Goal: Contribute content: Contribute content

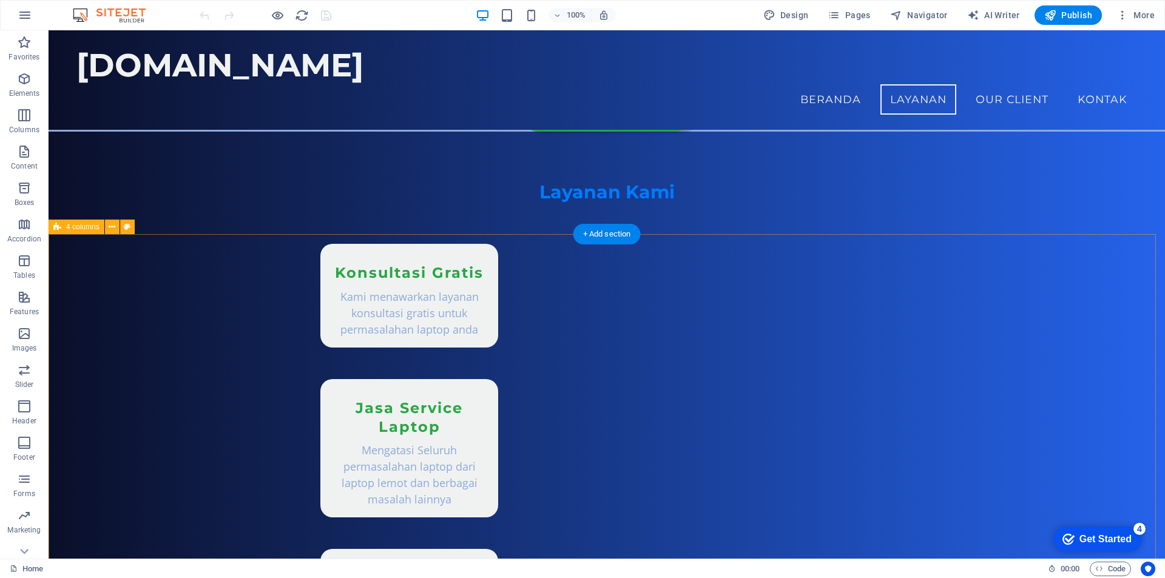
scroll to position [841, 0]
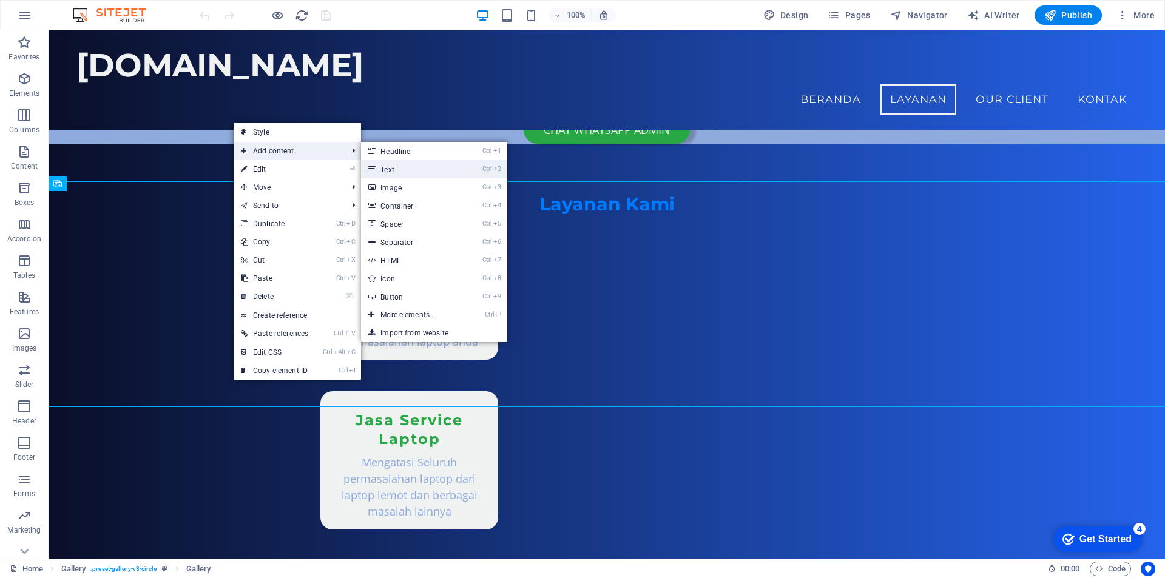
click at [400, 169] on link "Ctrl 2 Text" at bounding box center [411, 169] width 100 height 18
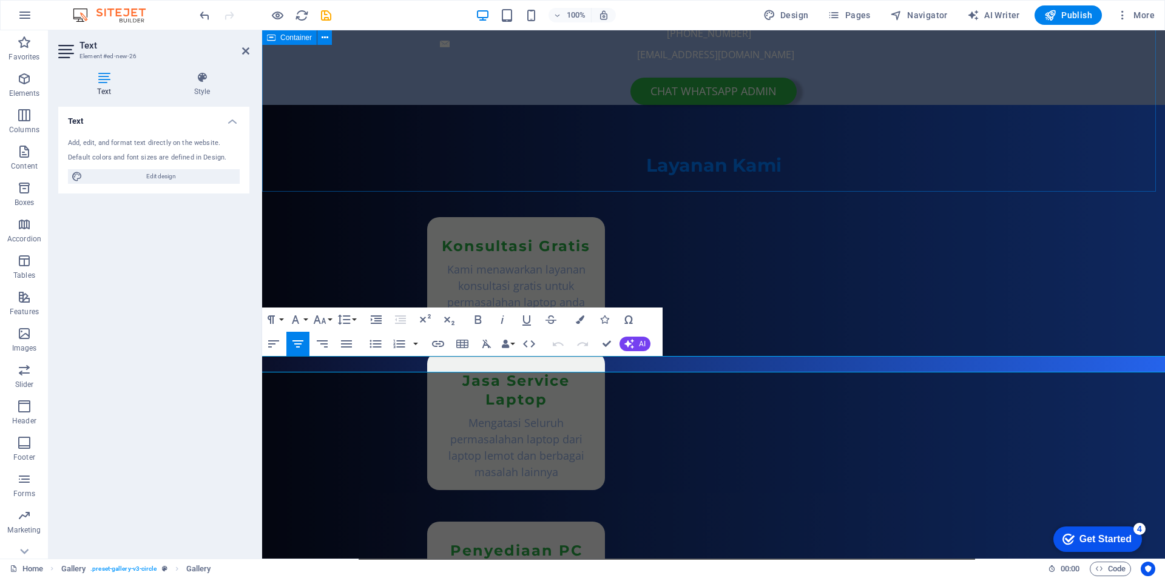
scroll to position [8, 0]
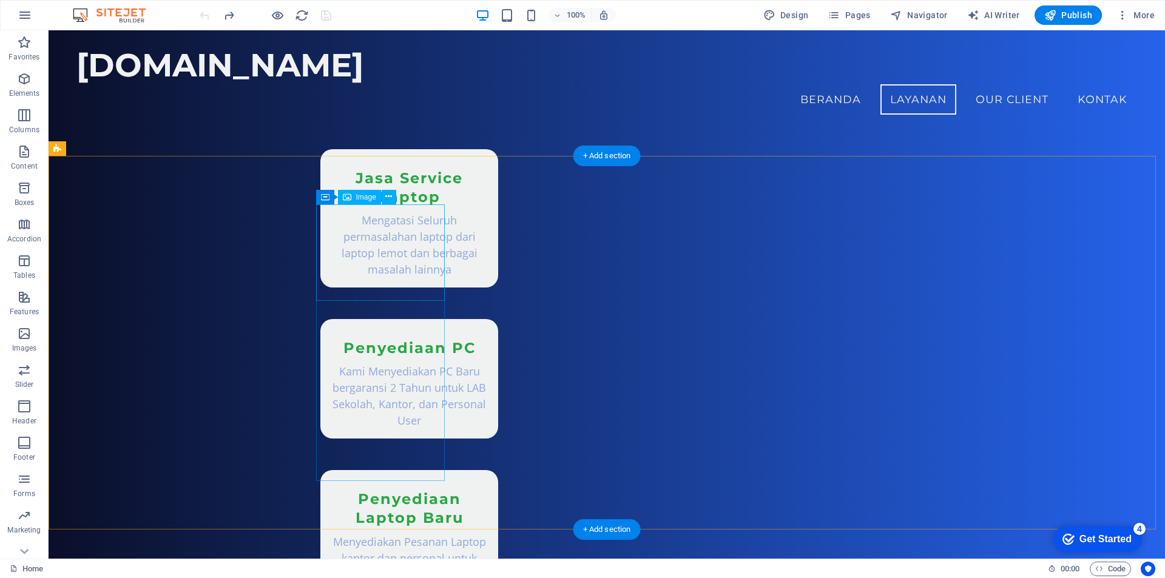
scroll to position [1082, 0]
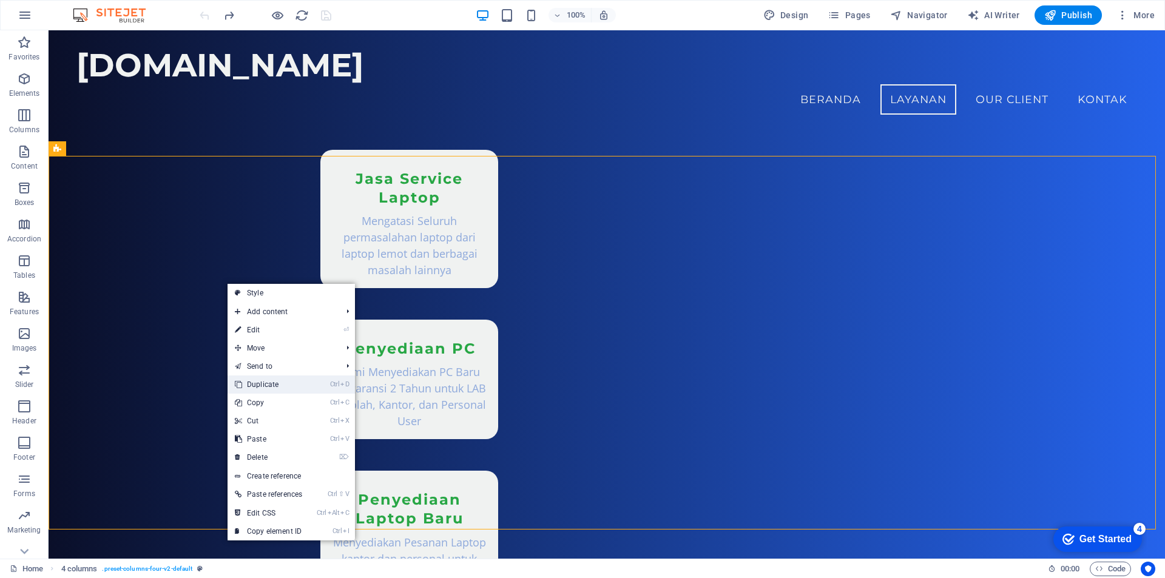
click at [294, 384] on link "Ctrl D Duplicate" at bounding box center [269, 385] width 82 height 18
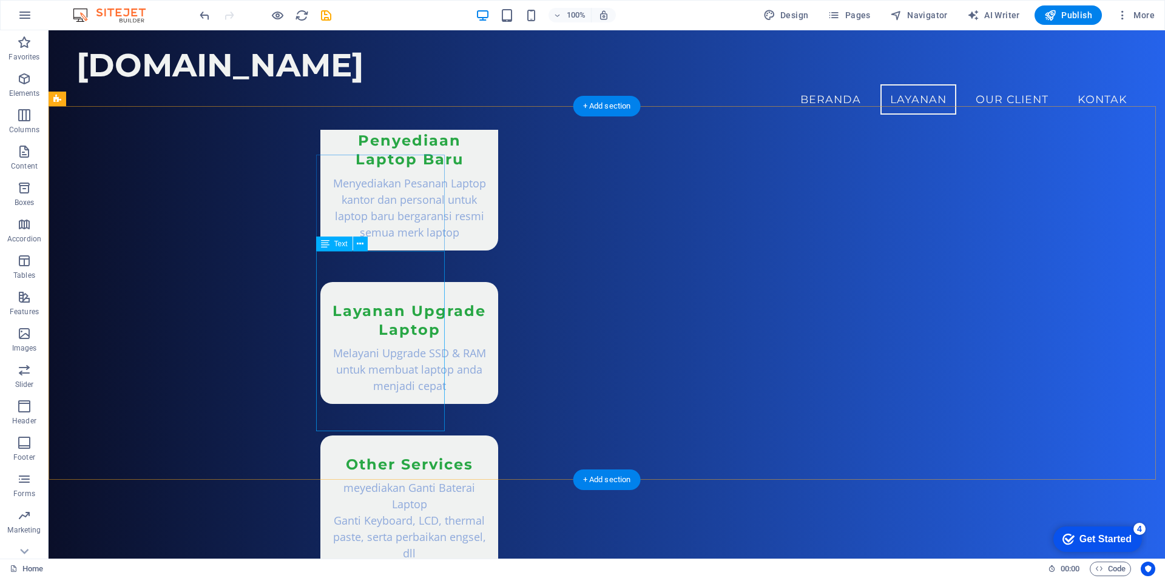
scroll to position [1386, 0]
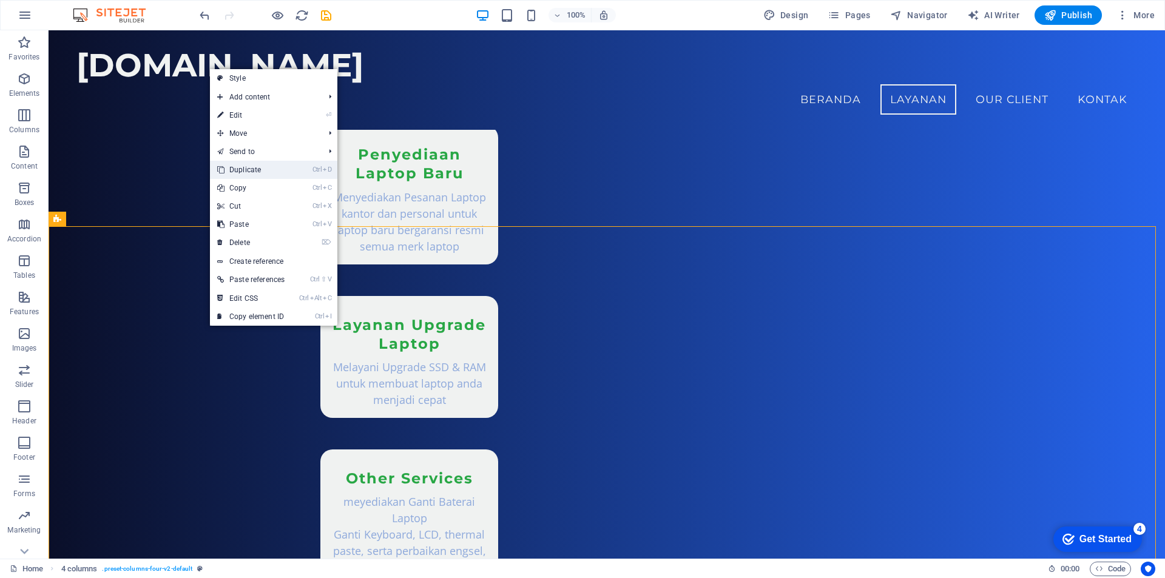
click at [287, 168] on link "Ctrl D Duplicate" at bounding box center [251, 170] width 82 height 18
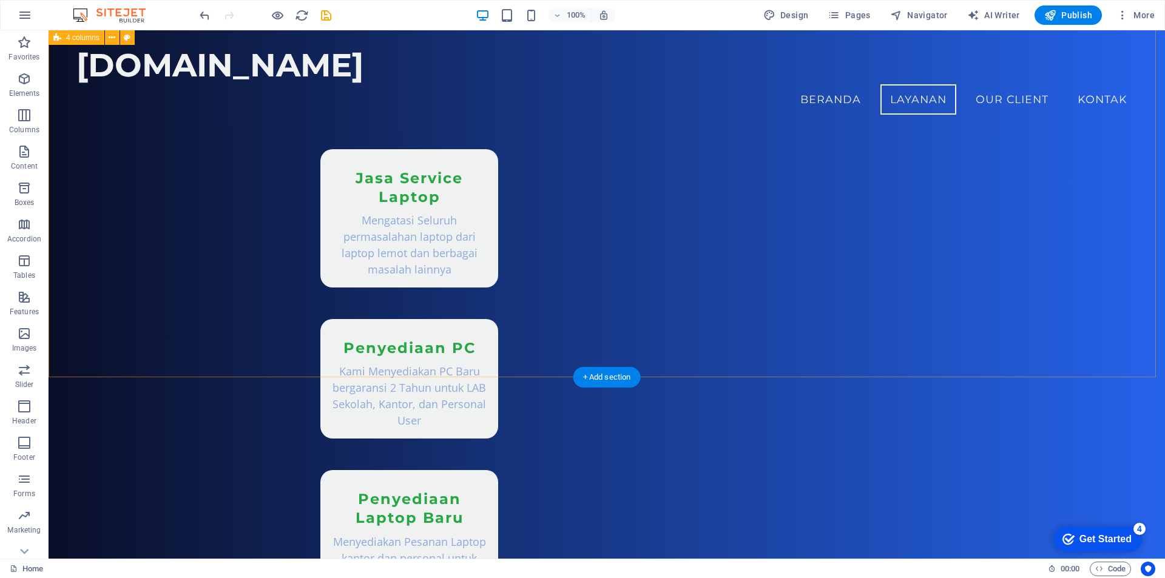
scroll to position [1028, 0]
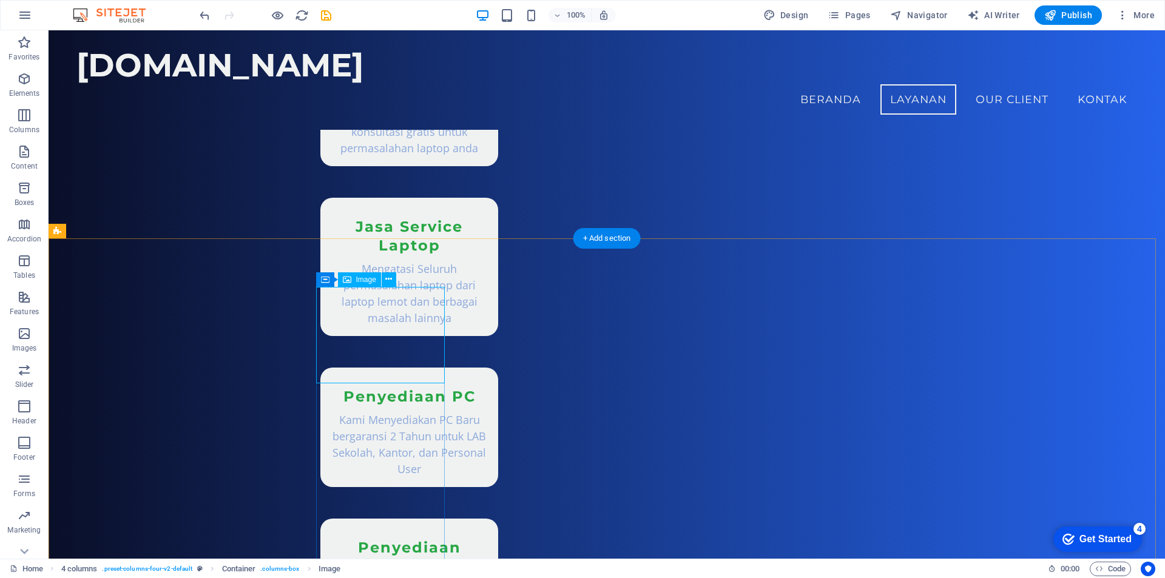
scroll to position [968, 0]
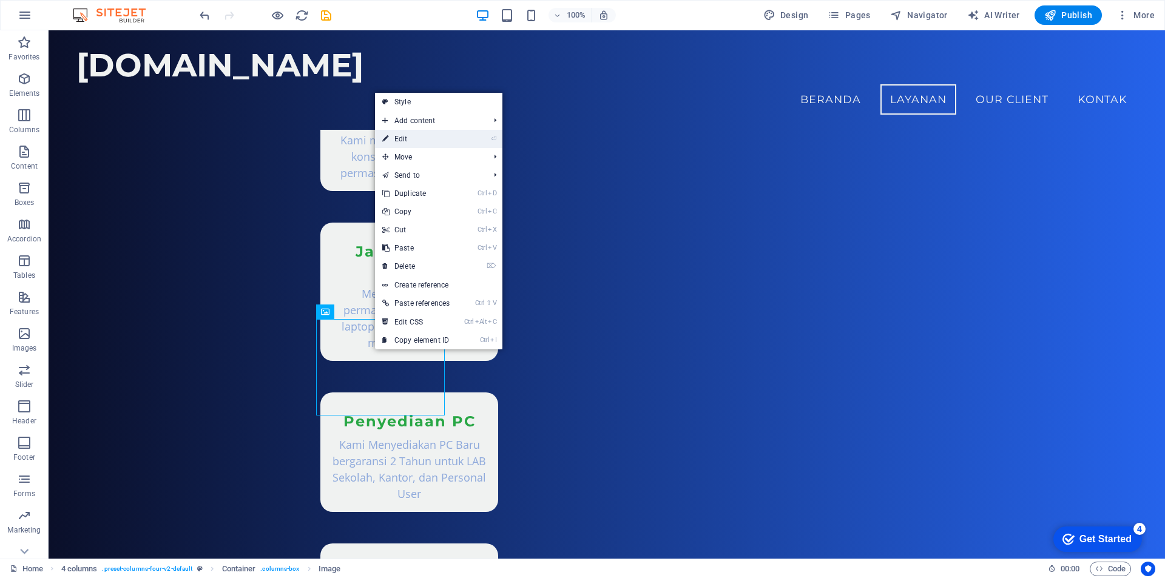
click at [426, 141] on link "⏎ Edit" at bounding box center [416, 139] width 82 height 18
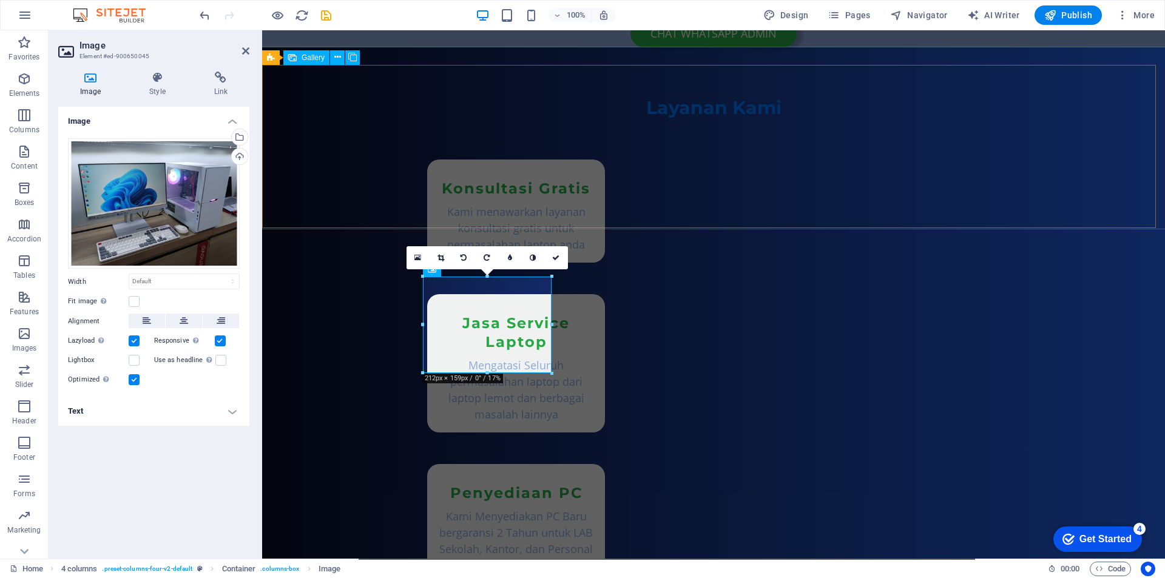
scroll to position [1037, 0]
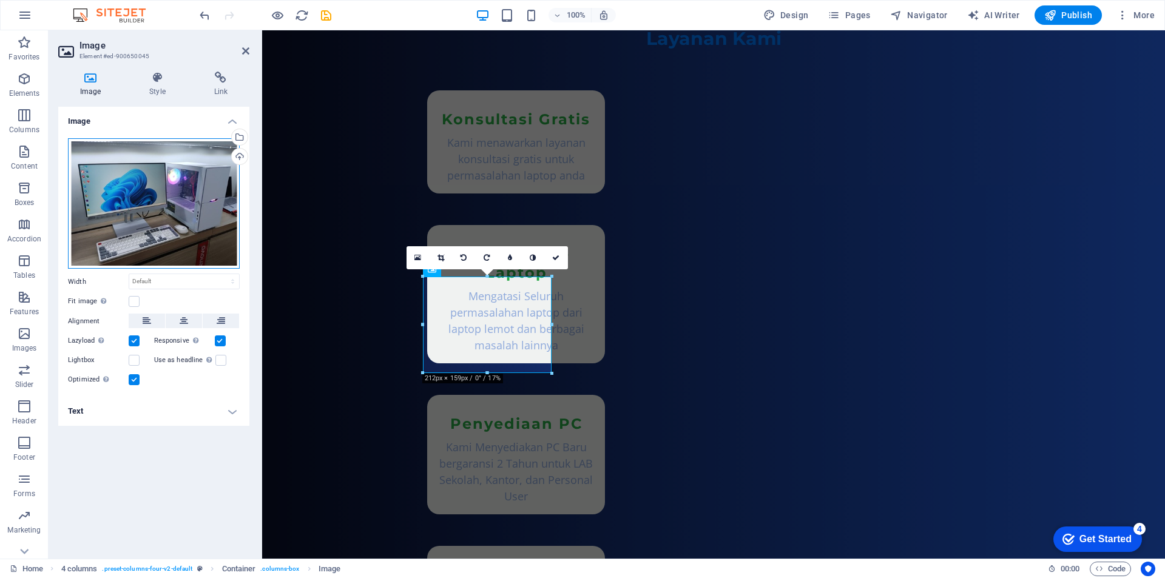
click at [142, 194] on div "Drag files here, click to choose files or select files from Files or our free s…" at bounding box center [154, 203] width 172 height 131
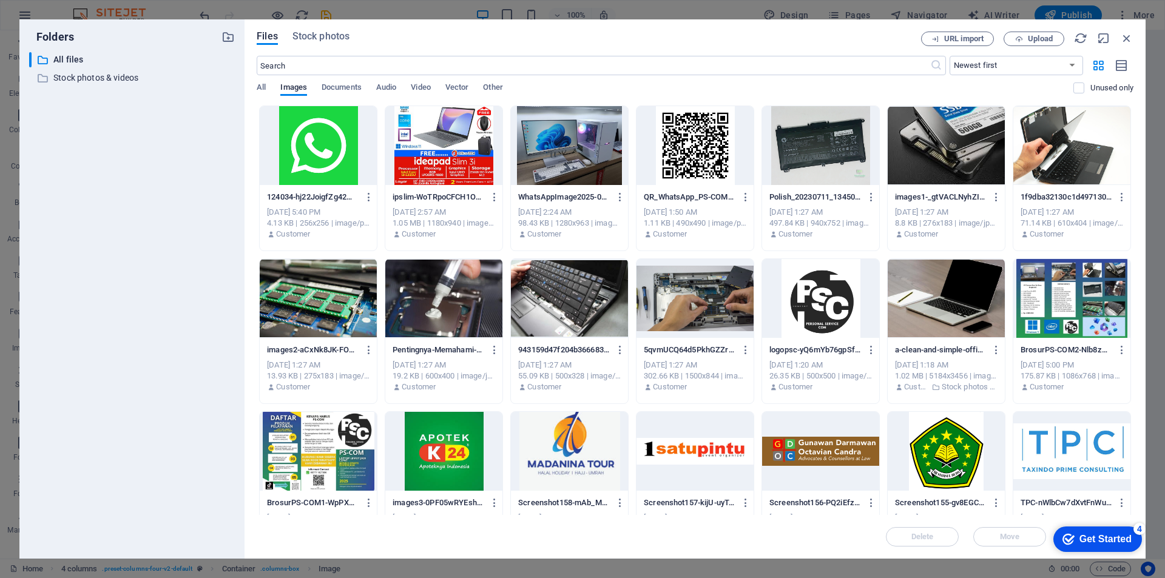
click at [937, 150] on div at bounding box center [946, 145] width 117 height 79
click at [935, 153] on div "1" at bounding box center [946, 145] width 117 height 79
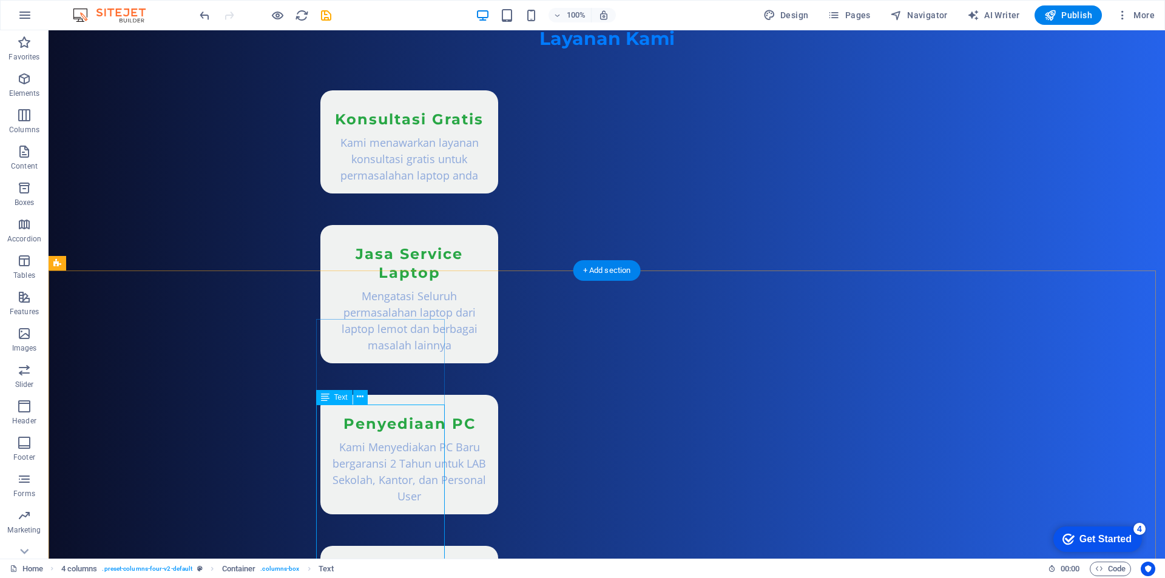
scroll to position [1097, 0]
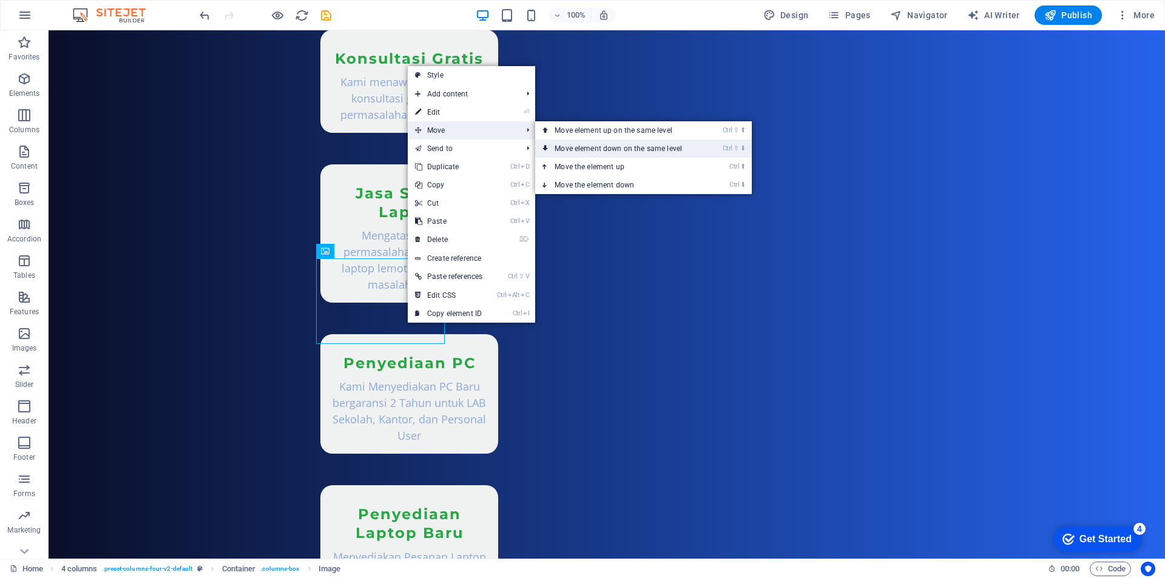
click at [565, 147] on link "Ctrl ⇧ ⬇ Move element down on the same level" at bounding box center [620, 149] width 171 height 18
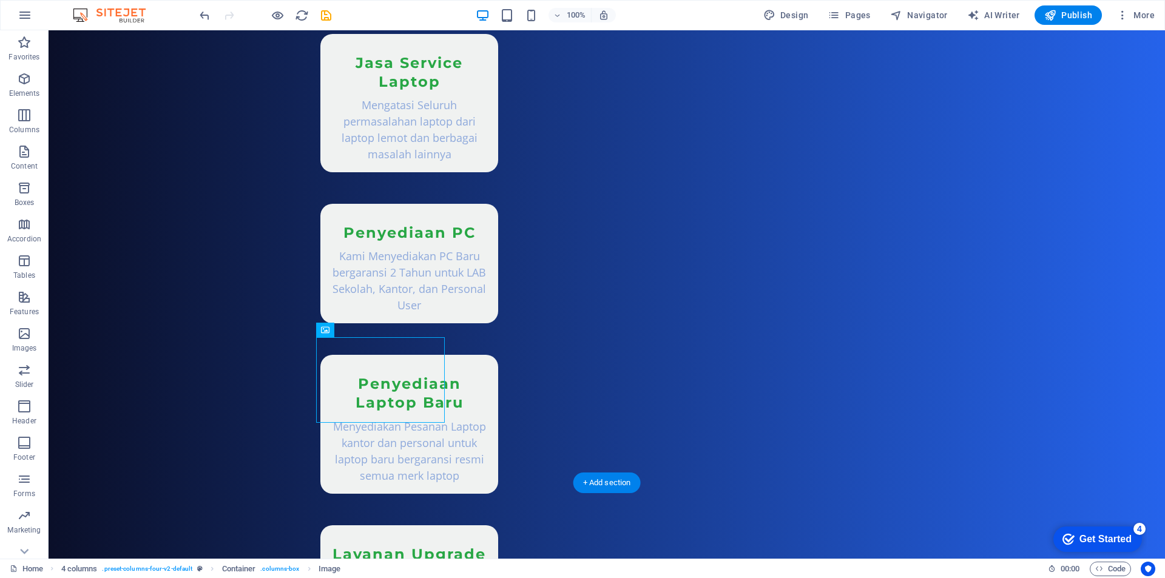
drag, startPoint x: 384, startPoint y: 501, endPoint x: 383, endPoint y: 511, distance: 9.7
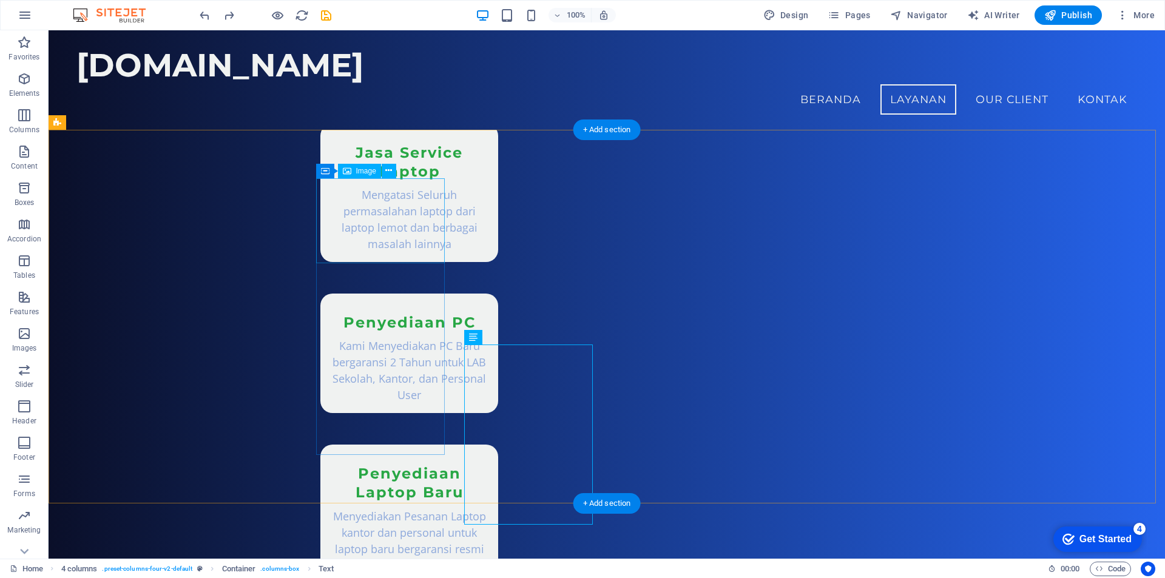
scroll to position [937, 0]
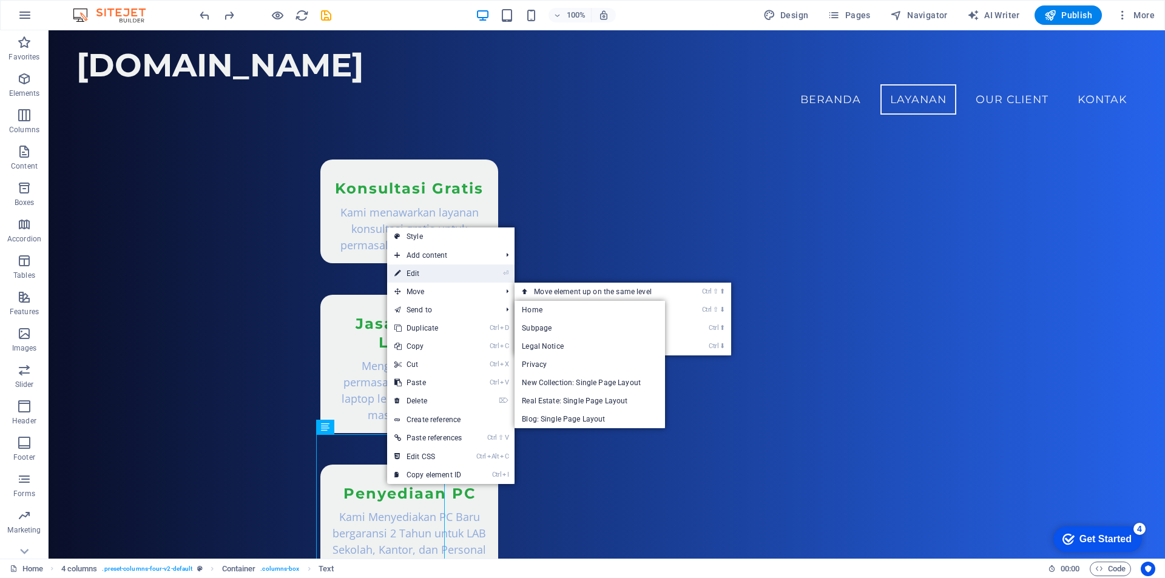
click at [436, 274] on link "⏎ Edit" at bounding box center [428, 274] width 82 height 18
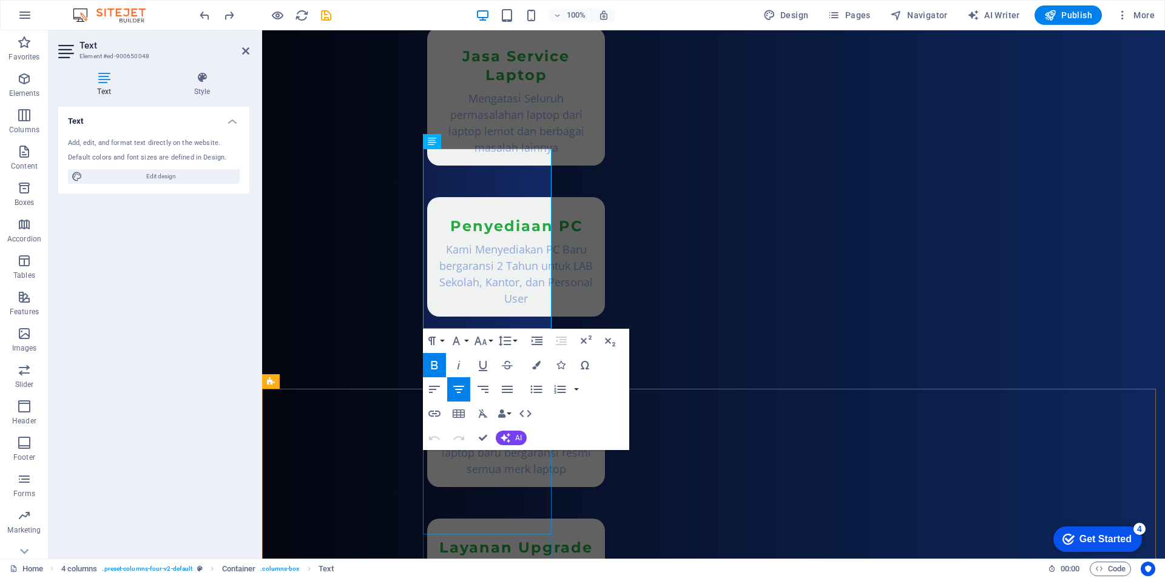
scroll to position [1250, 0]
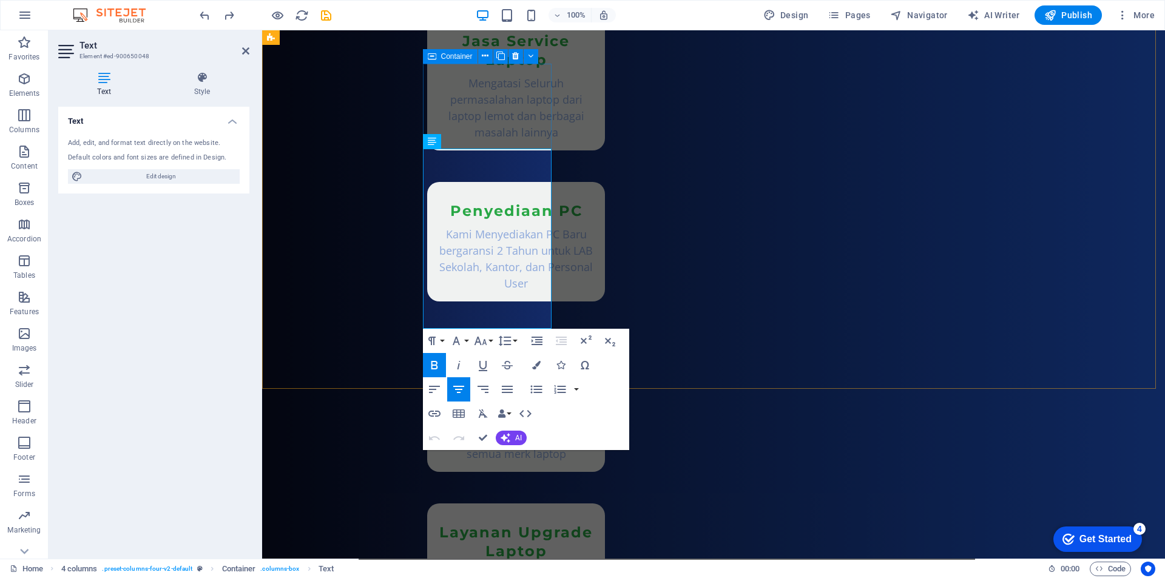
drag, startPoint x: 448, startPoint y: 157, endPoint x: 789, endPoint y: 361, distance: 397.8
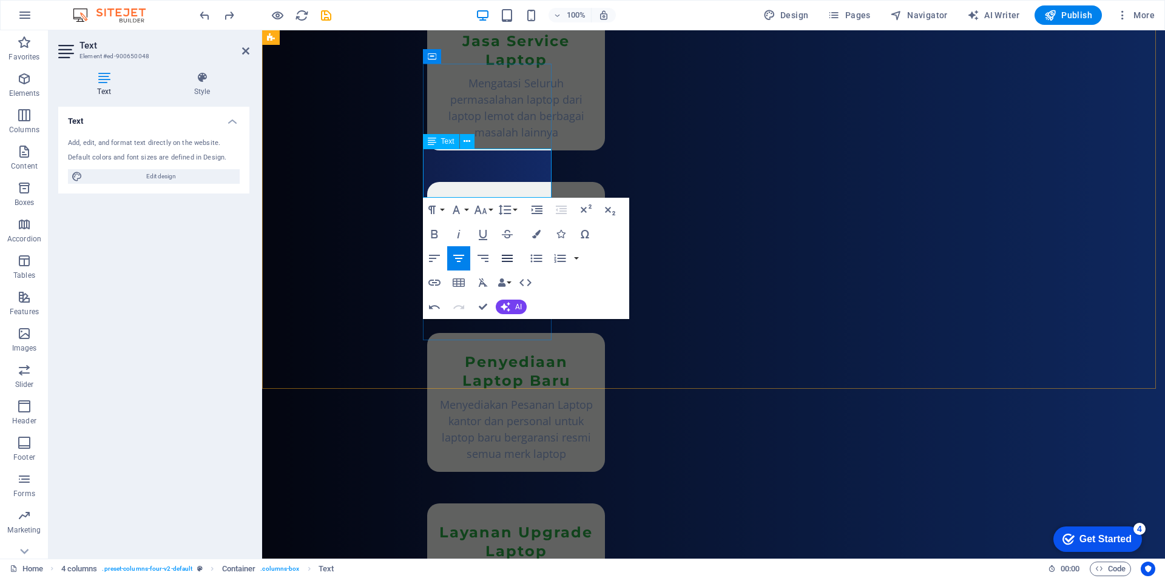
click at [511, 262] on icon "button" at bounding box center [507, 258] width 11 height 7
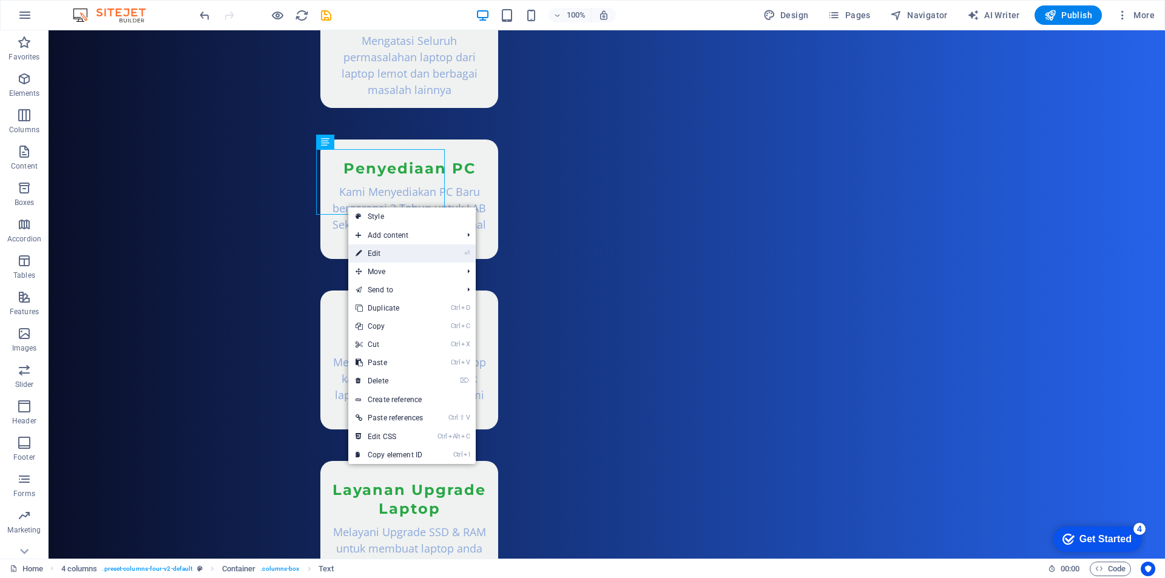
click at [384, 254] on link "⏎ Edit" at bounding box center [389, 254] width 82 height 18
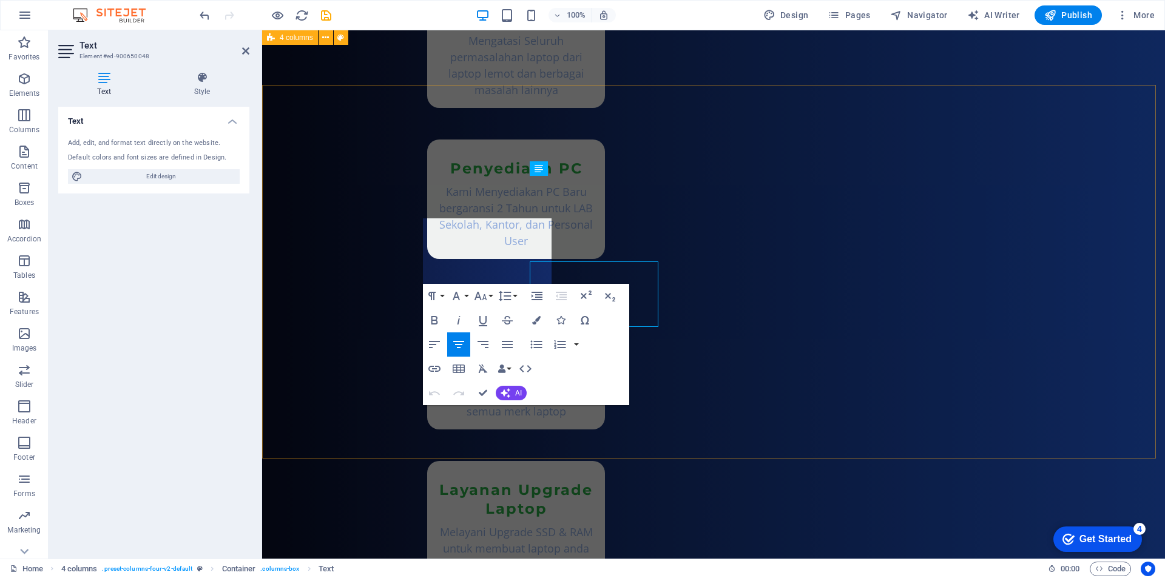
scroll to position [1250, 0]
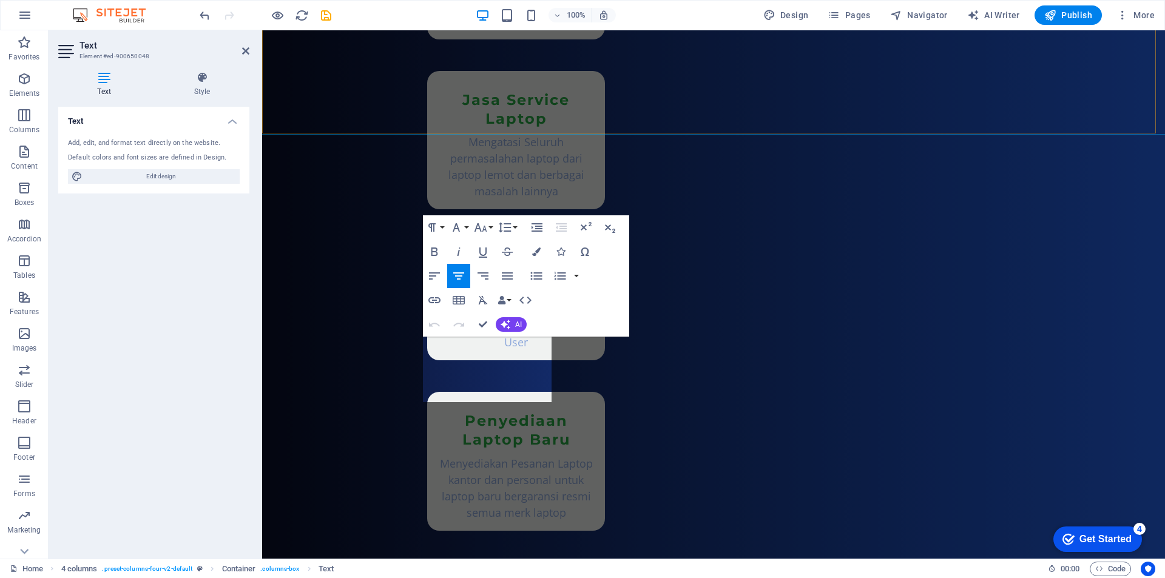
scroll to position [1189, 0]
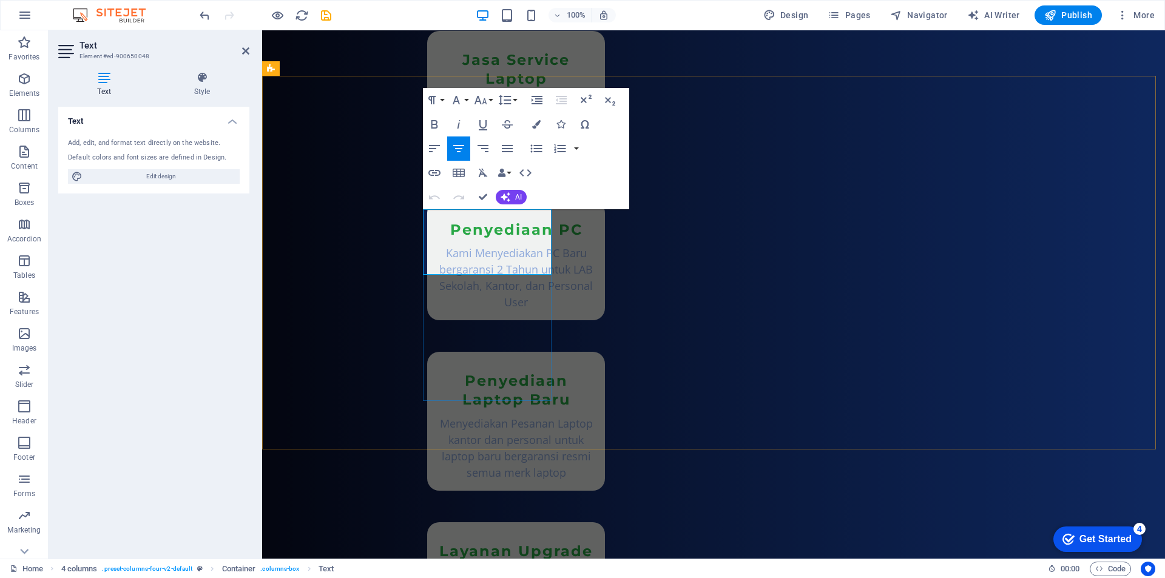
drag, startPoint x: 426, startPoint y: 233, endPoint x: 466, endPoint y: 276, distance: 58.8
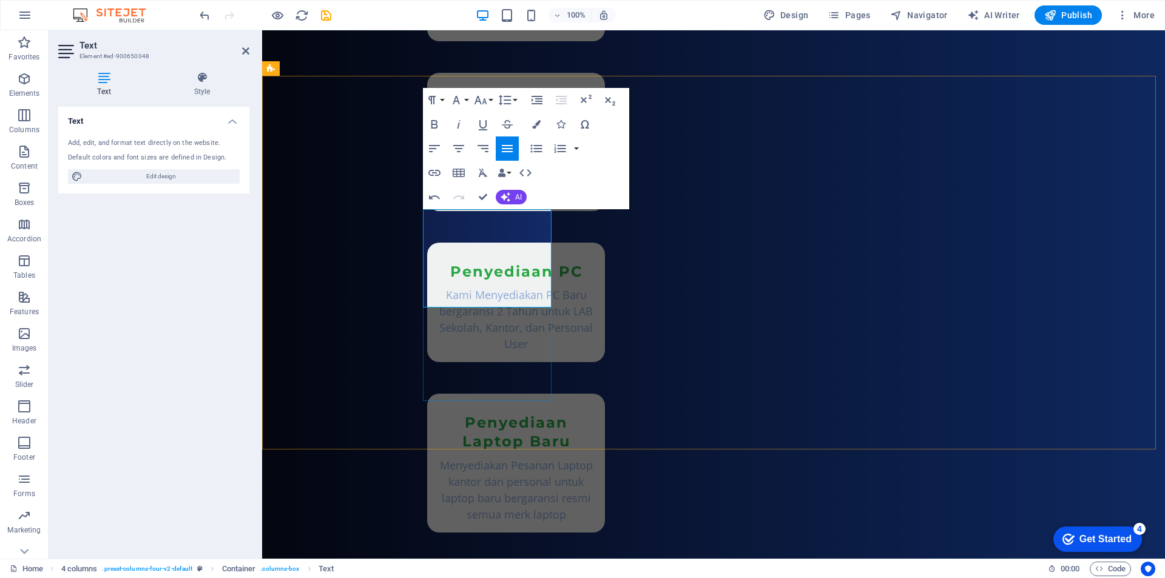
drag, startPoint x: 455, startPoint y: 218, endPoint x: 514, endPoint y: 315, distance: 113.3
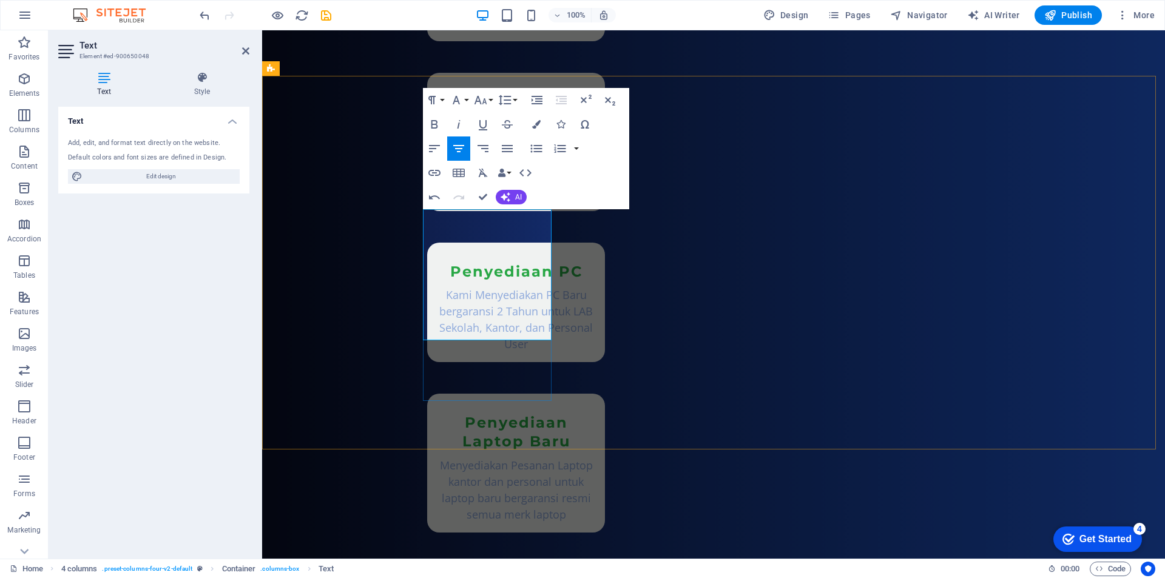
click at [512, 149] on icon "button" at bounding box center [507, 148] width 11 height 7
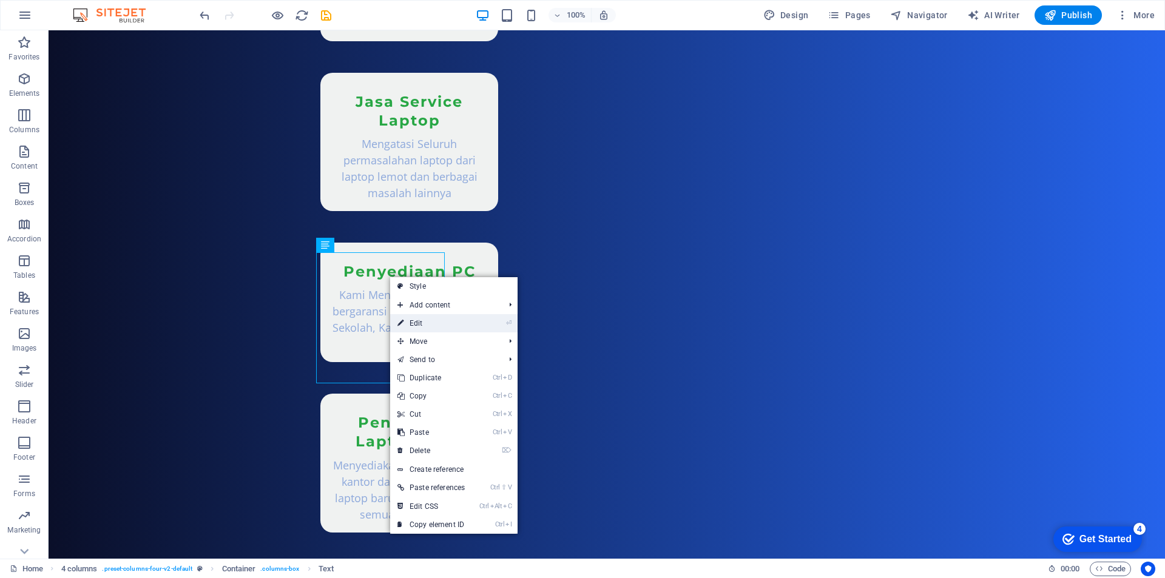
click at [424, 330] on link "⏎ Edit" at bounding box center [431, 323] width 82 height 18
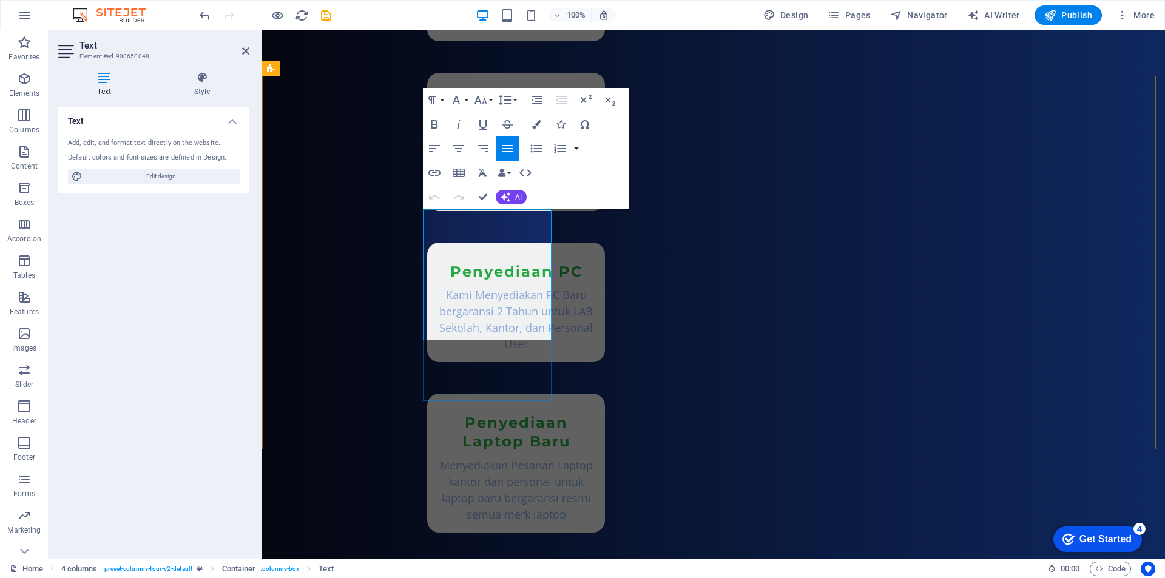
click at [437, 150] on icon "button" at bounding box center [434, 148] width 15 height 15
drag, startPoint x: 424, startPoint y: 216, endPoint x: 529, endPoint y: 271, distance: 118.4
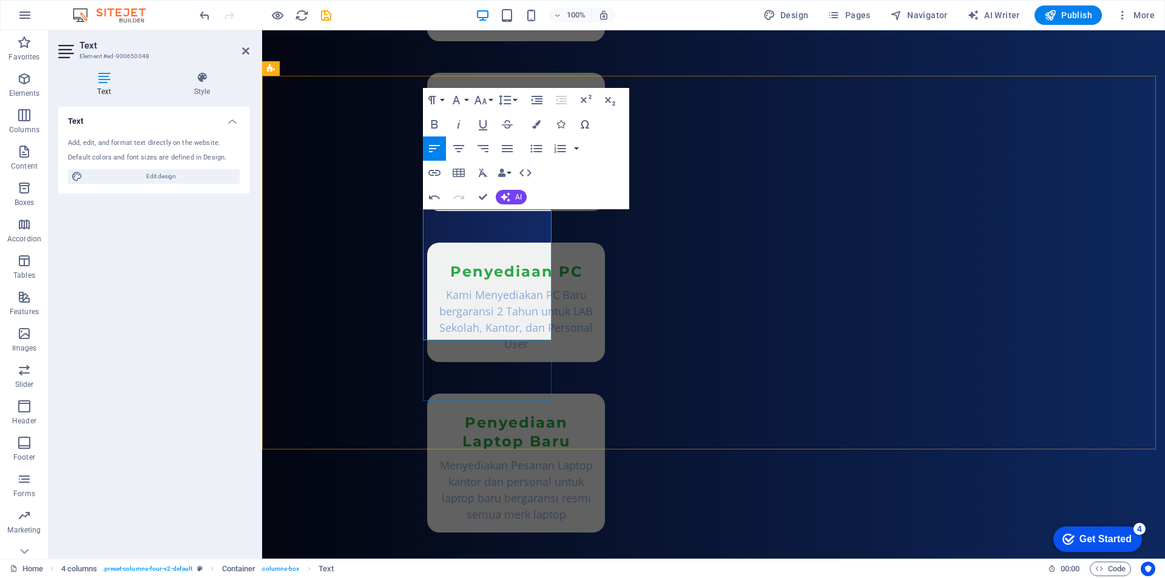
click at [540, 148] on icon "button" at bounding box center [536, 148] width 15 height 15
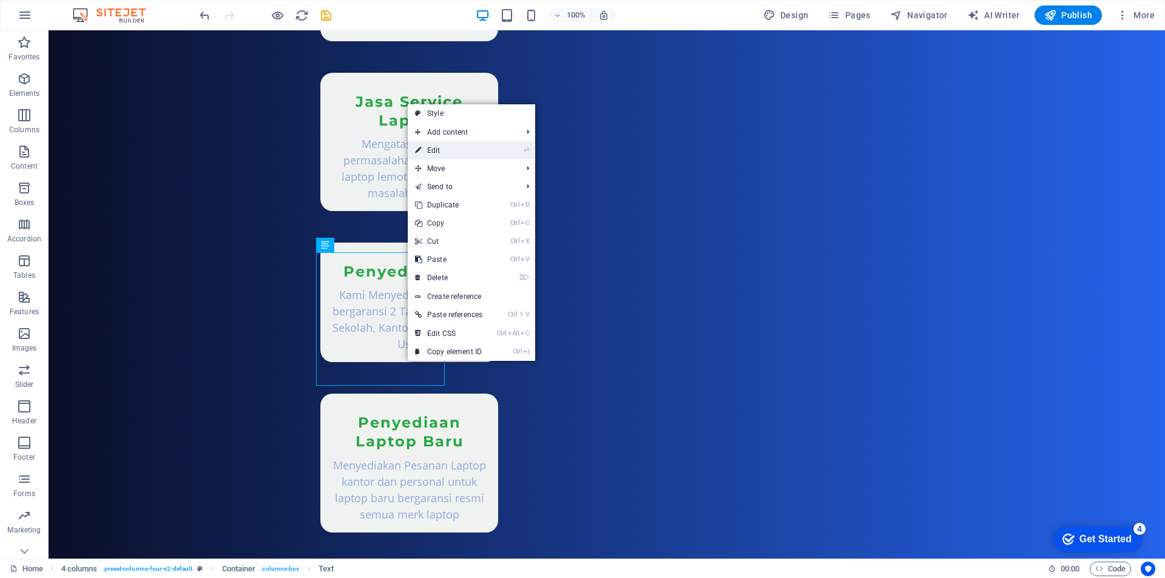
click at [450, 155] on link "⏎ Edit" at bounding box center [449, 150] width 82 height 18
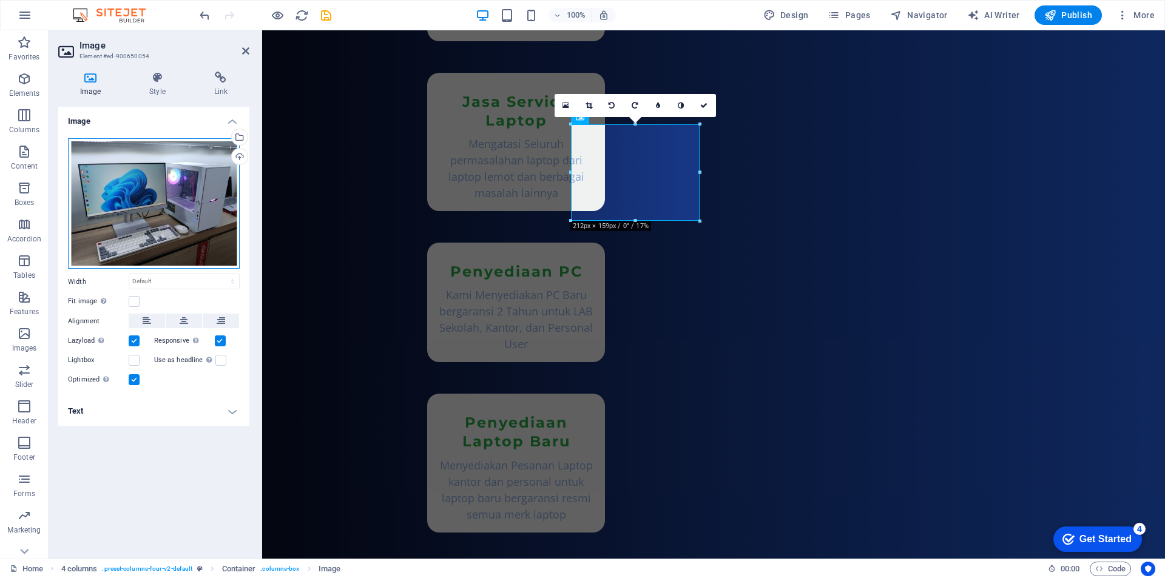
click at [182, 214] on div "Drag files here, click to choose files or select files from Files or our free s…" at bounding box center [154, 203] width 172 height 131
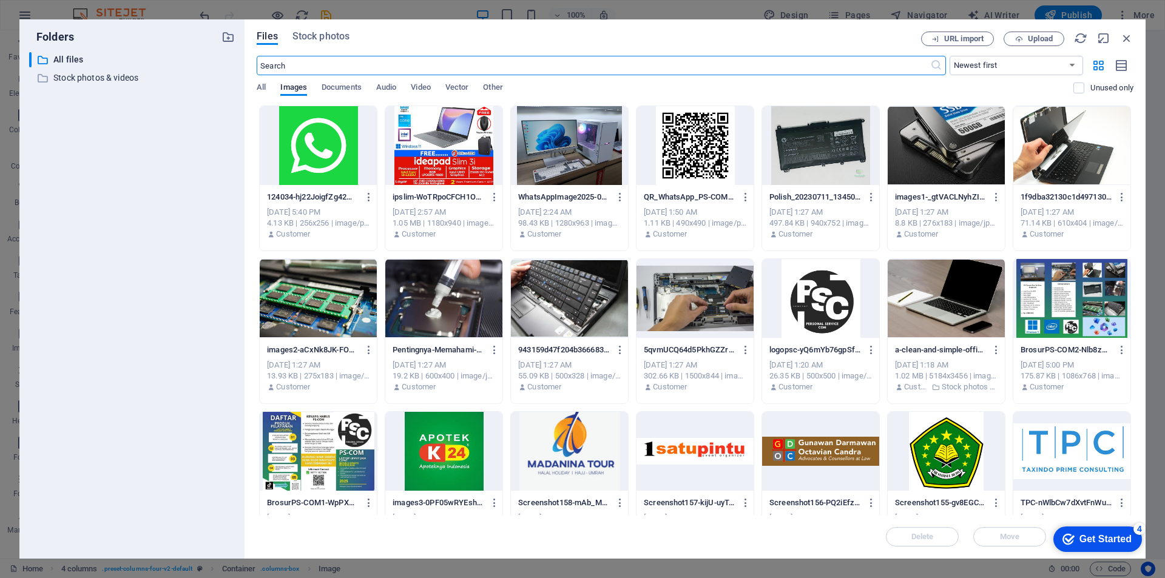
click at [324, 319] on div at bounding box center [318, 298] width 117 height 79
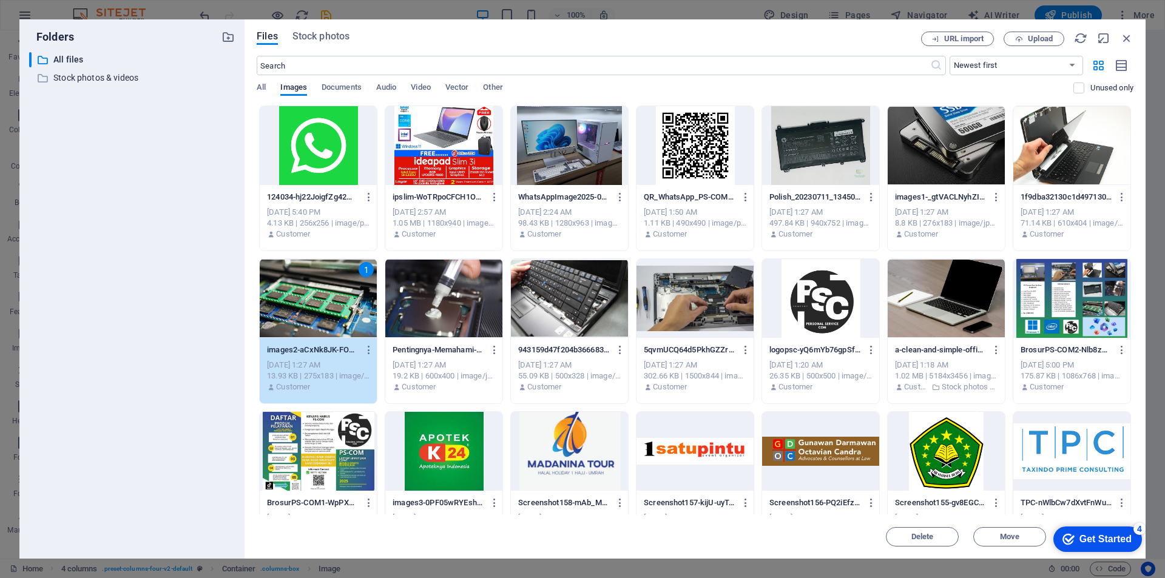
click at [324, 319] on div "1" at bounding box center [318, 298] width 117 height 79
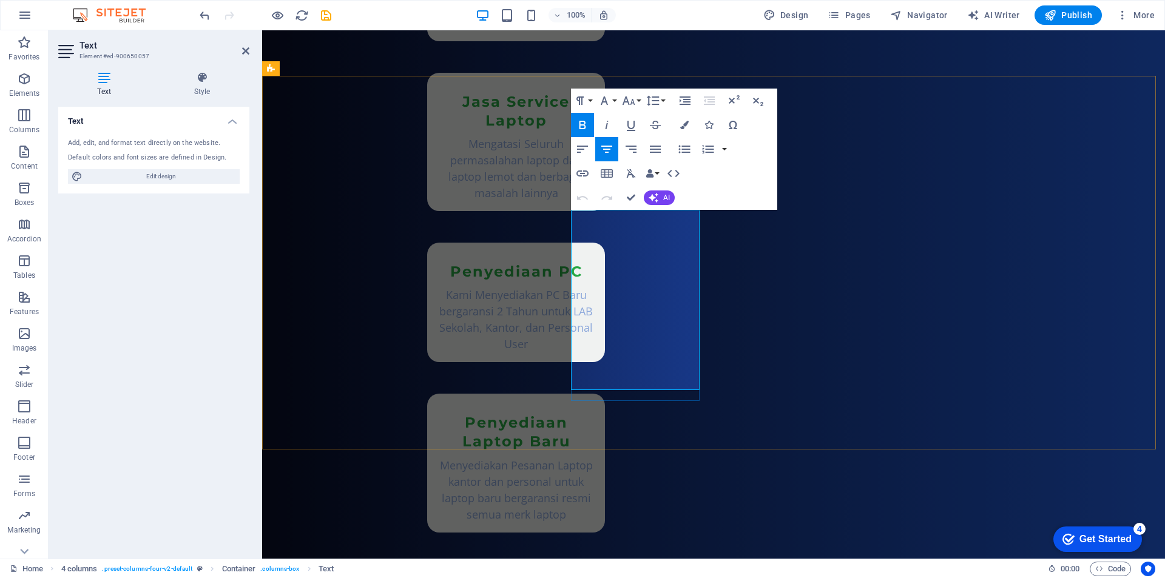
drag, startPoint x: 592, startPoint y: 221, endPoint x: 673, endPoint y: 379, distance: 177.5
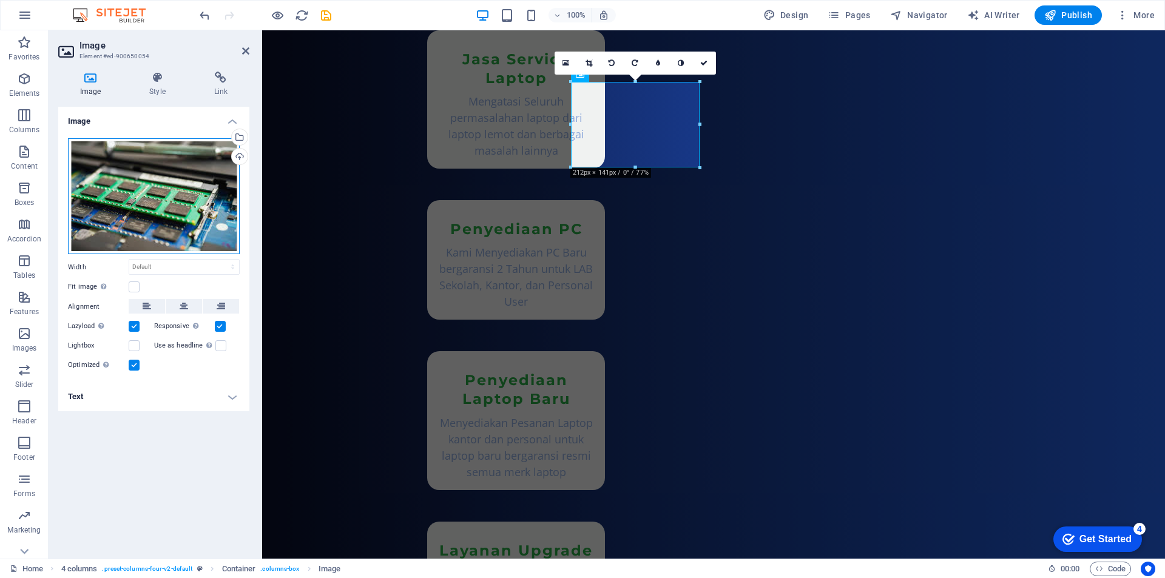
click at [195, 212] on div "Drag files here, click to choose files or select files from Files or our free s…" at bounding box center [154, 196] width 172 height 117
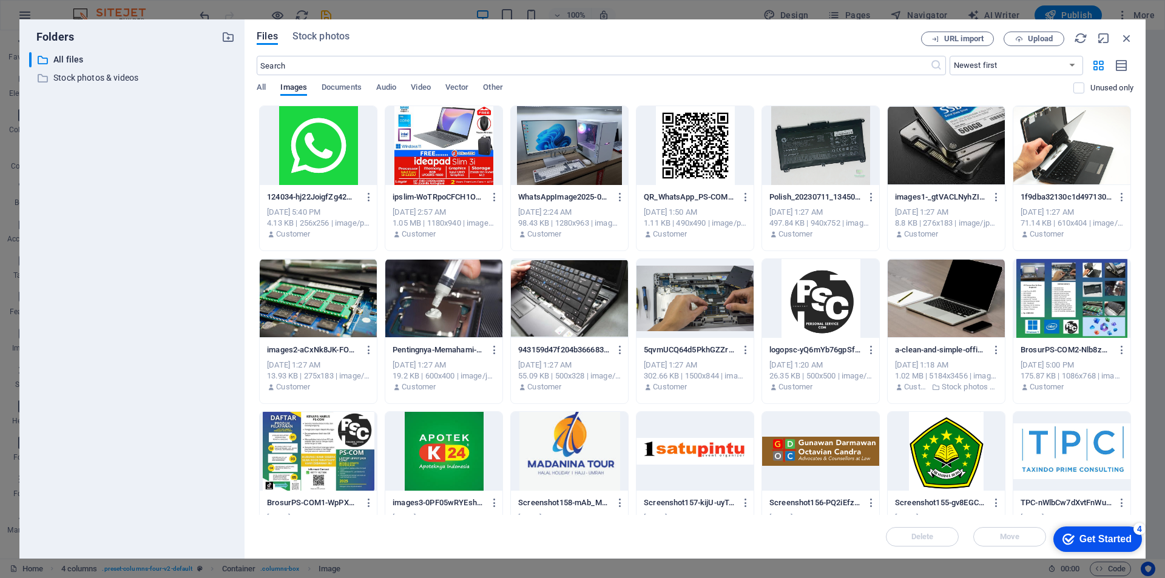
click at [822, 158] on div at bounding box center [820, 145] width 117 height 79
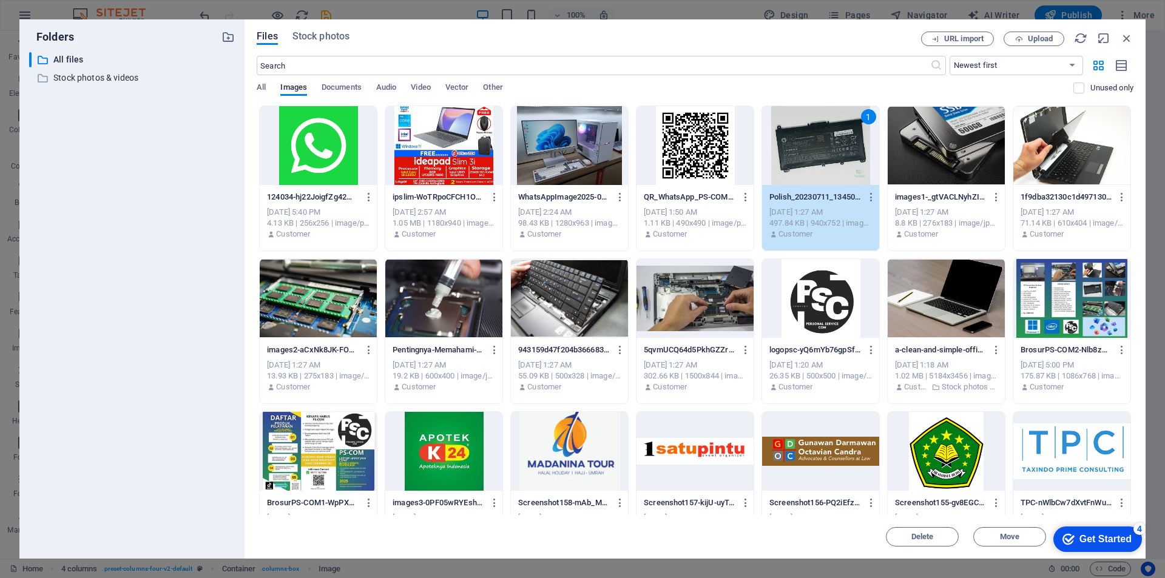
drag, startPoint x: 822, startPoint y: 158, endPoint x: 552, endPoint y: 134, distance: 270.6
click at [822, 158] on div "1" at bounding box center [820, 145] width 117 height 79
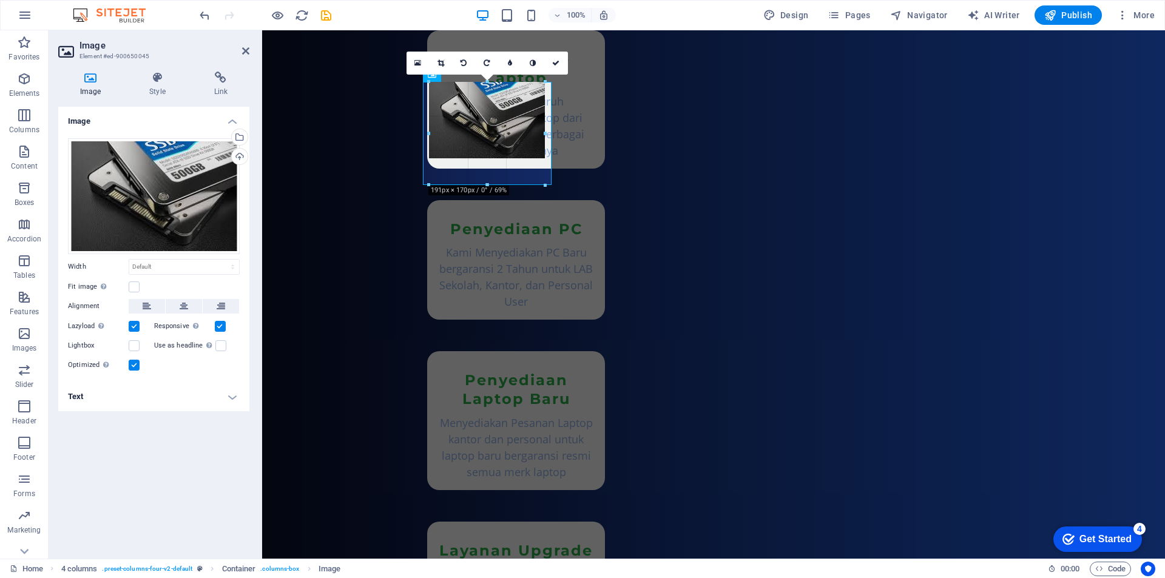
drag, startPoint x: 424, startPoint y: 166, endPoint x: 438, endPoint y: 160, distance: 15.2
type input "191"
select select "px"
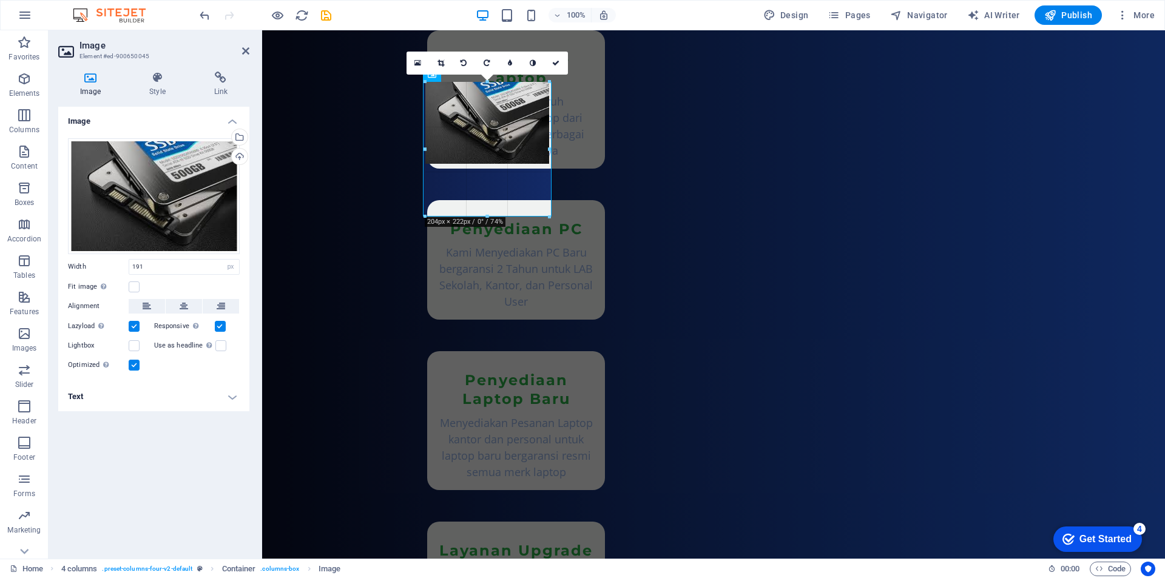
drag, startPoint x: 545, startPoint y: 120, endPoint x: 551, endPoint y: 127, distance: 9.0
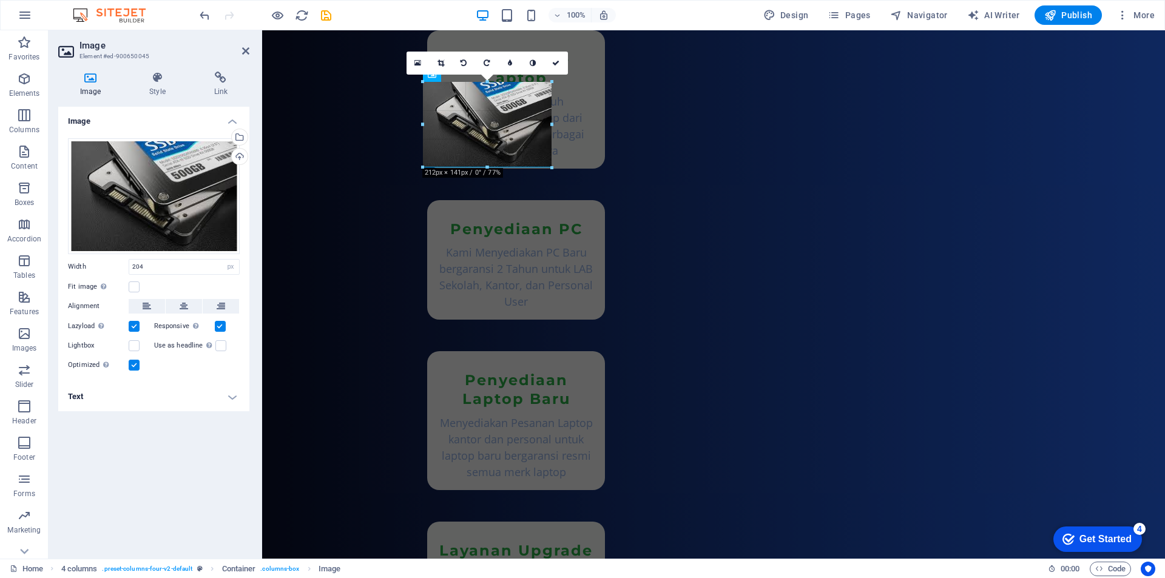
drag, startPoint x: 550, startPoint y: 124, endPoint x: 297, endPoint y: 95, distance: 254.9
type input "212"
drag, startPoint x: 555, startPoint y: 125, endPoint x: 296, endPoint y: 95, distance: 261.5
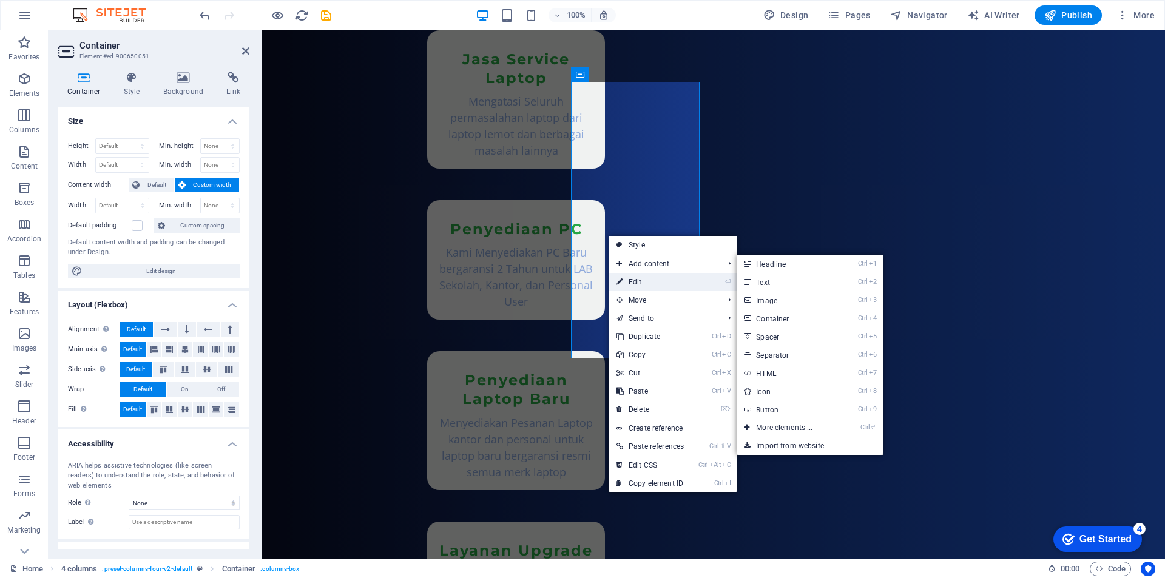
click at [640, 281] on link "⏎ Edit" at bounding box center [650, 282] width 82 height 18
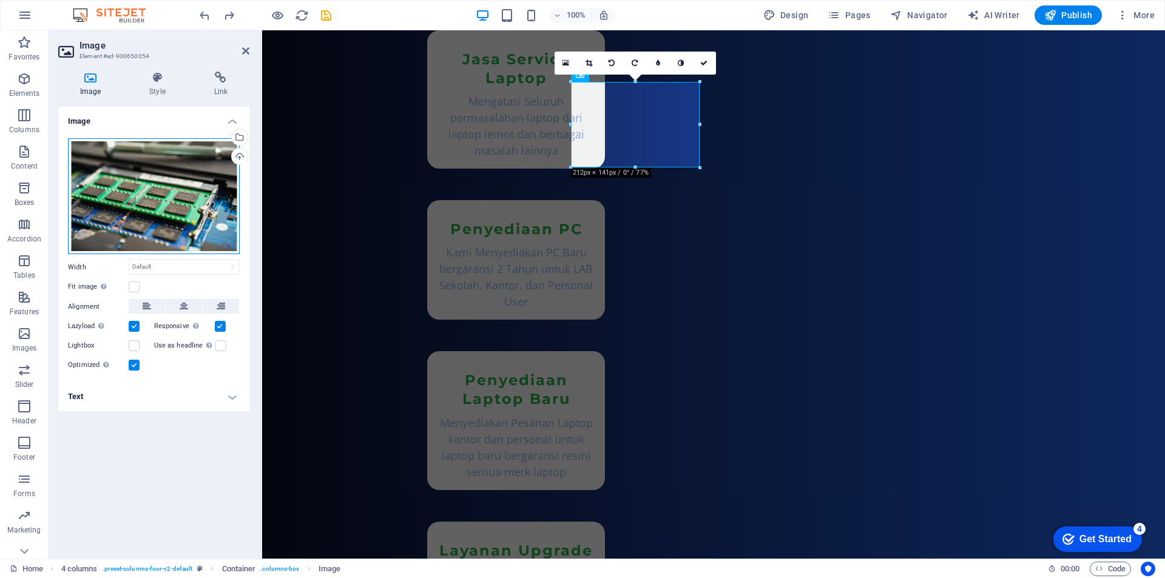
click at [175, 209] on div "Drag files here, click to choose files or select files from Files or our free s…" at bounding box center [154, 196] width 172 height 117
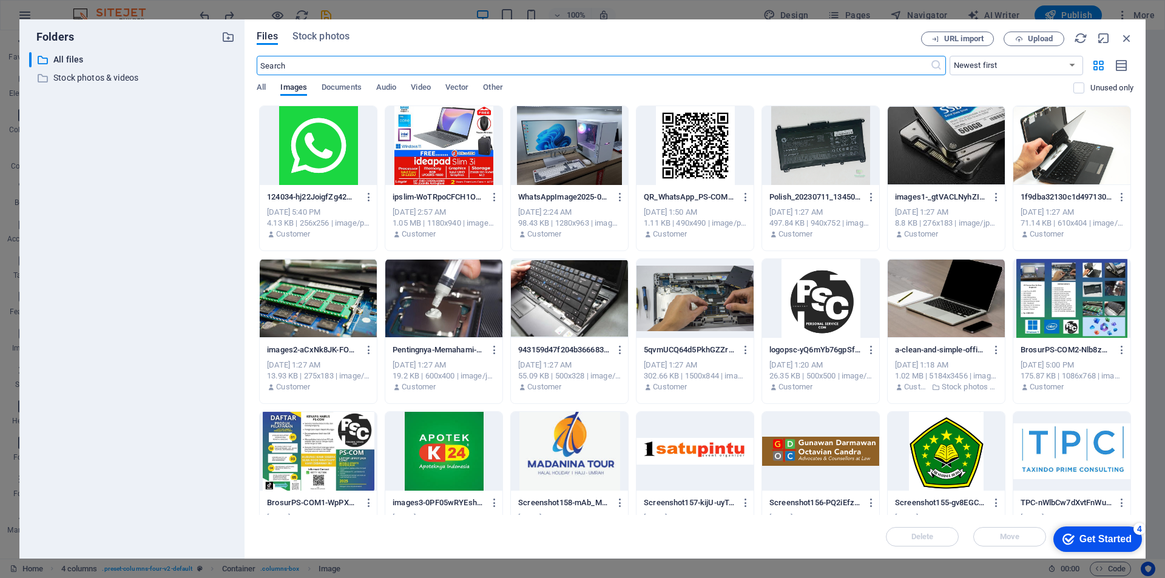
click at [793, 172] on div at bounding box center [820, 145] width 117 height 79
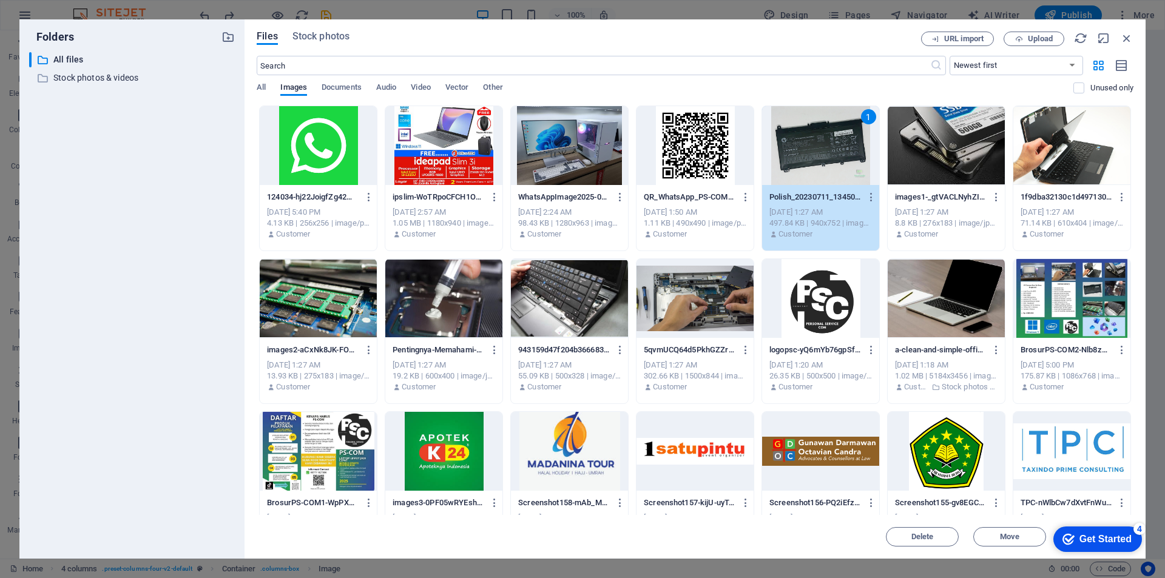
click at [793, 172] on div "1" at bounding box center [820, 145] width 117 height 79
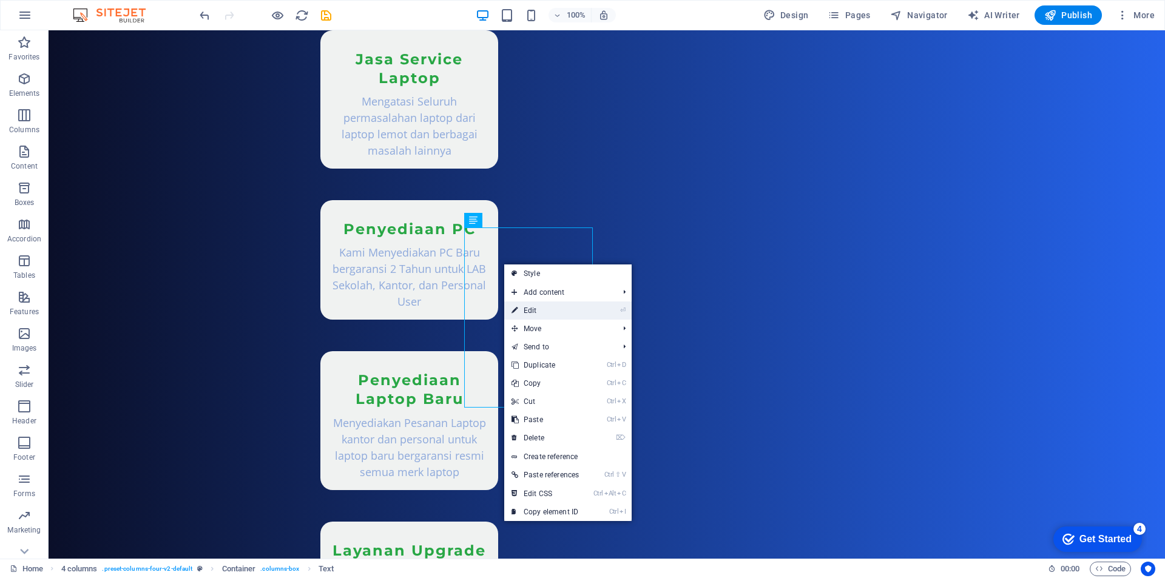
drag, startPoint x: 538, startPoint y: 310, endPoint x: 268, endPoint y: 273, distance: 272.6
click at [538, 310] on link "⏎ Edit" at bounding box center [545, 311] width 82 height 18
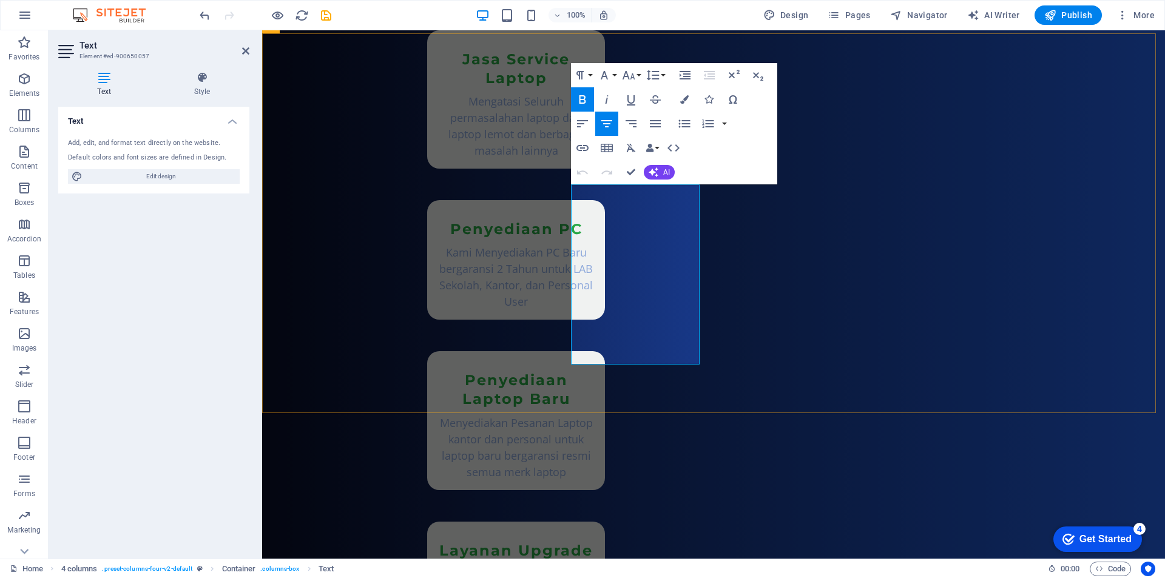
drag, startPoint x: 595, startPoint y: 197, endPoint x: 680, endPoint y: 356, distance: 180.6
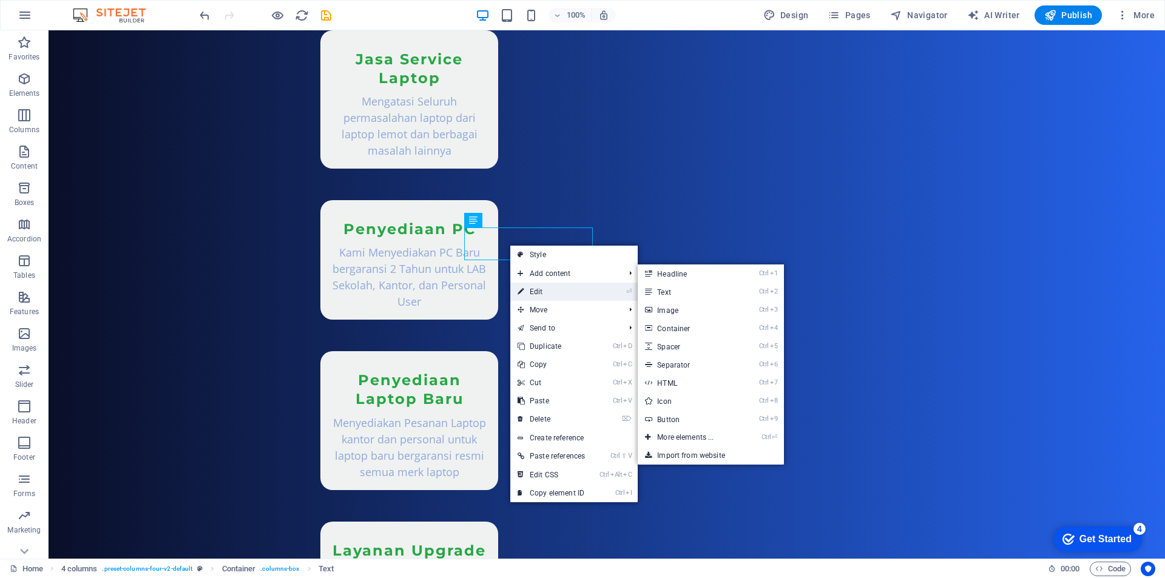
click at [545, 290] on link "⏎ Edit" at bounding box center [552, 292] width 82 height 18
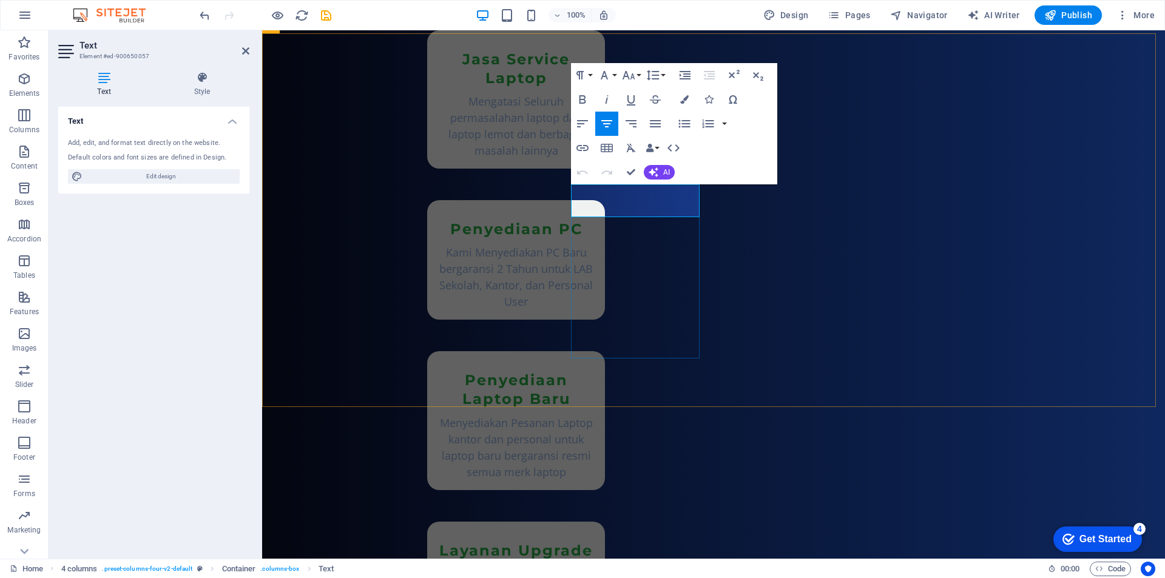
drag, startPoint x: 686, startPoint y: 211, endPoint x: 575, endPoint y: 212, distance: 111.1
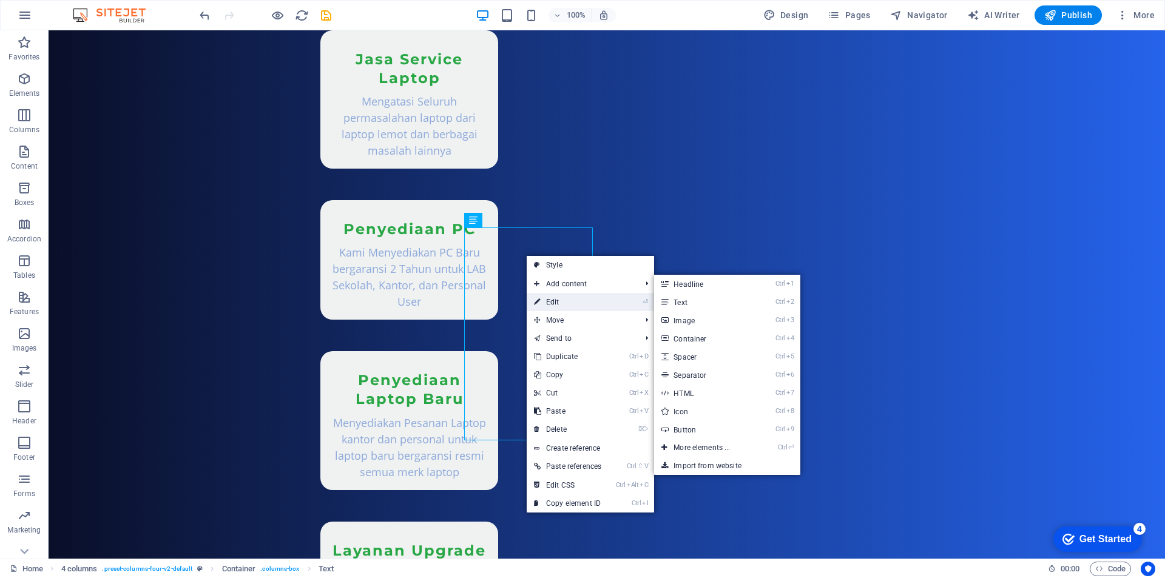
drag, startPoint x: 559, startPoint y: 305, endPoint x: 267, endPoint y: 268, distance: 294.4
click at [559, 305] on link "⏎ Edit" at bounding box center [568, 302] width 82 height 18
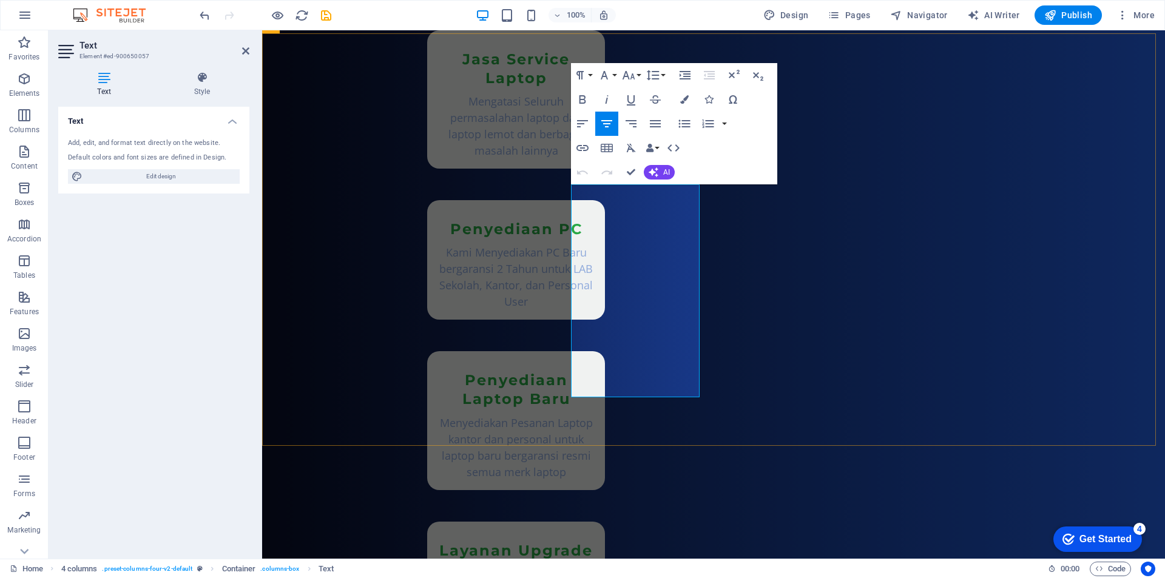
drag, startPoint x: 578, startPoint y: 192, endPoint x: 674, endPoint y: 346, distance: 180.7
click at [684, 123] on icon "button" at bounding box center [684, 124] width 15 height 15
click at [654, 126] on icon "button" at bounding box center [655, 124] width 15 height 15
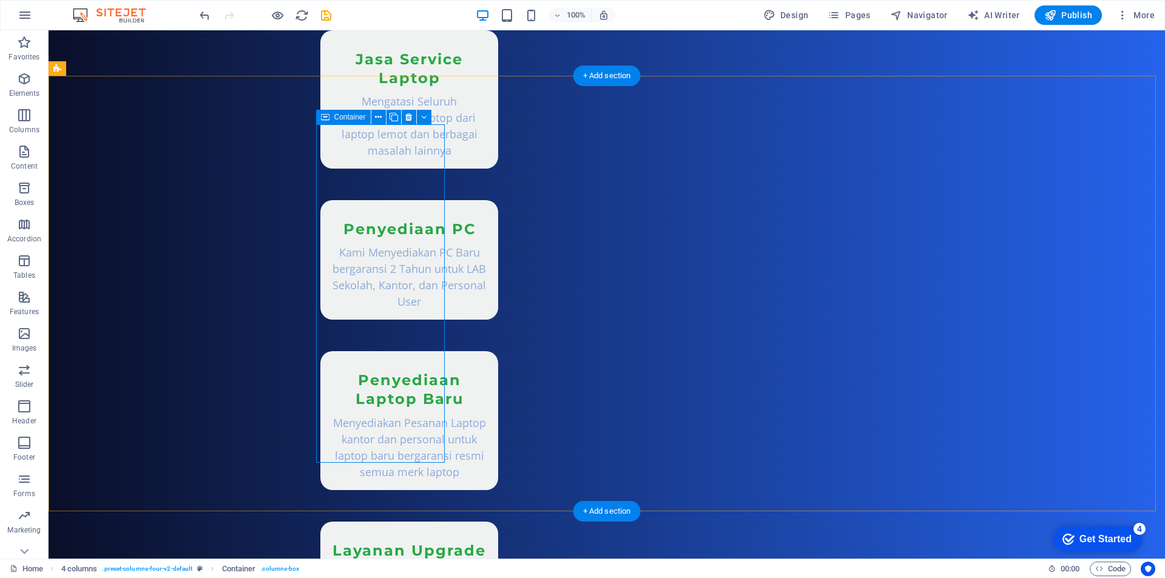
drag, startPoint x: 318, startPoint y: 461, endPoint x: 122, endPoint y: 443, distance: 196.9
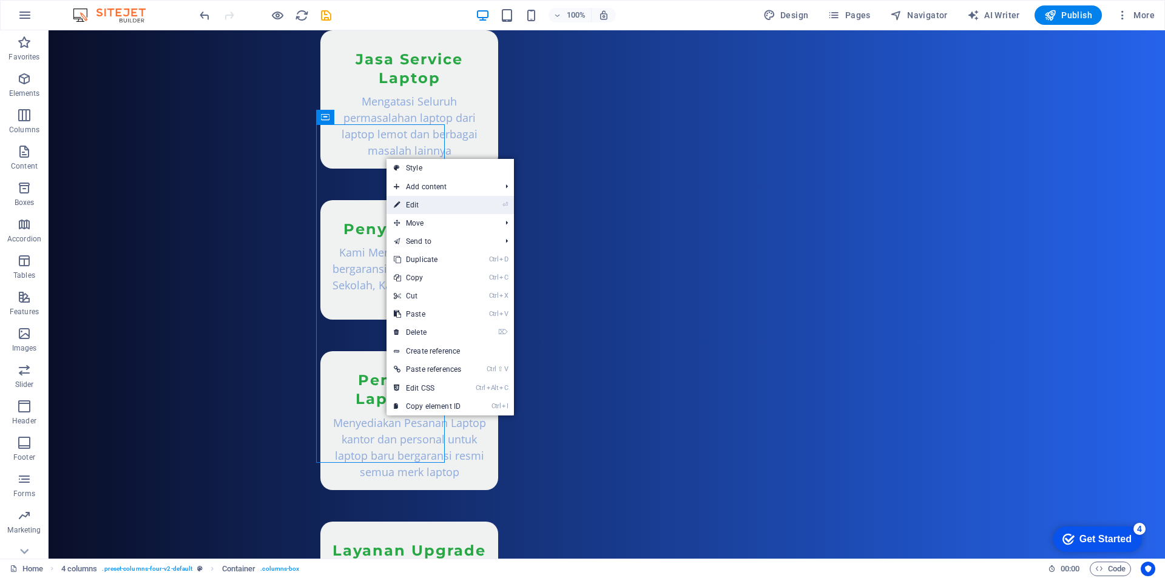
click at [415, 203] on link "⏎ Edit" at bounding box center [428, 205] width 82 height 18
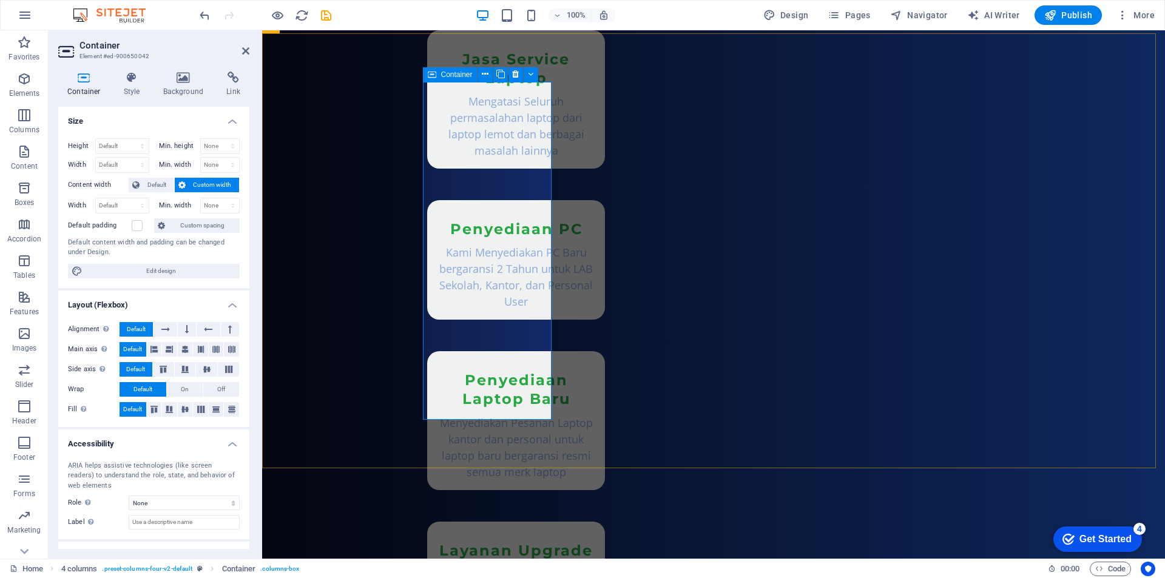
click at [184, 371] on icon at bounding box center [185, 369] width 15 height 7
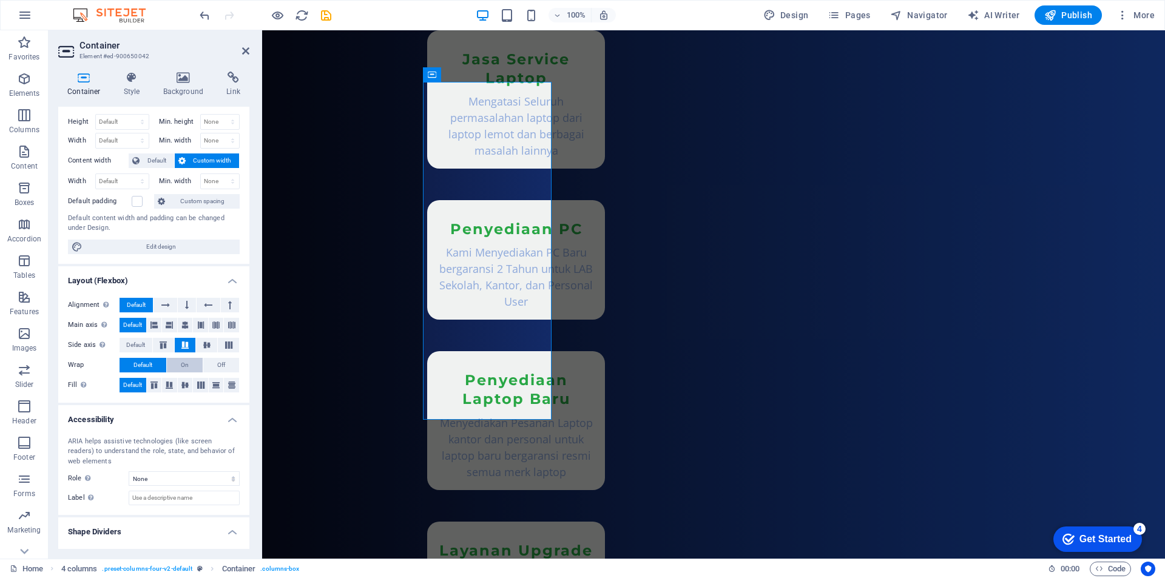
scroll to position [0, 0]
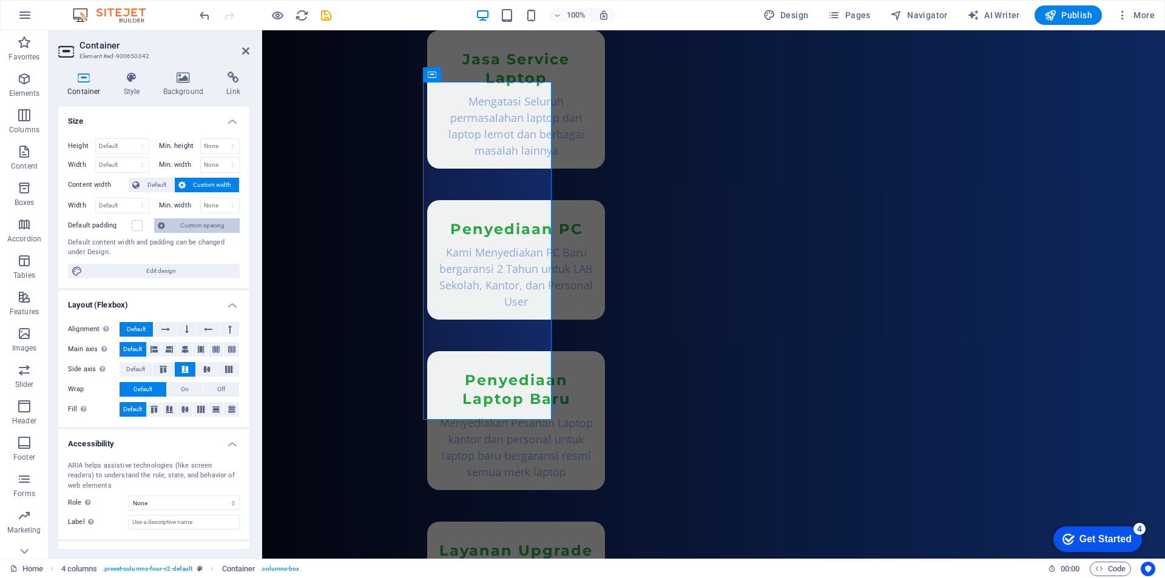
click at [198, 228] on span "Custom spacing" at bounding box center [202, 226] width 67 height 15
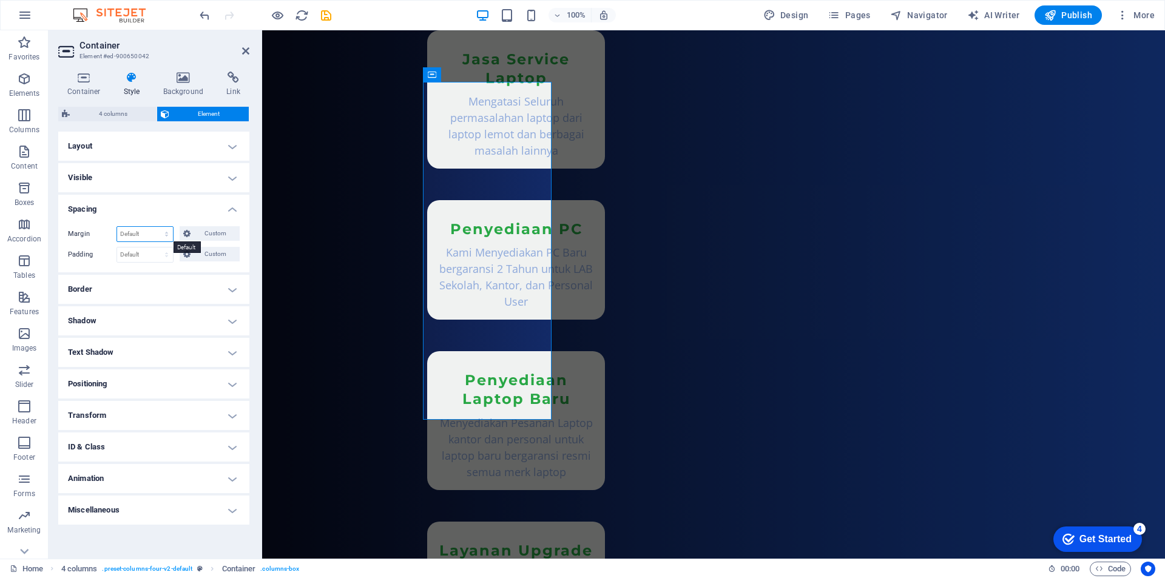
click at [135, 234] on select "Default auto px % rem vw vh Custom" at bounding box center [145, 234] width 56 height 15
select select "%"
click at [156, 227] on select "Default auto px % rem vw vh Custom" at bounding box center [145, 234] width 56 height 15
type input "100"
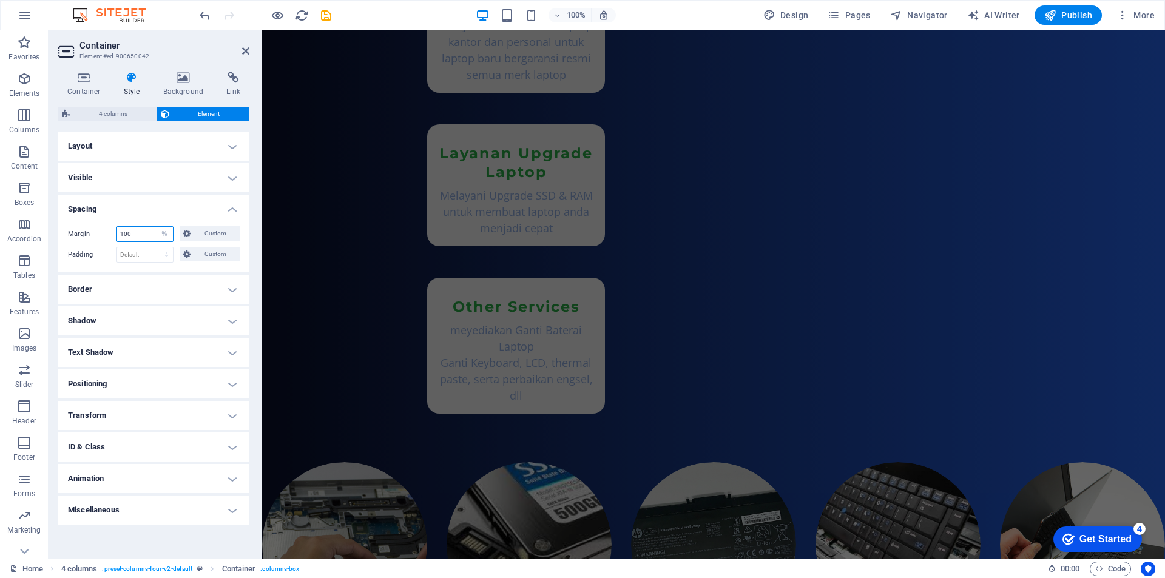
scroll to position [1752, 0]
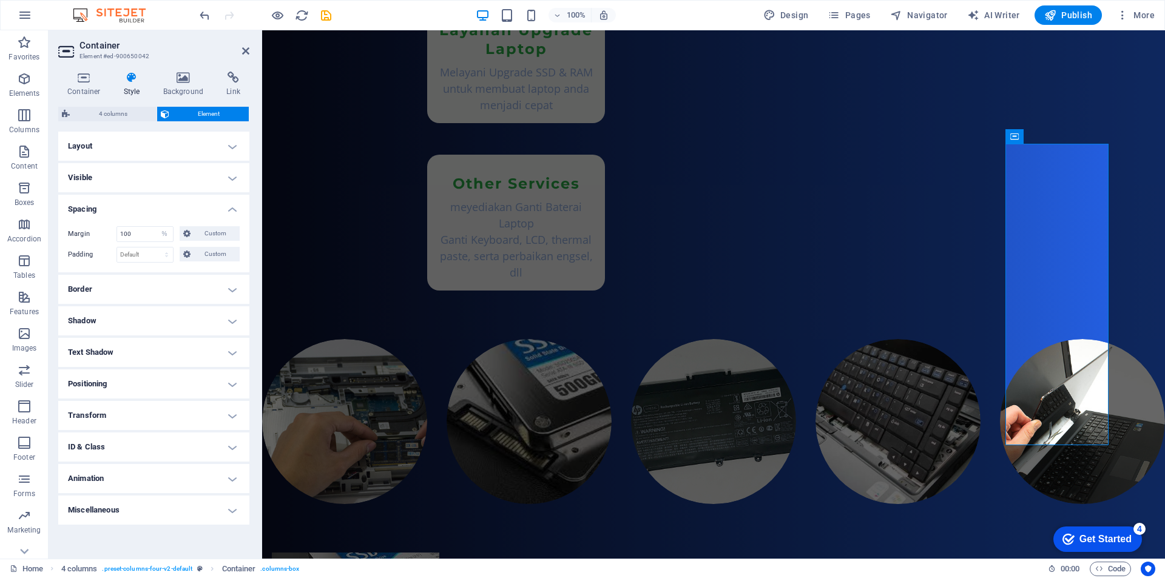
select select "DISABLED_OPTION_VALUE"
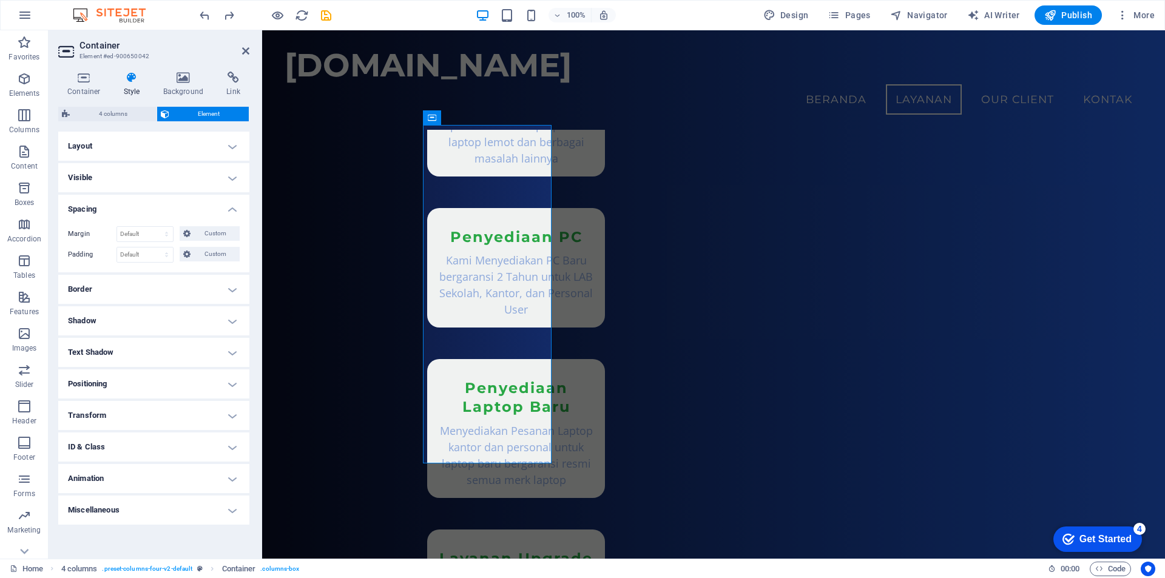
scroll to position [1119, 0]
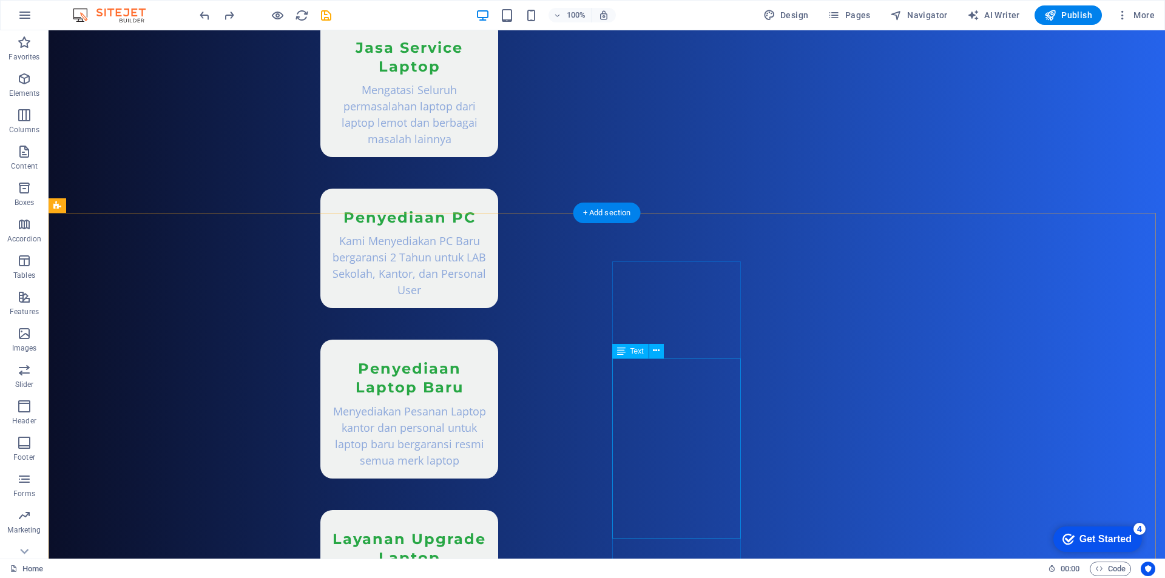
scroll to position [1249, 0]
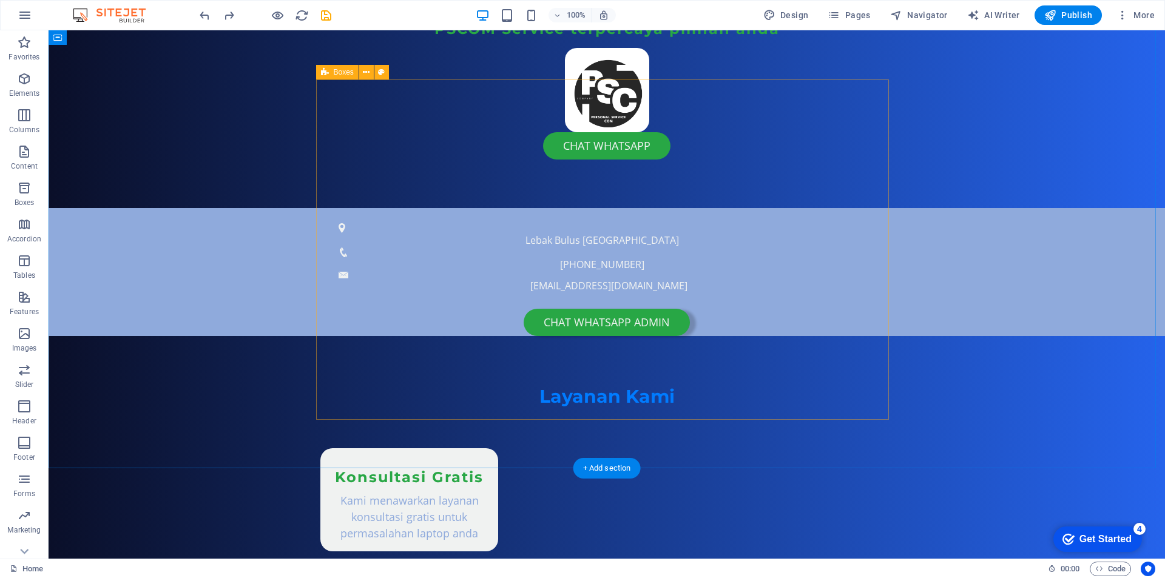
scroll to position [694, 0]
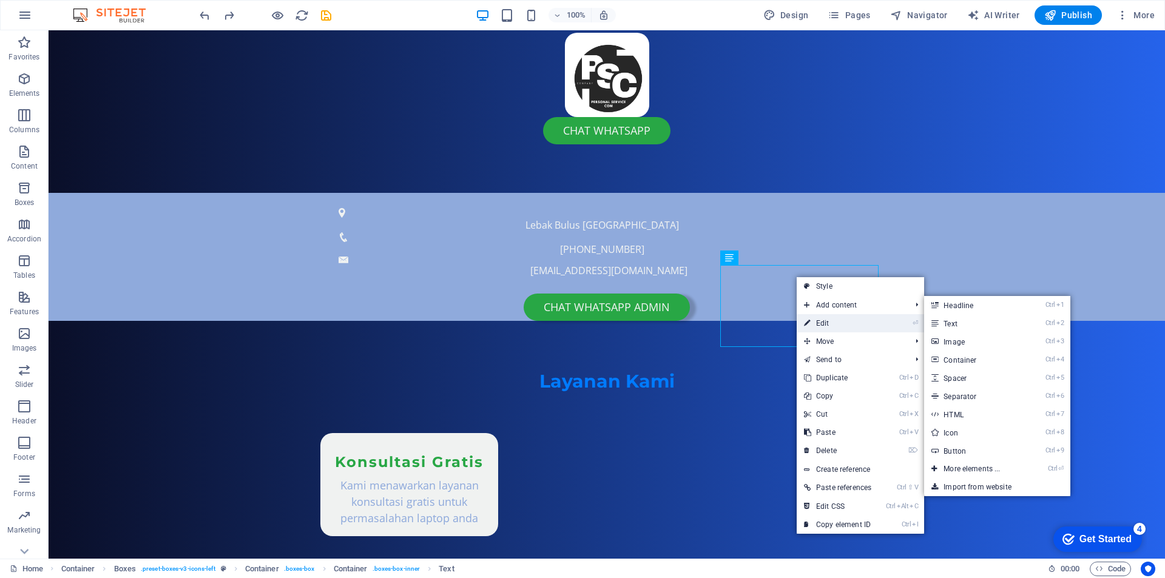
click at [824, 327] on link "⏎ Edit" at bounding box center [838, 323] width 82 height 18
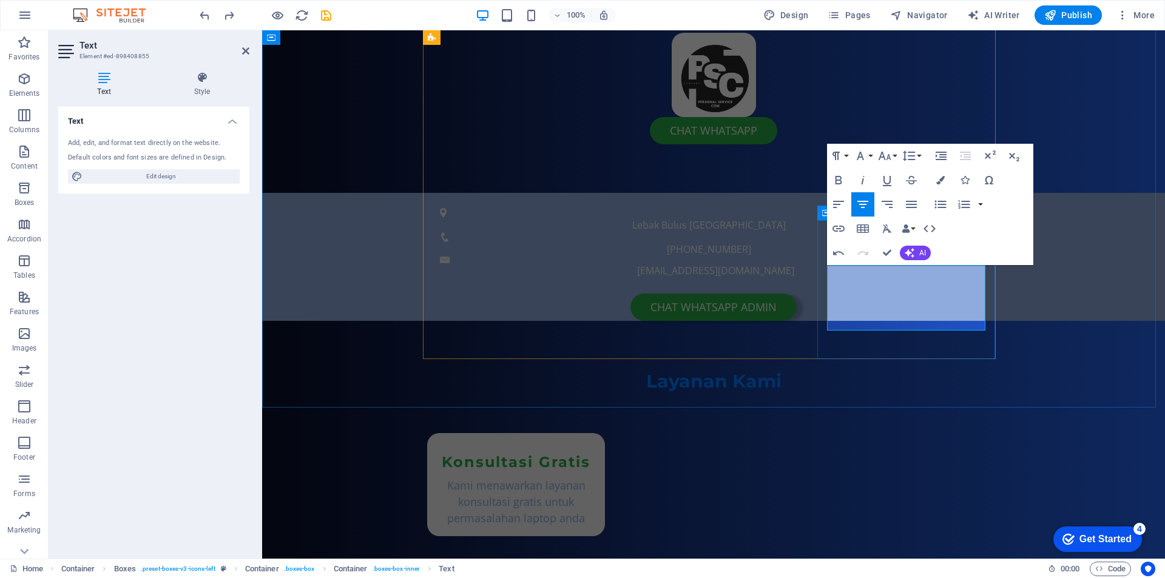
drag, startPoint x: 961, startPoint y: 341, endPoint x: 835, endPoint y: 344, distance: 126.3
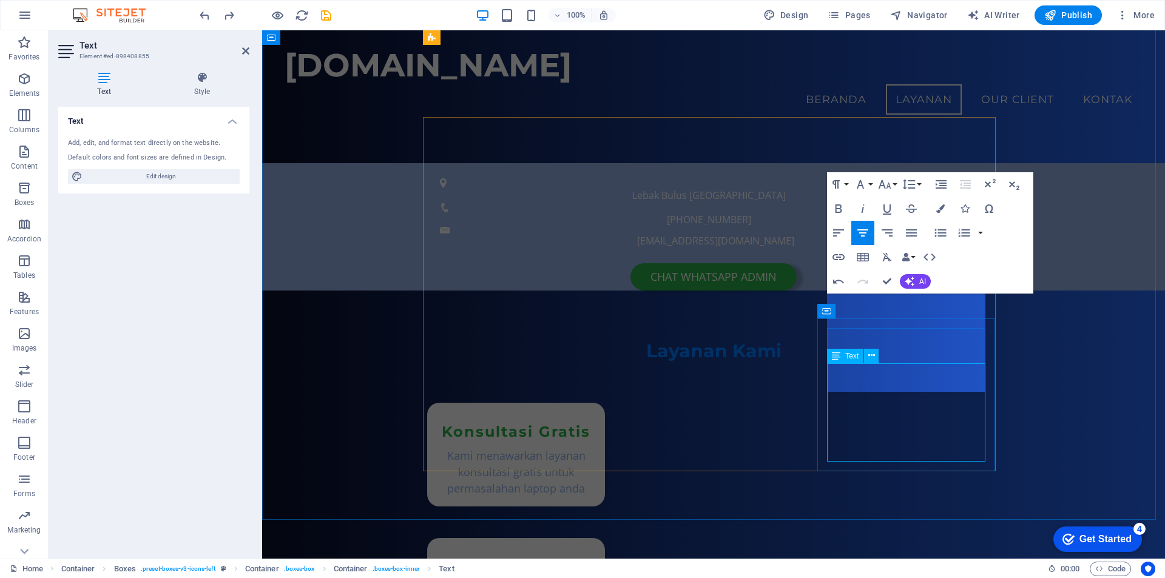
scroll to position [503, 0]
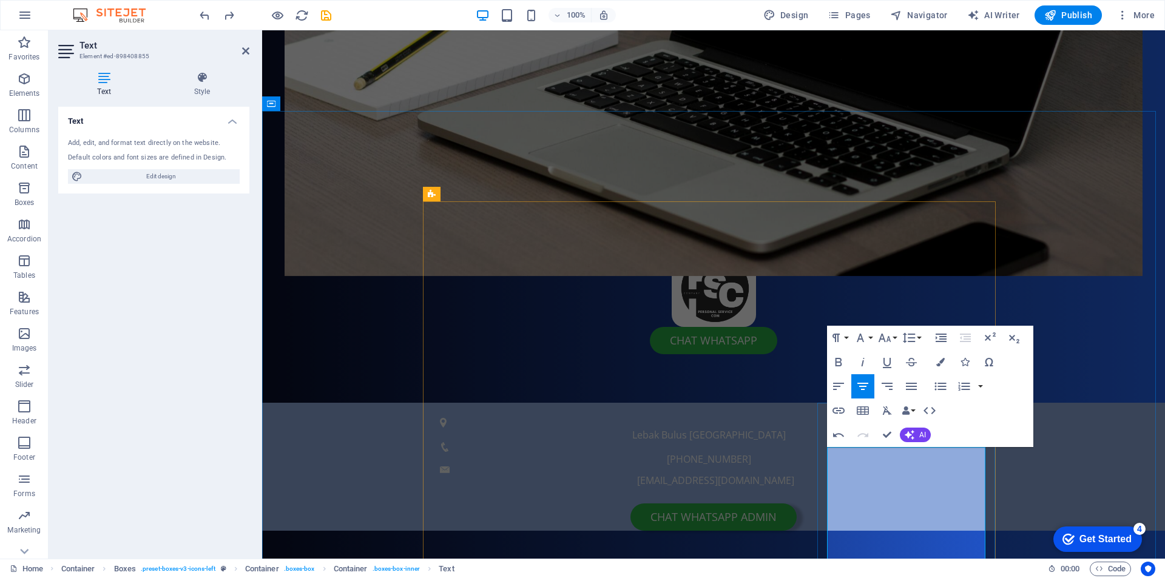
scroll to position [694, 0]
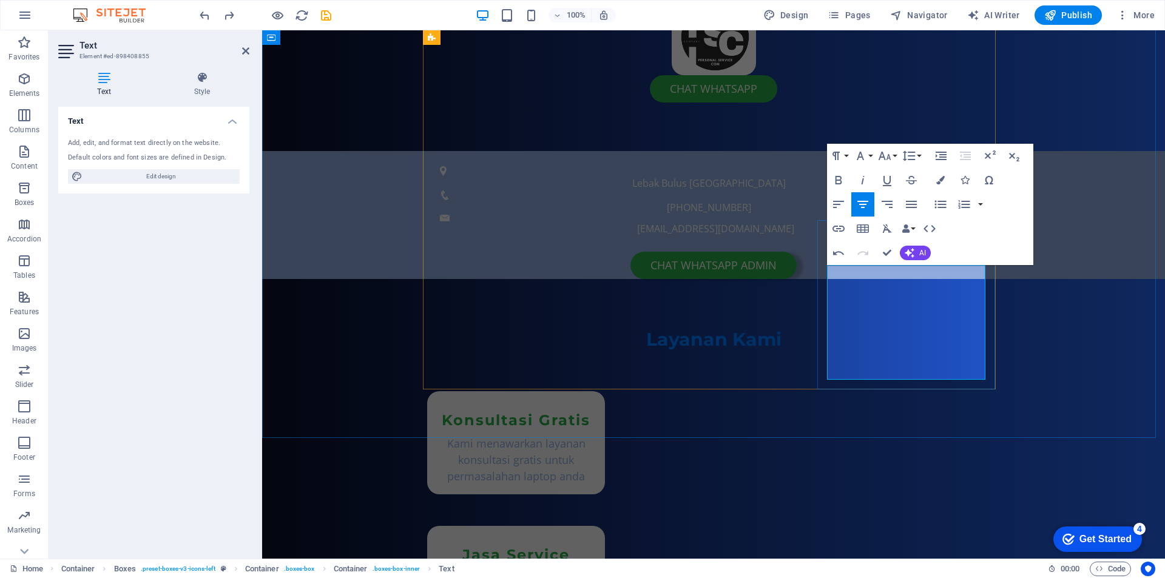
drag, startPoint x: 850, startPoint y: 276, endPoint x: 966, endPoint y: 370, distance: 149.3
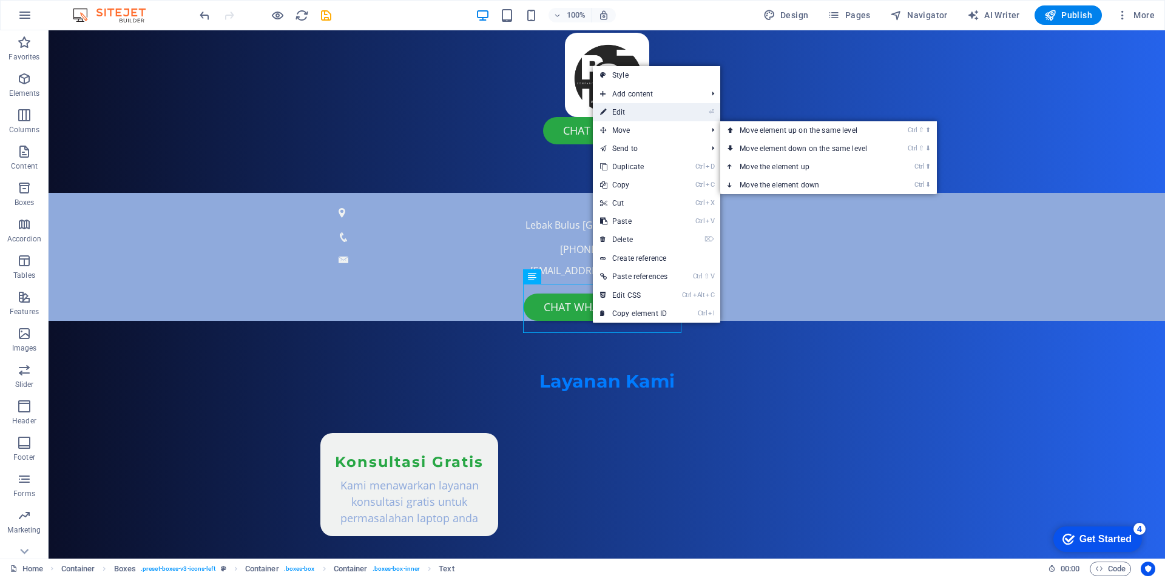
click at [631, 109] on link "⏎ Edit" at bounding box center [634, 112] width 82 height 18
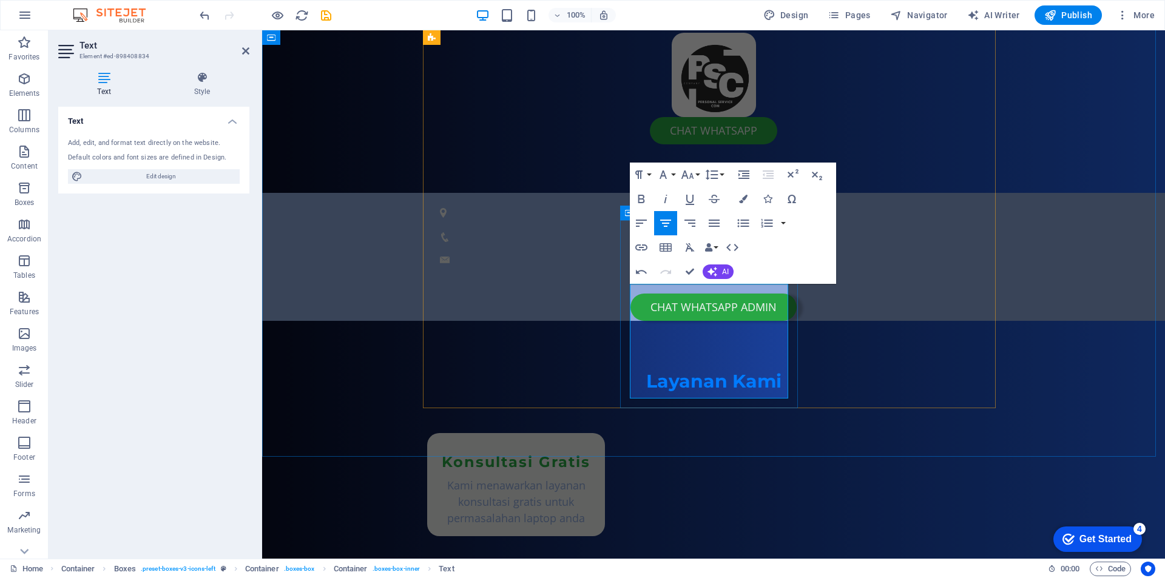
drag, startPoint x: 776, startPoint y: 424, endPoint x: 638, endPoint y: 413, distance: 138.8
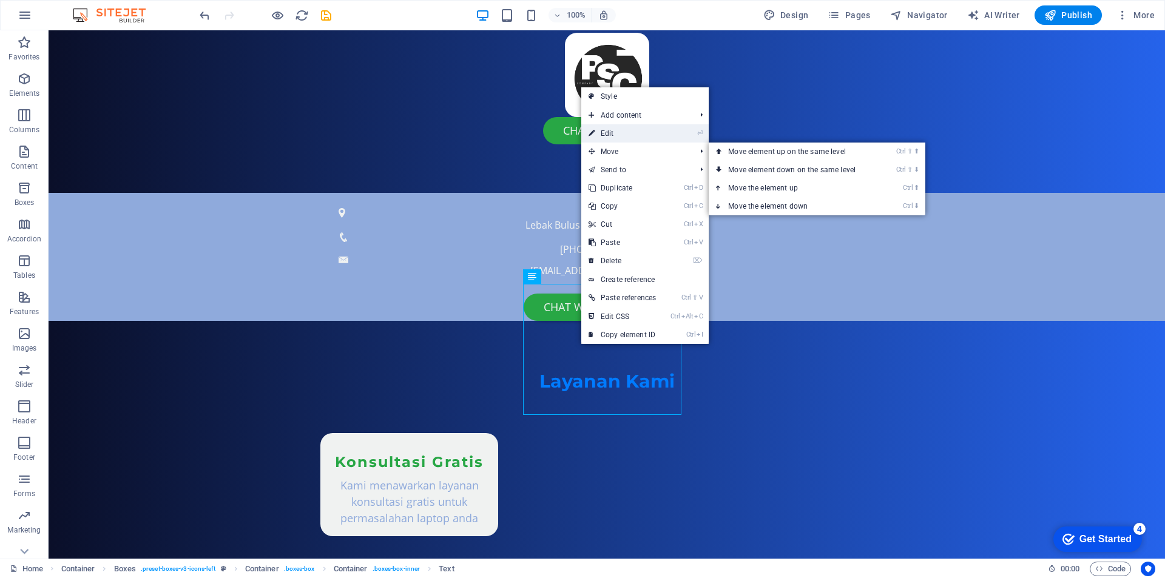
click at [625, 136] on link "⏎ Edit" at bounding box center [623, 133] width 82 height 18
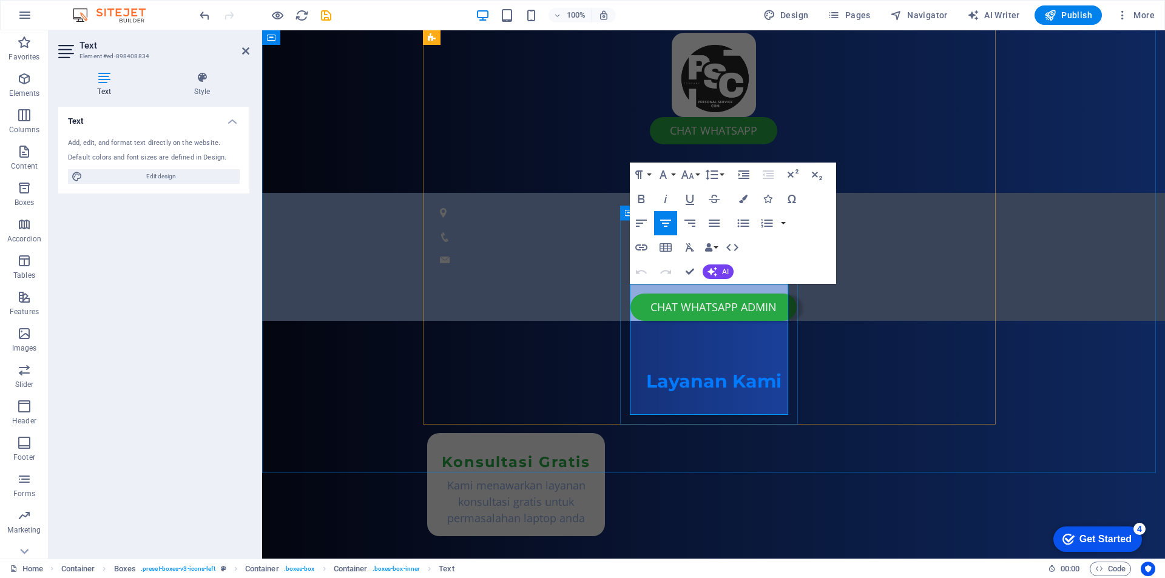
drag, startPoint x: 651, startPoint y: 291, endPoint x: 729, endPoint y: 335, distance: 90.0
click at [714, 223] on icon "button" at bounding box center [714, 223] width 11 height 7
click at [745, 219] on icon "button" at bounding box center [743, 223] width 15 height 15
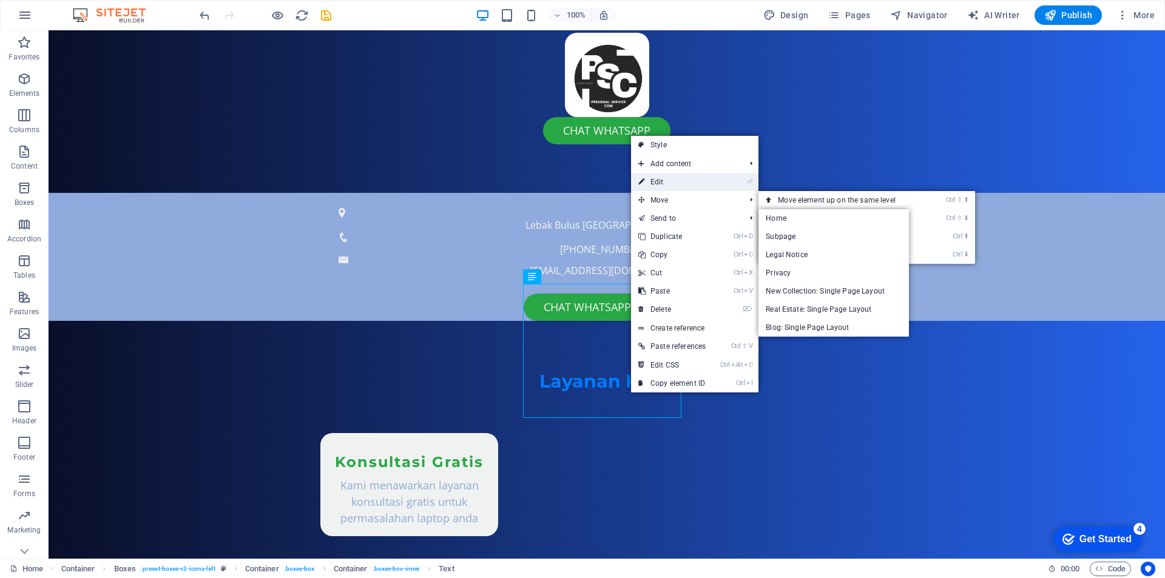
click at [666, 182] on link "⏎ Edit" at bounding box center [672, 182] width 82 height 18
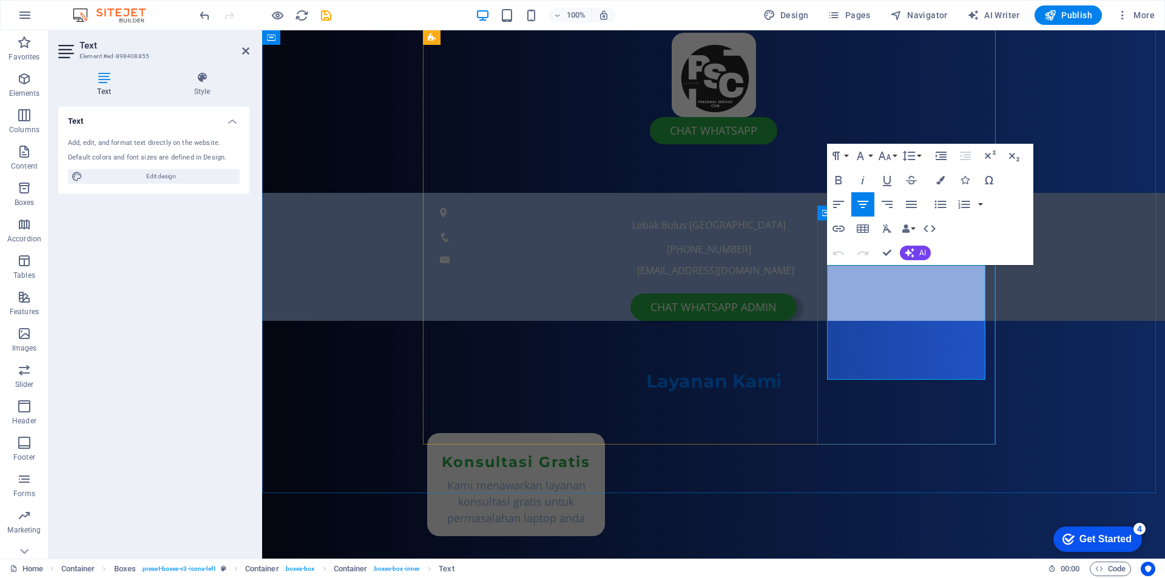
drag, startPoint x: 868, startPoint y: 317, endPoint x: 843, endPoint y: 333, distance: 29.8
drag, startPoint x: 852, startPoint y: 271, endPoint x: 982, endPoint y: 369, distance: 163.0
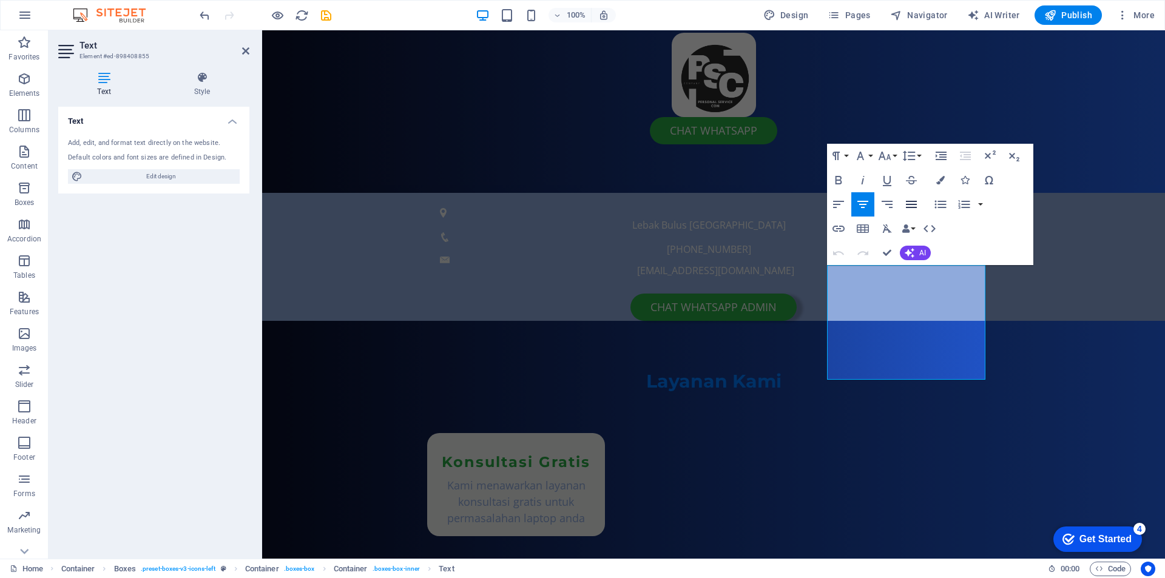
click at [913, 205] on icon "button" at bounding box center [911, 204] width 15 height 15
click at [935, 205] on icon "button" at bounding box center [941, 204] width 15 height 15
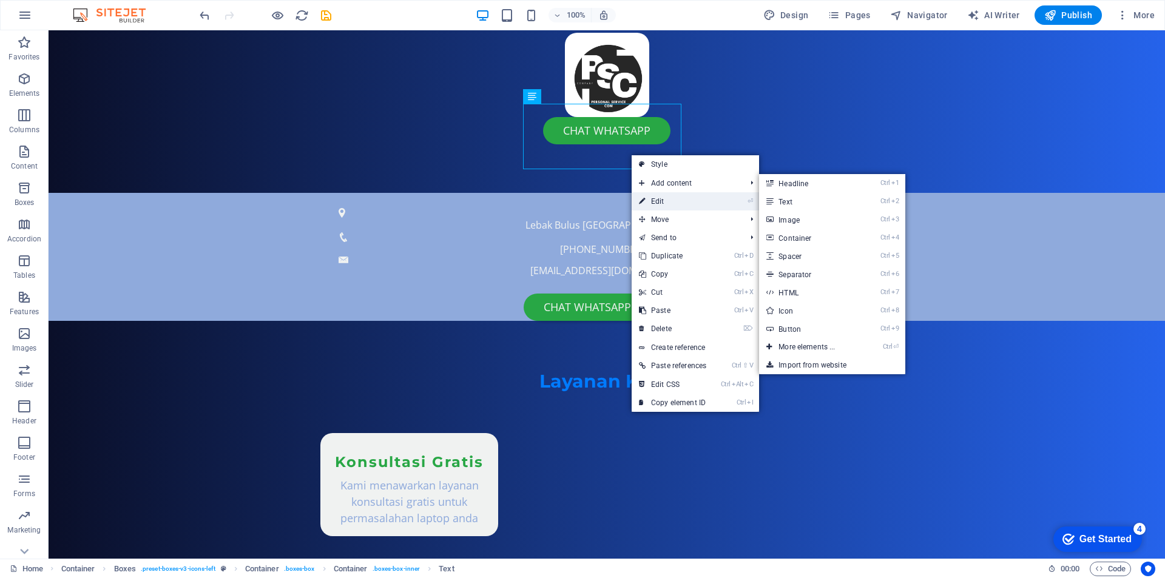
click at [666, 203] on link "⏎ Edit" at bounding box center [673, 201] width 82 height 18
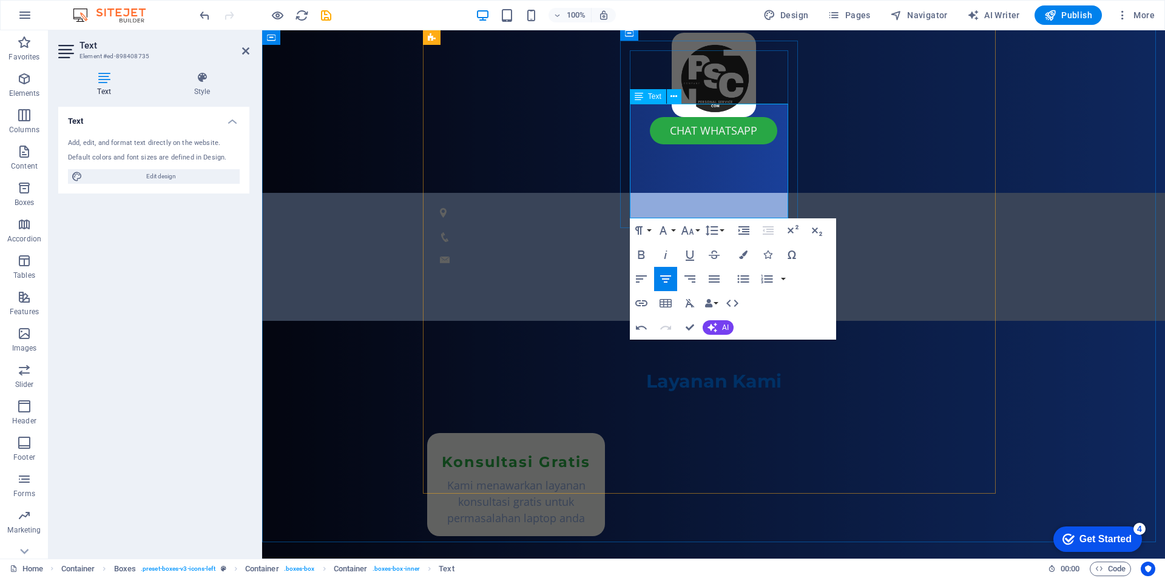
drag, startPoint x: 657, startPoint y: 112, endPoint x: 1003, endPoint y: 274, distance: 382.1
click at [710, 280] on icon "button" at bounding box center [714, 279] width 11 height 7
click at [741, 278] on icon "button" at bounding box center [743, 279] width 15 height 15
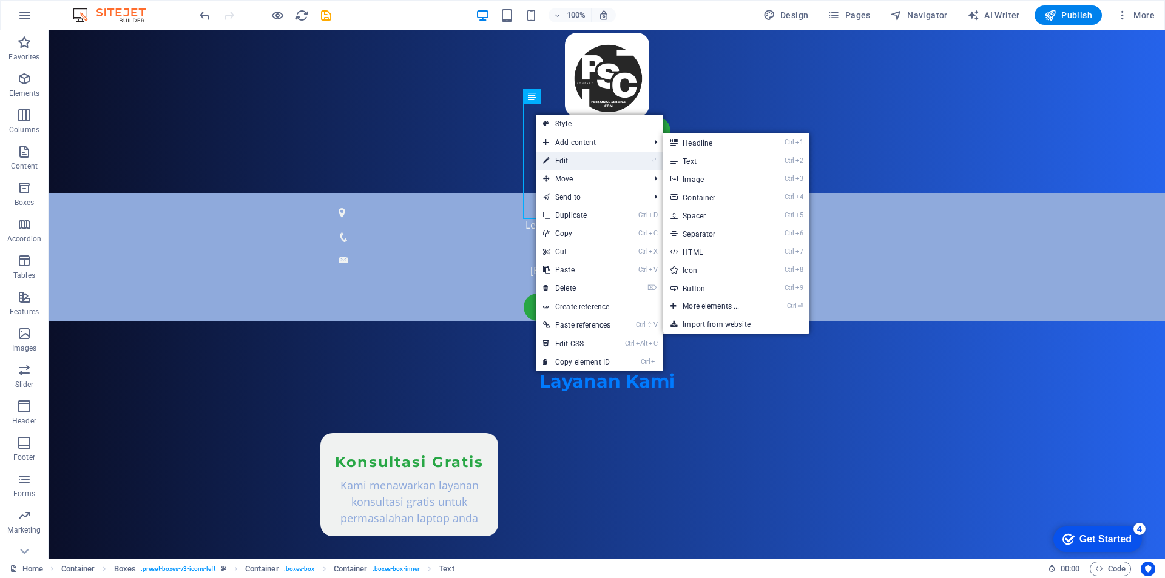
click at [577, 164] on link "⏎ Edit" at bounding box center [577, 161] width 82 height 18
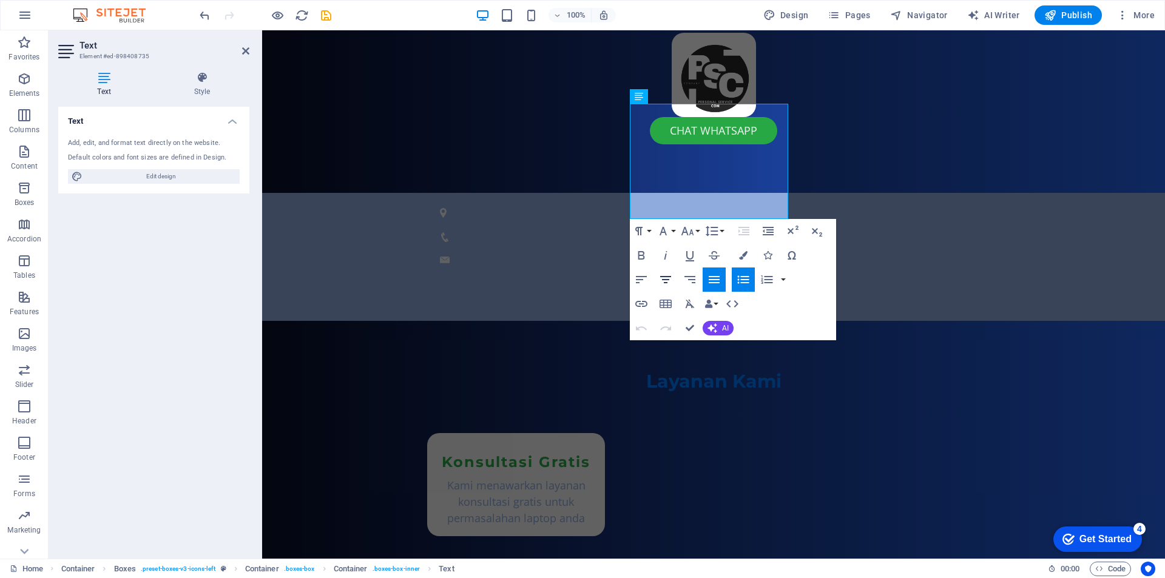
click at [665, 279] on icon "button" at bounding box center [666, 280] width 15 height 15
click at [737, 278] on icon "button" at bounding box center [743, 280] width 15 height 15
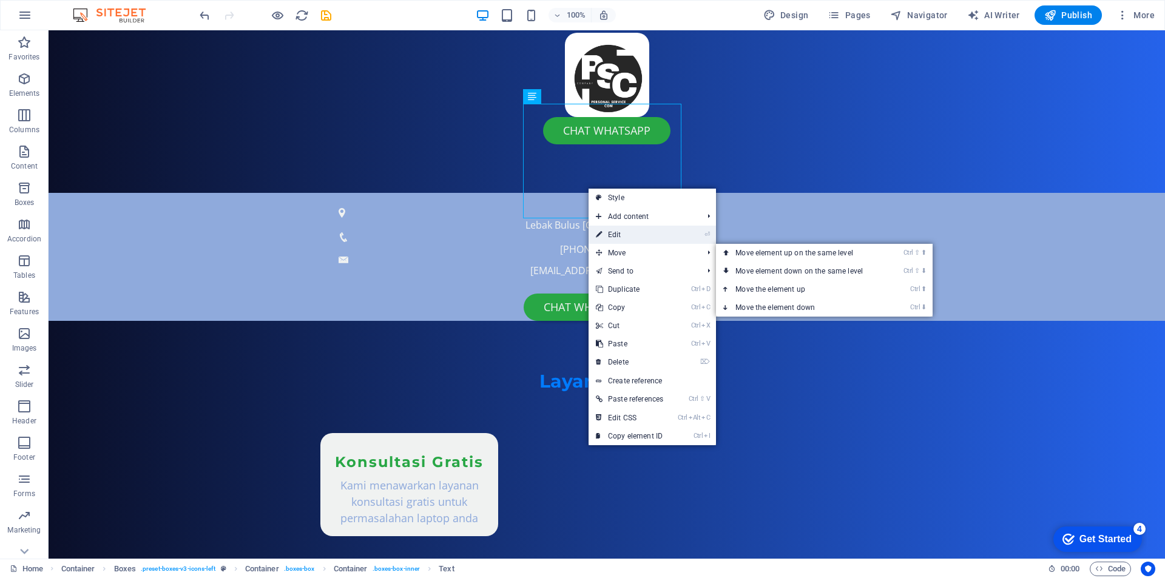
click at [625, 237] on link "⏎ Edit" at bounding box center [630, 235] width 82 height 18
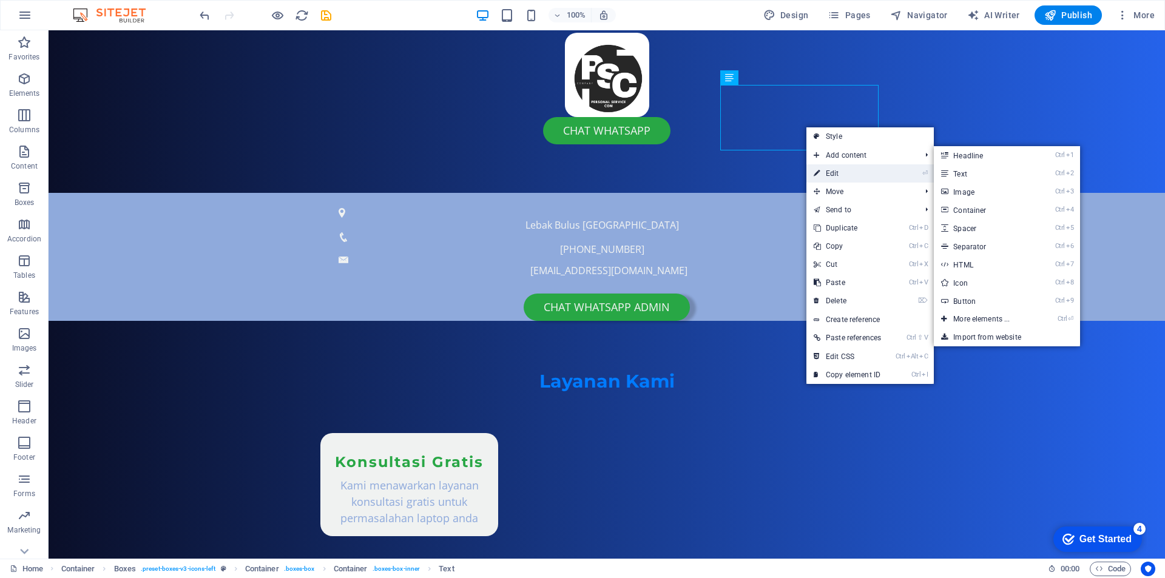
click at [844, 168] on link "⏎ Edit" at bounding box center [848, 174] width 82 height 18
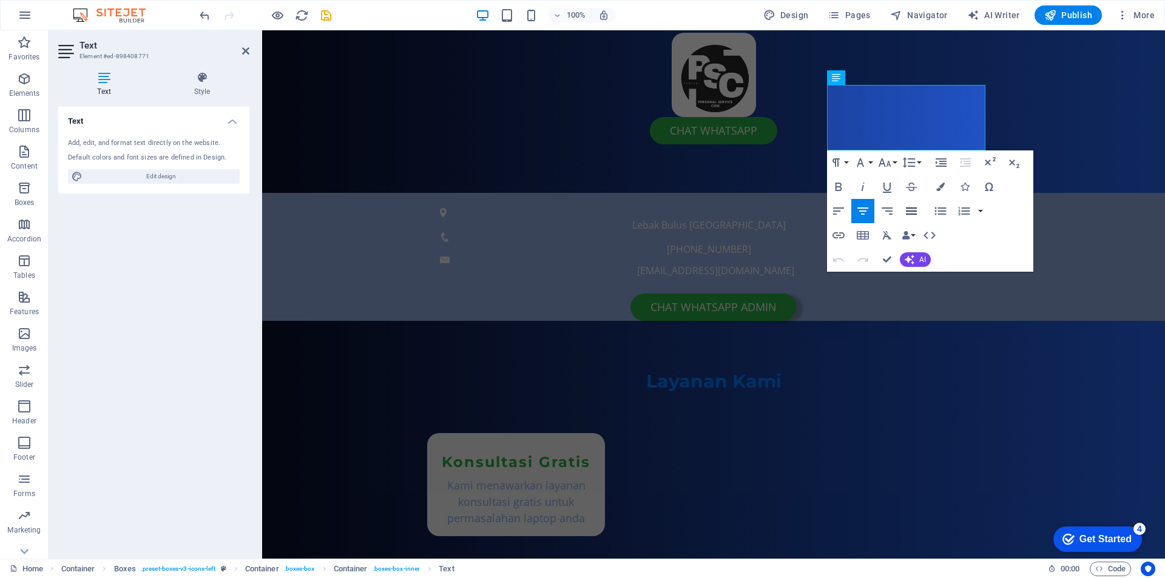
click at [916, 211] on icon "button" at bounding box center [911, 211] width 11 height 7
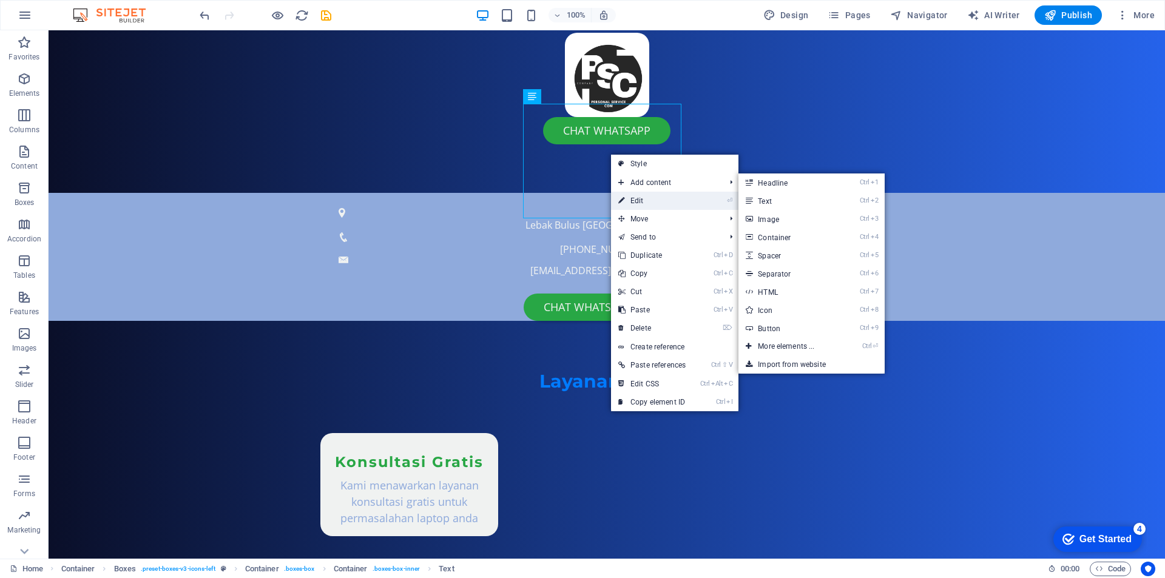
click at [645, 204] on link "⏎ Edit" at bounding box center [652, 201] width 82 height 18
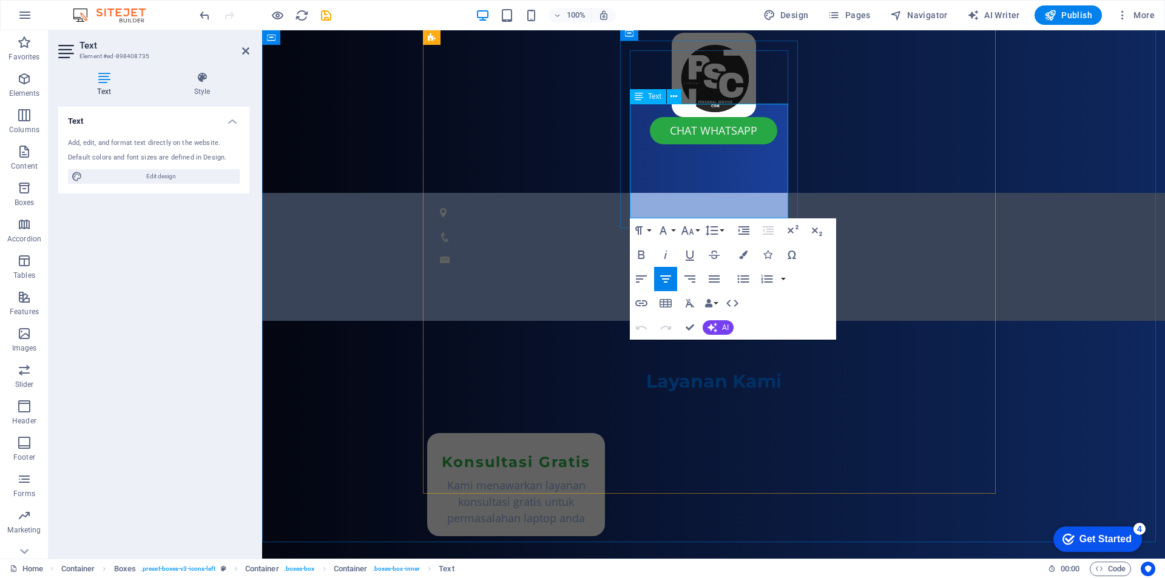
drag, startPoint x: 676, startPoint y: 178, endPoint x: 710, endPoint y: 178, distance: 34.0
click at [645, 254] on icon "button" at bounding box center [641, 255] width 15 height 15
click at [572, 433] on div "Konsultasi Gratis Kami menawarkan layanan konsultasi gratis untuk permasalahan …" at bounding box center [516, 484] width 178 height 103
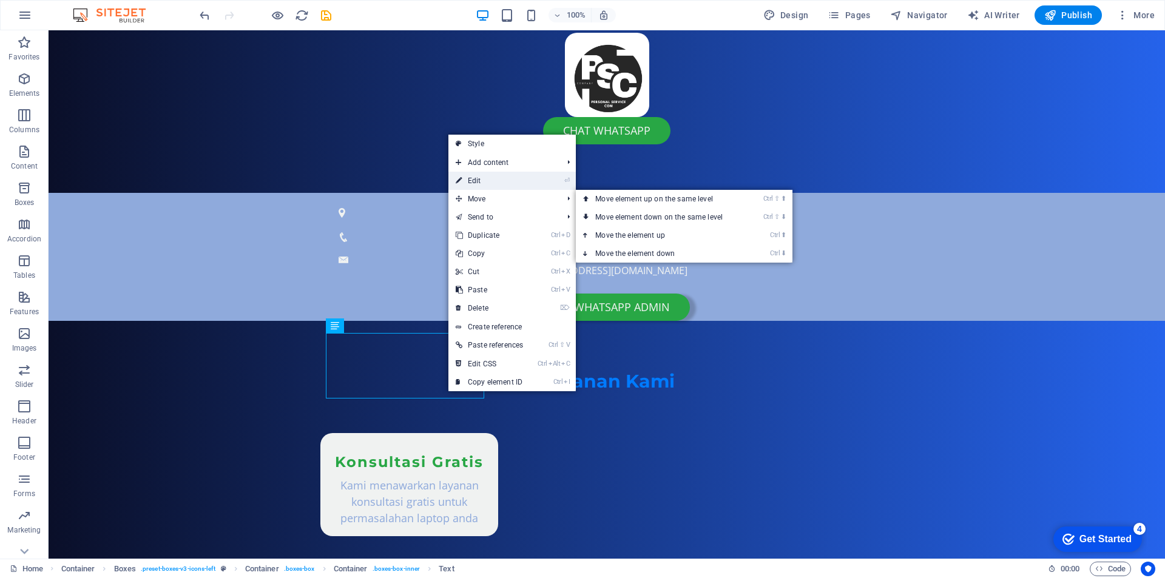
click at [489, 183] on link "⏎ Edit" at bounding box center [490, 181] width 82 height 18
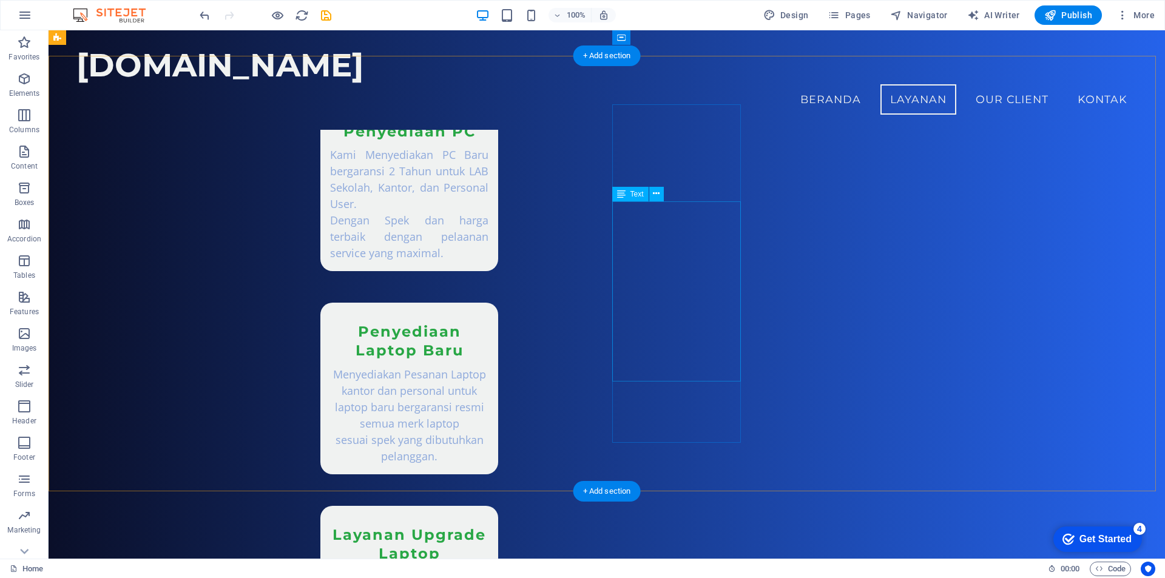
scroll to position [1284, 0]
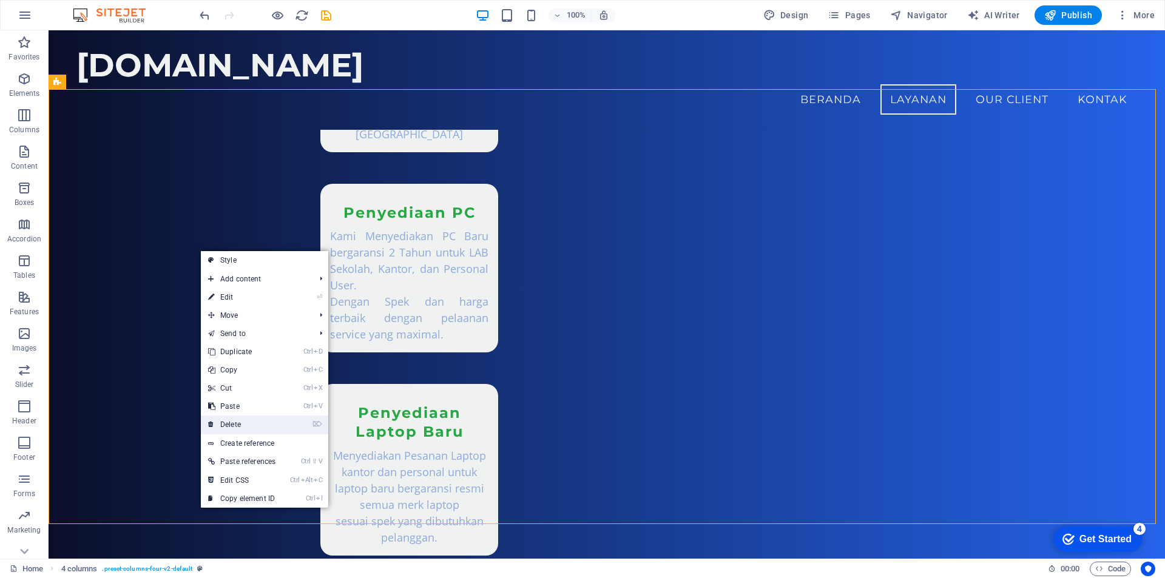
click at [246, 426] on link "⌦ Delete" at bounding box center [242, 425] width 82 height 18
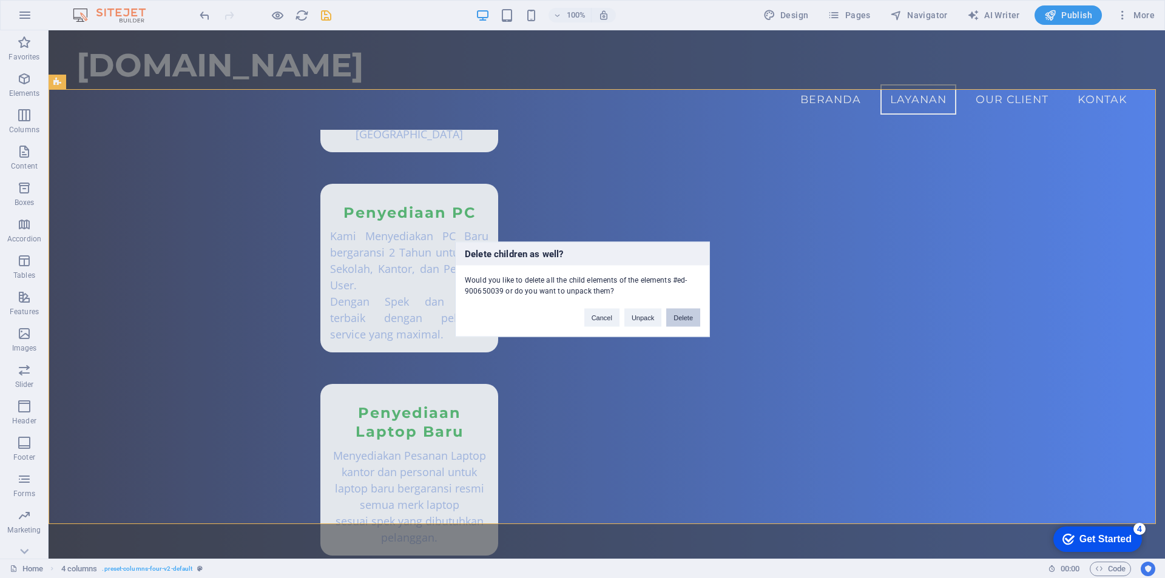
click at [682, 317] on button "Delete" at bounding box center [684, 317] width 34 height 18
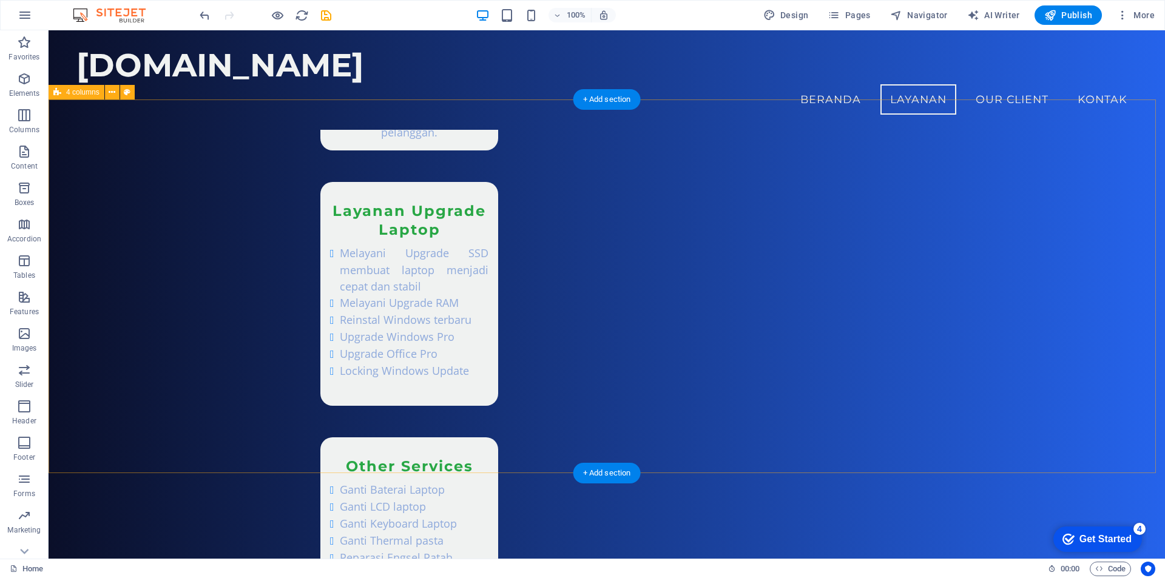
scroll to position [1587, 0]
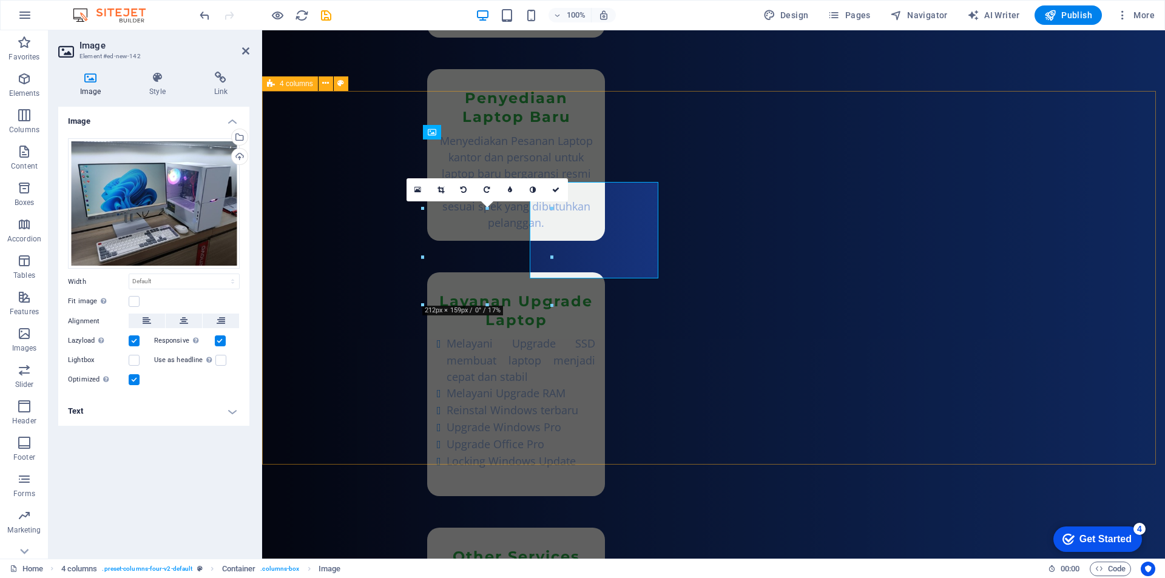
scroll to position [1613, 0]
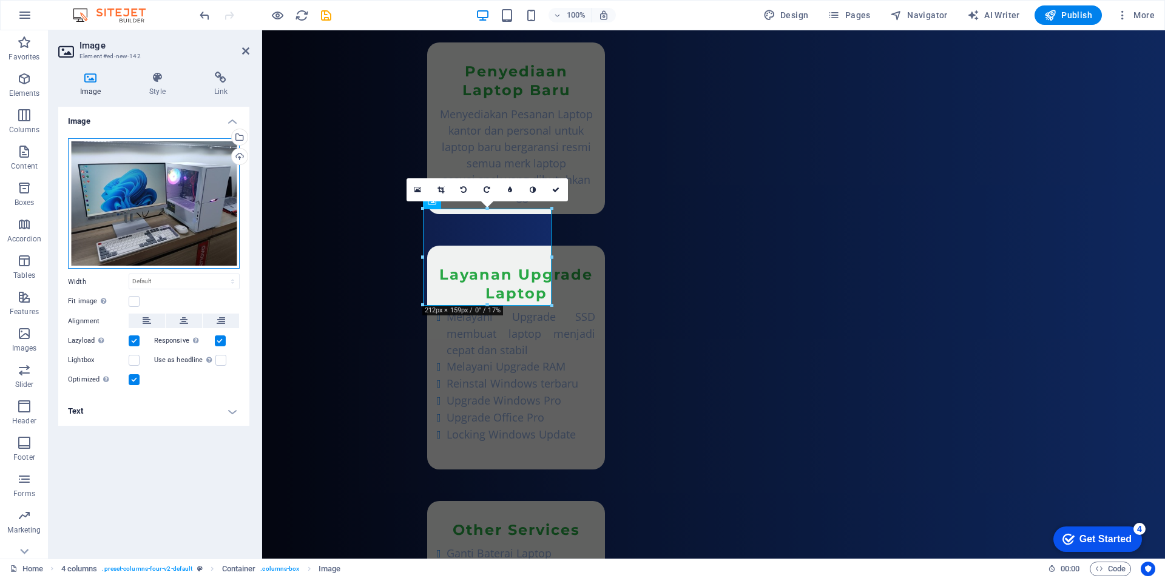
click at [183, 236] on div "Drag files here, click to choose files or select files from Files or our free s…" at bounding box center [154, 203] width 172 height 131
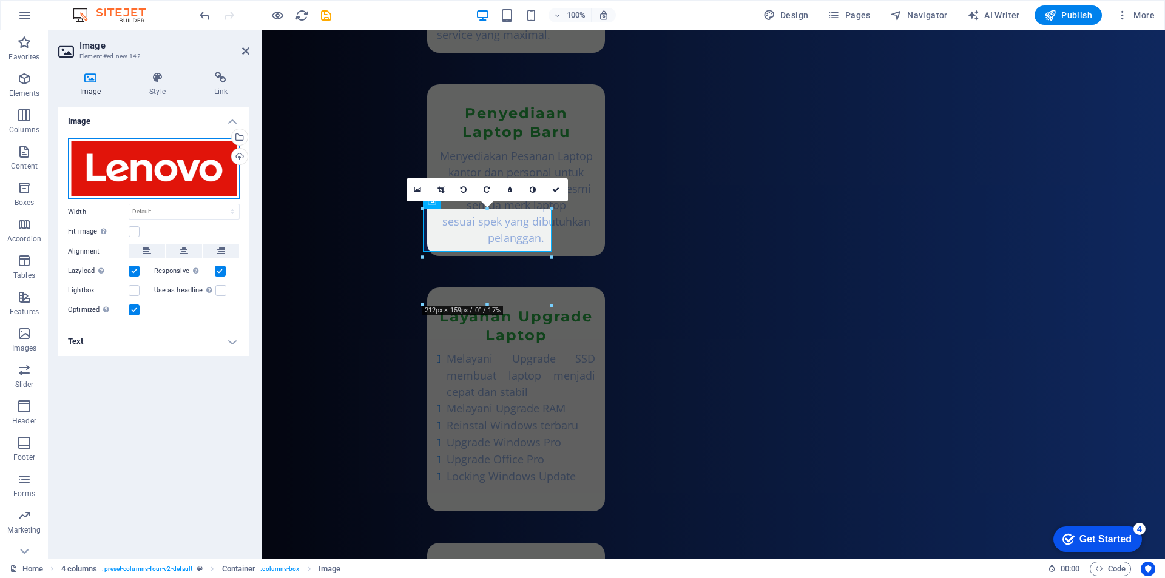
click at [166, 172] on div "Drag files here, click to choose files or select files from Files or our free s…" at bounding box center [154, 168] width 172 height 61
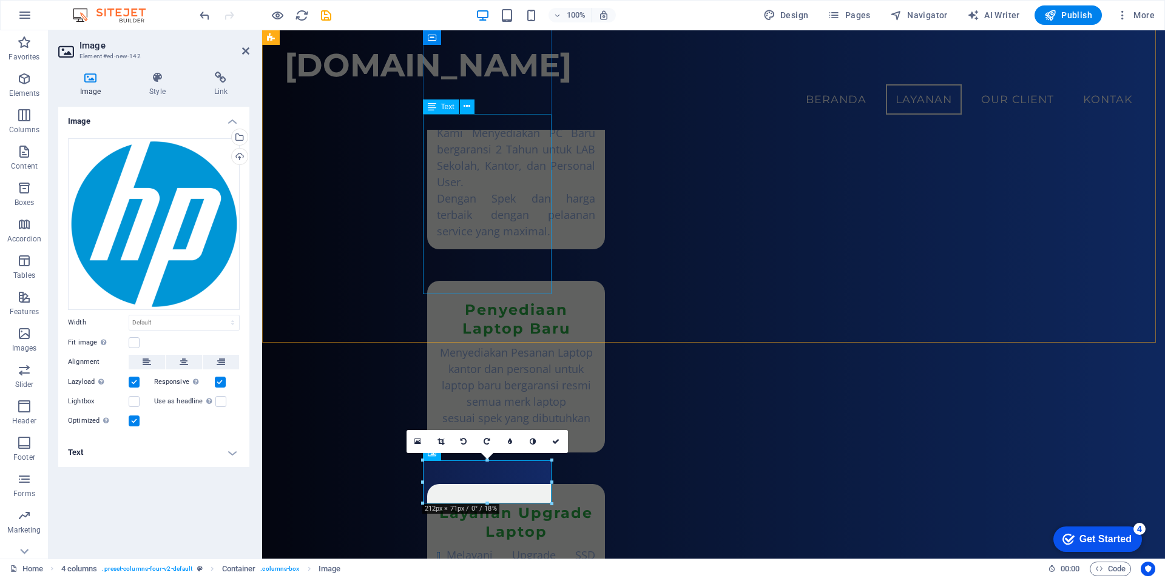
scroll to position [1362, 0]
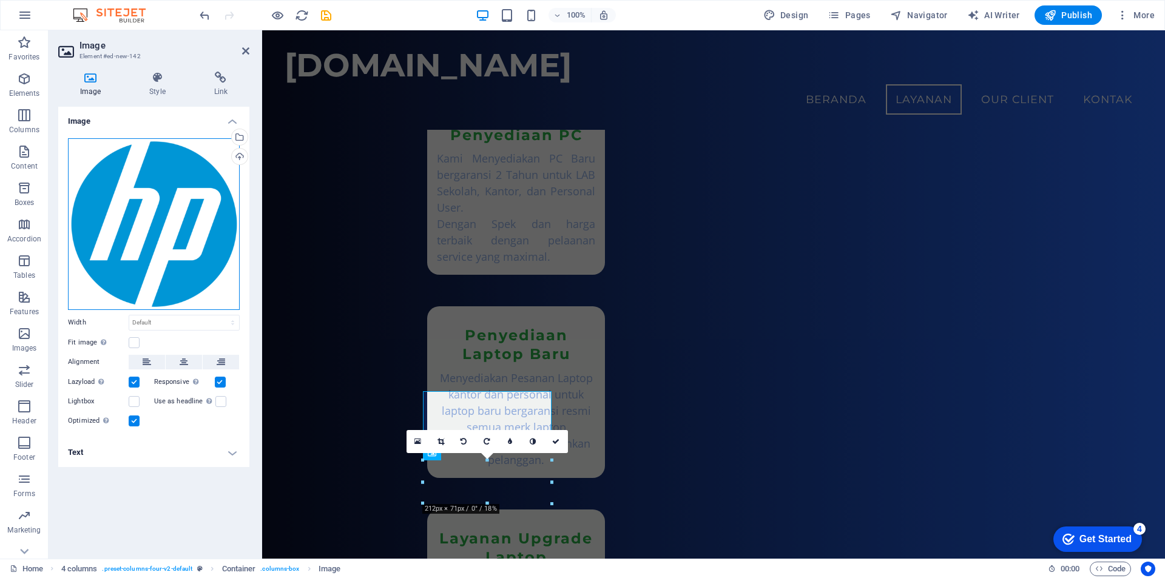
click at [185, 175] on div "Drag files here, click to choose files or select files from Files or our free s…" at bounding box center [154, 224] width 172 height 172
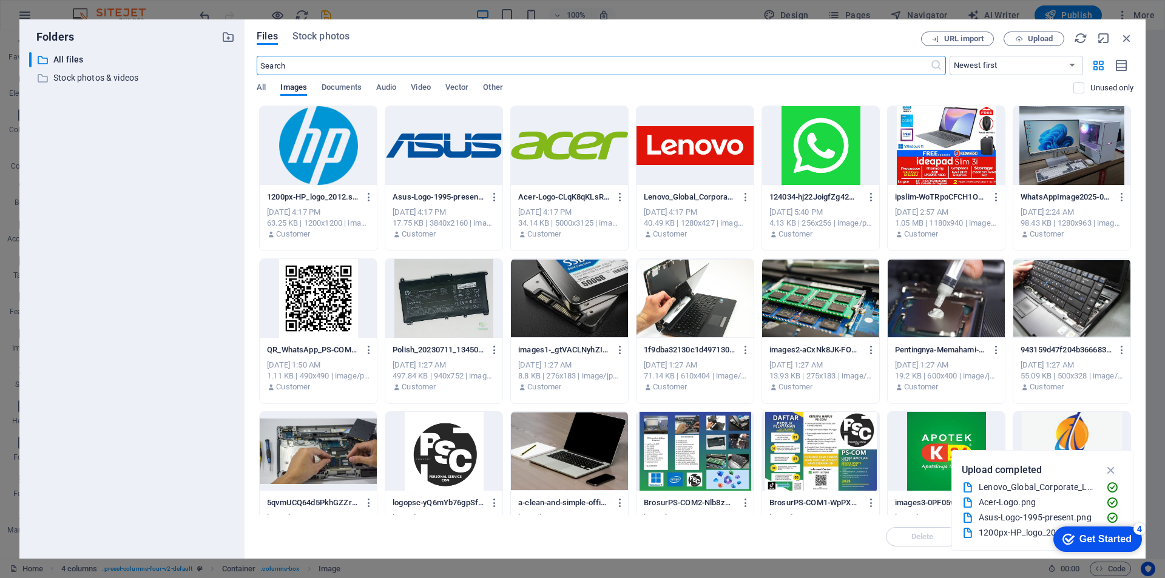
scroll to position [1372, 0]
click at [322, 154] on div at bounding box center [318, 145] width 117 height 79
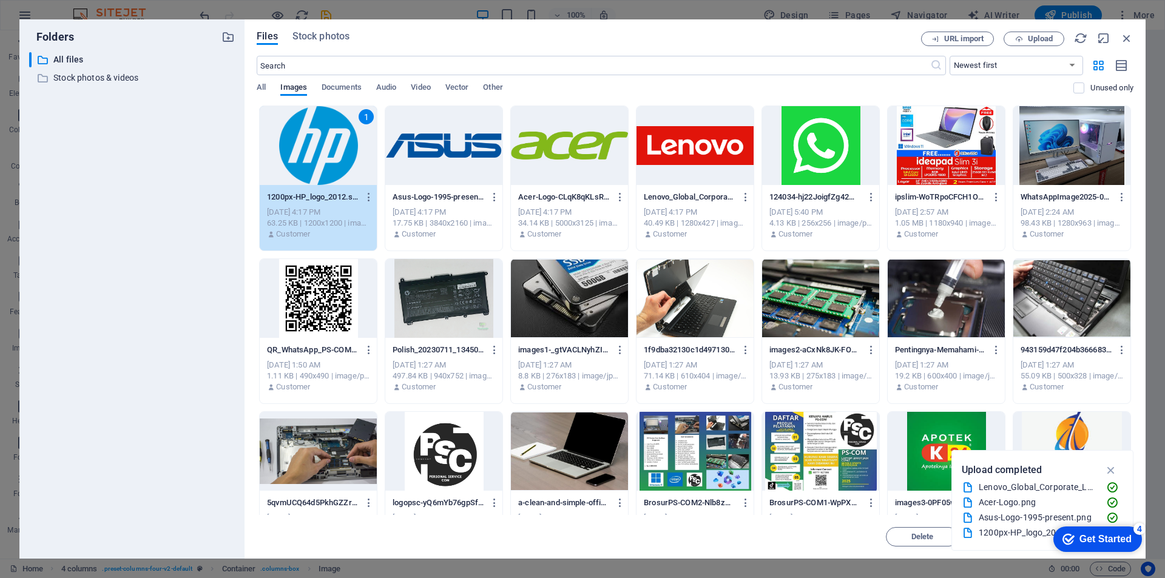
click at [322, 154] on div "1" at bounding box center [318, 145] width 117 height 79
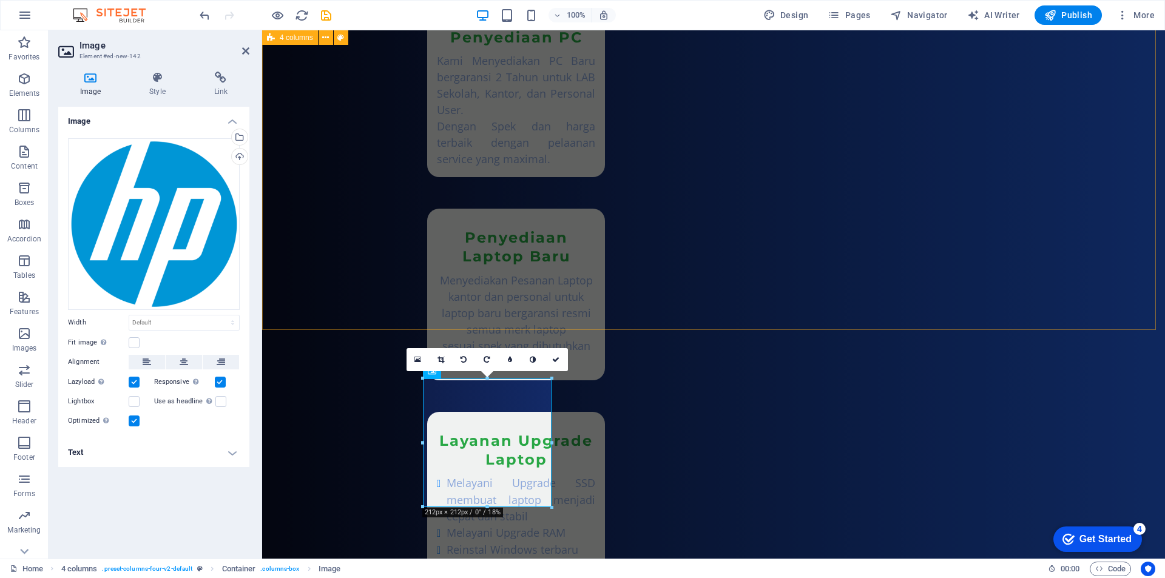
scroll to position [1613, 0]
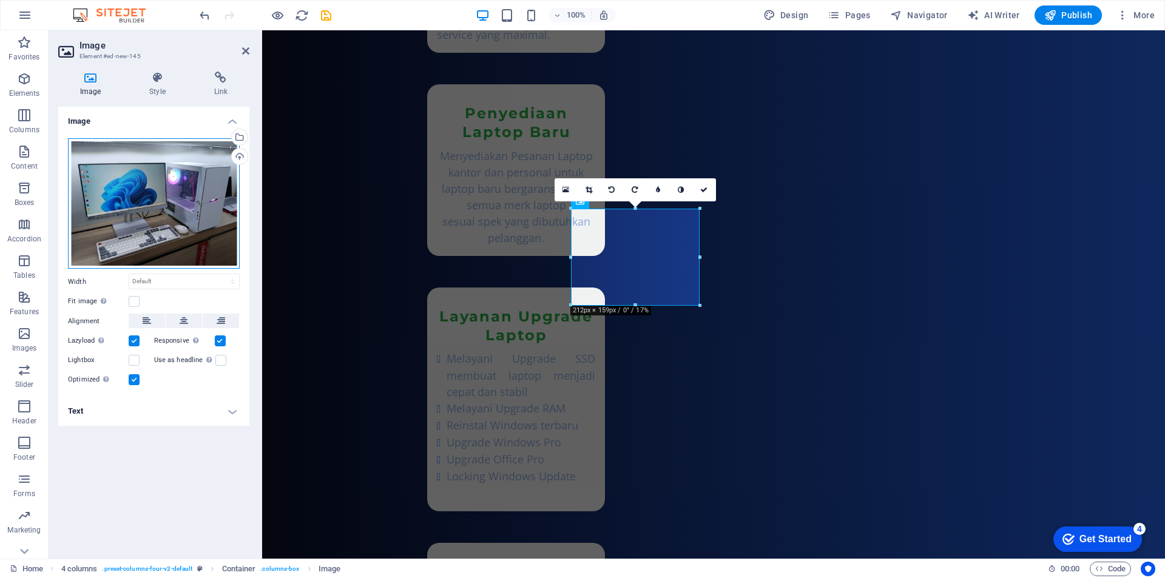
click at [194, 213] on div "Drag files here, click to choose files or select files from Files or our free s…" at bounding box center [154, 203] width 172 height 131
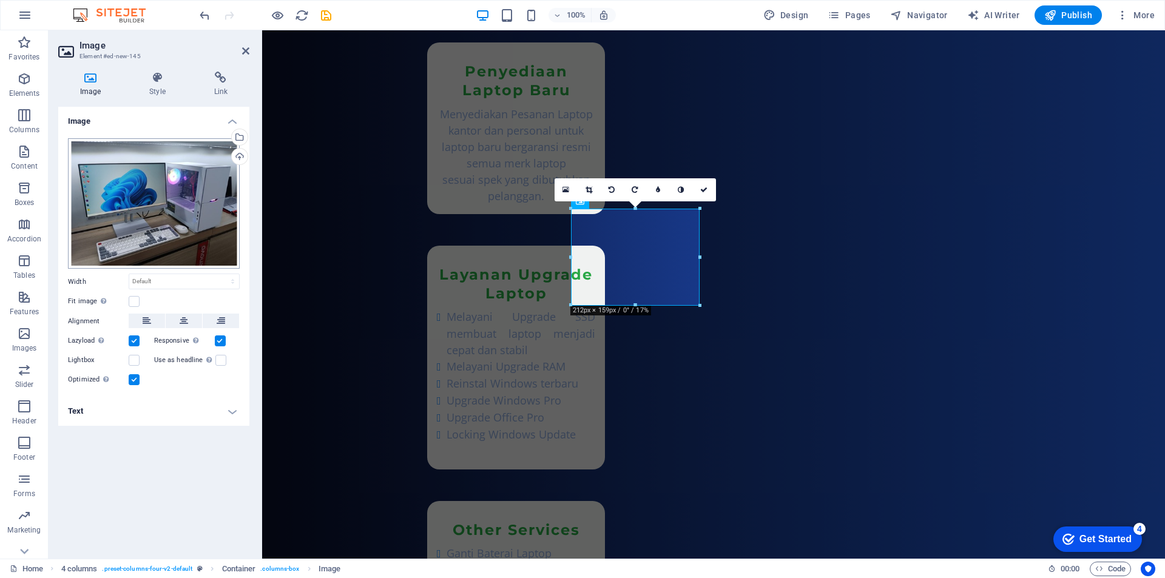
scroll to position [1554, 0]
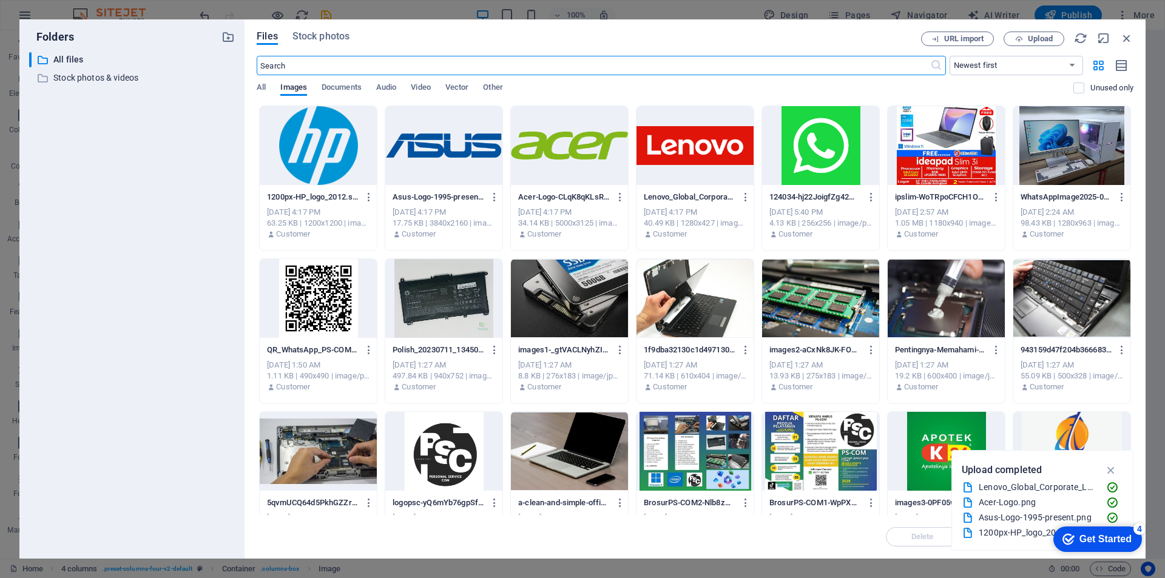
click at [678, 153] on div at bounding box center [695, 145] width 117 height 79
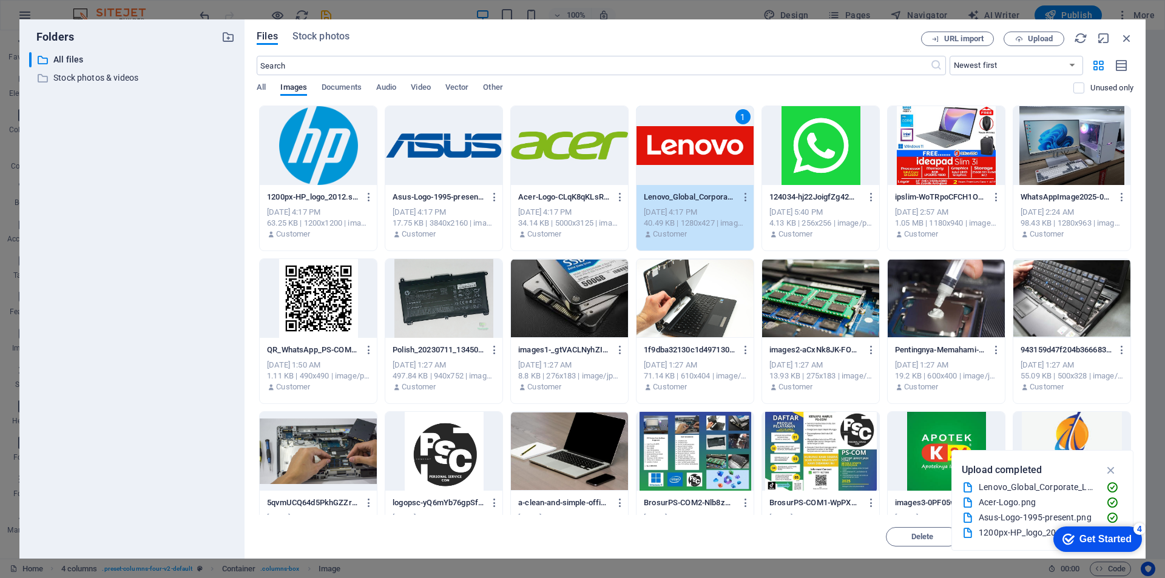
click at [678, 153] on div "1" at bounding box center [695, 145] width 117 height 79
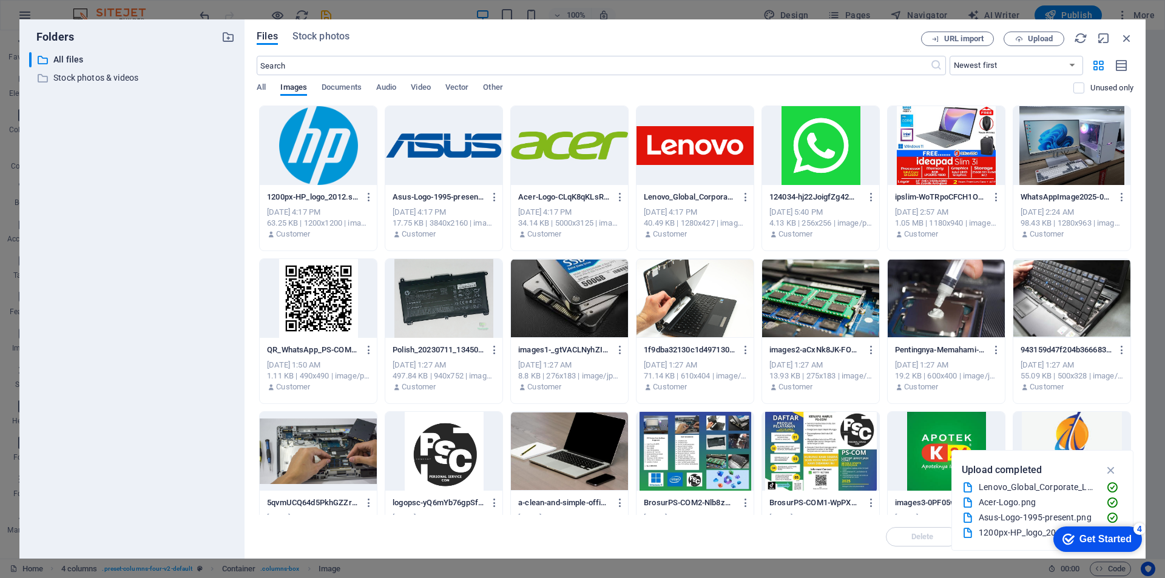
click at [678, 153] on div at bounding box center [695, 145] width 117 height 79
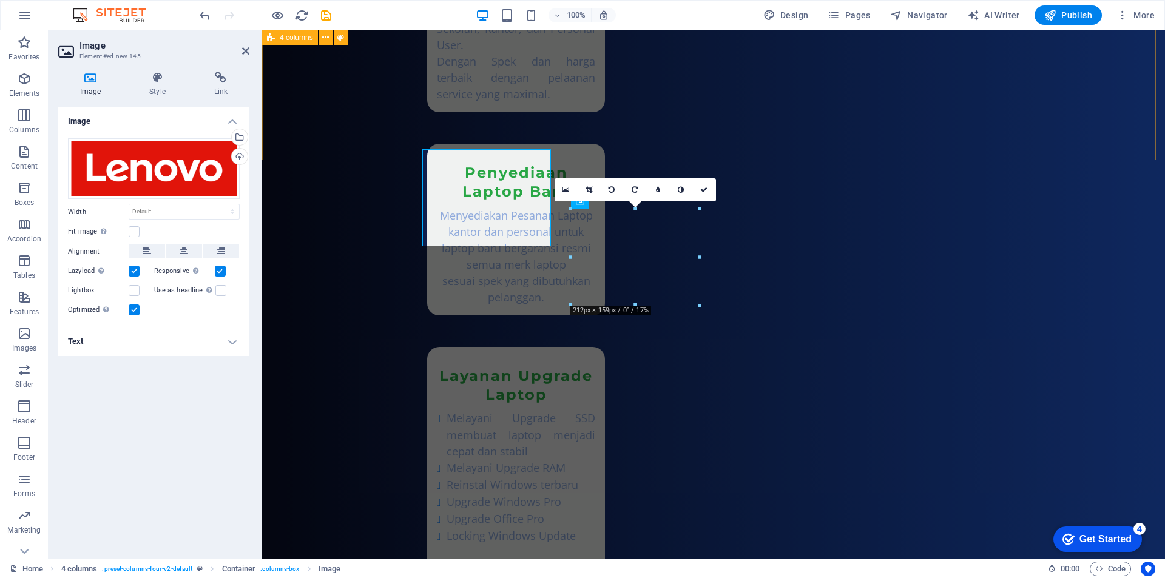
scroll to position [1613, 0]
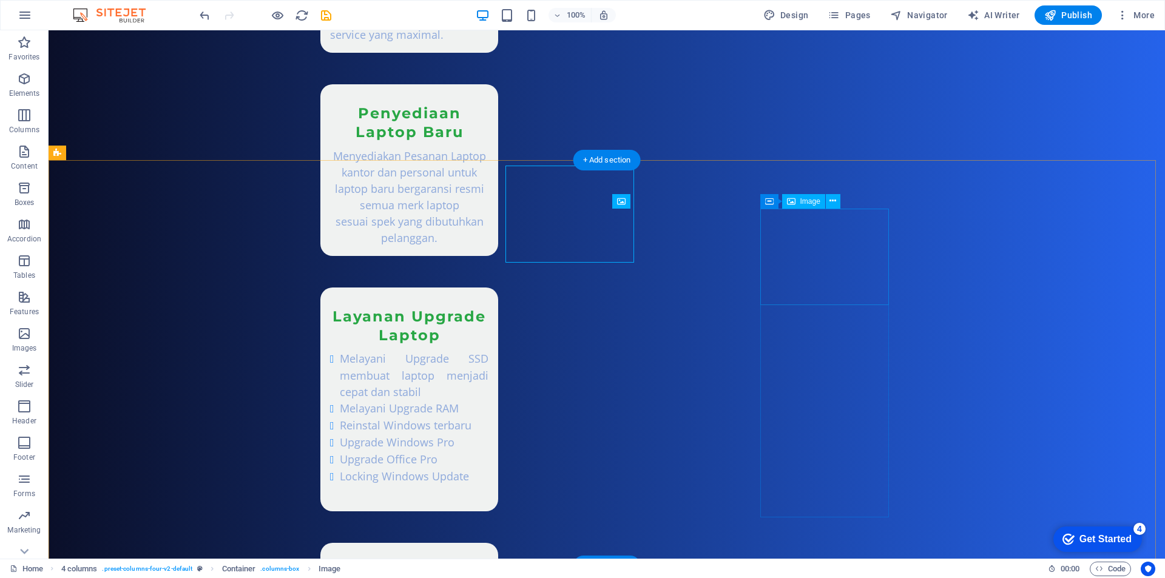
scroll to position [1657, 0]
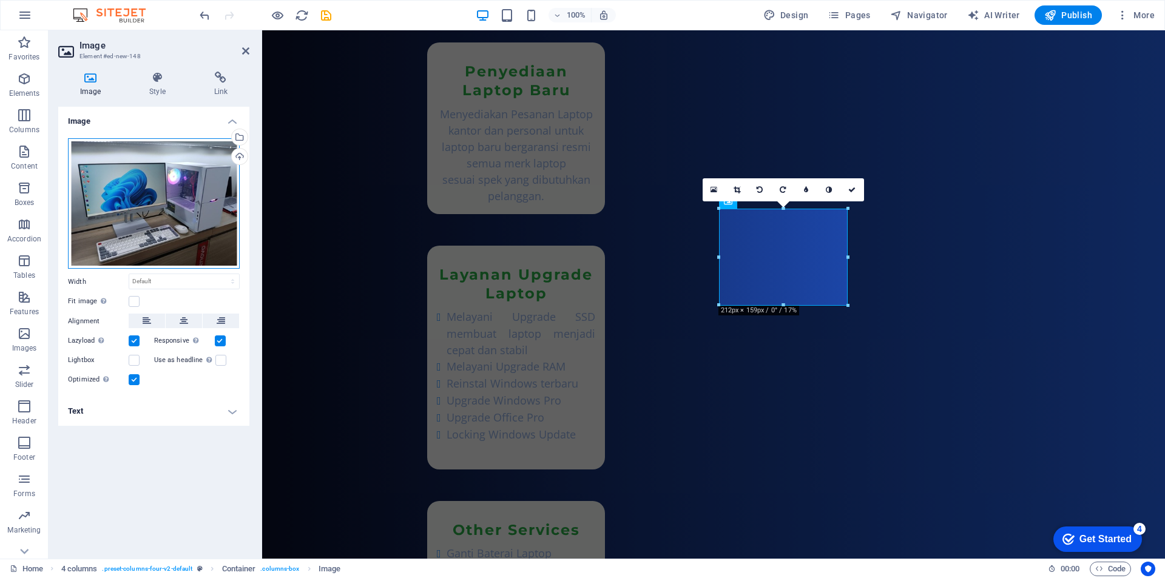
click at [181, 228] on div "Drag files here, click to choose files or select files from Files or our free s…" at bounding box center [154, 203] width 172 height 131
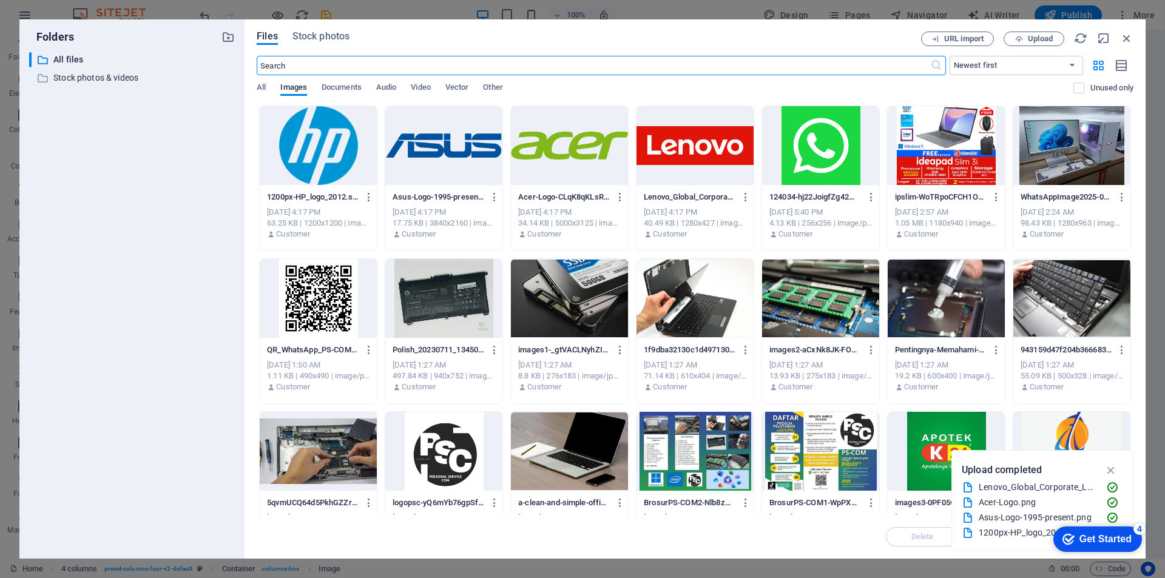
click at [464, 154] on div at bounding box center [443, 145] width 117 height 79
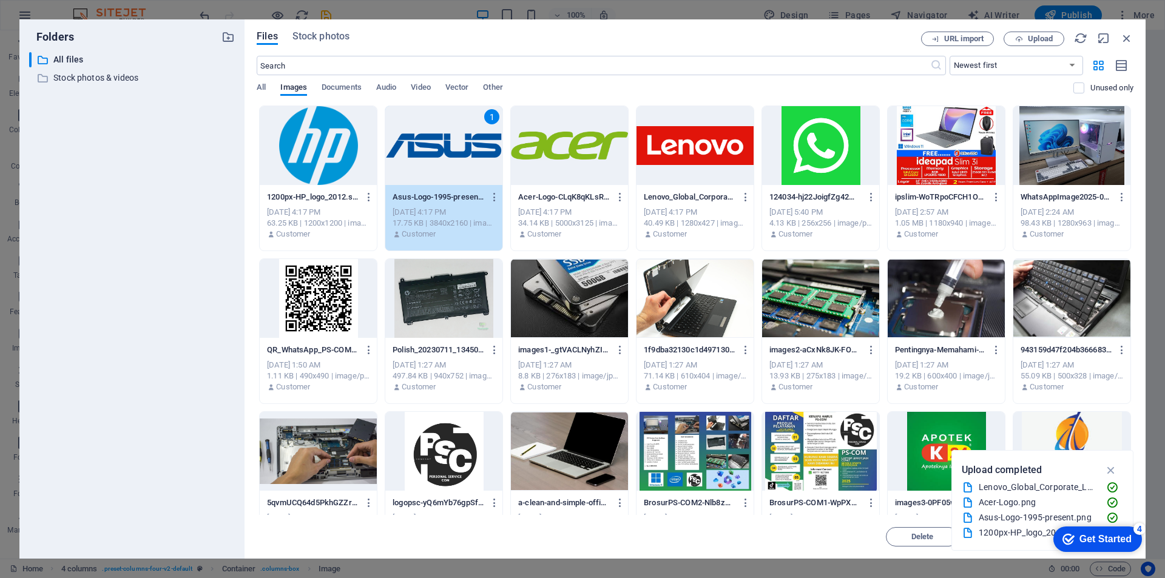
click at [464, 154] on div "1" at bounding box center [443, 145] width 117 height 79
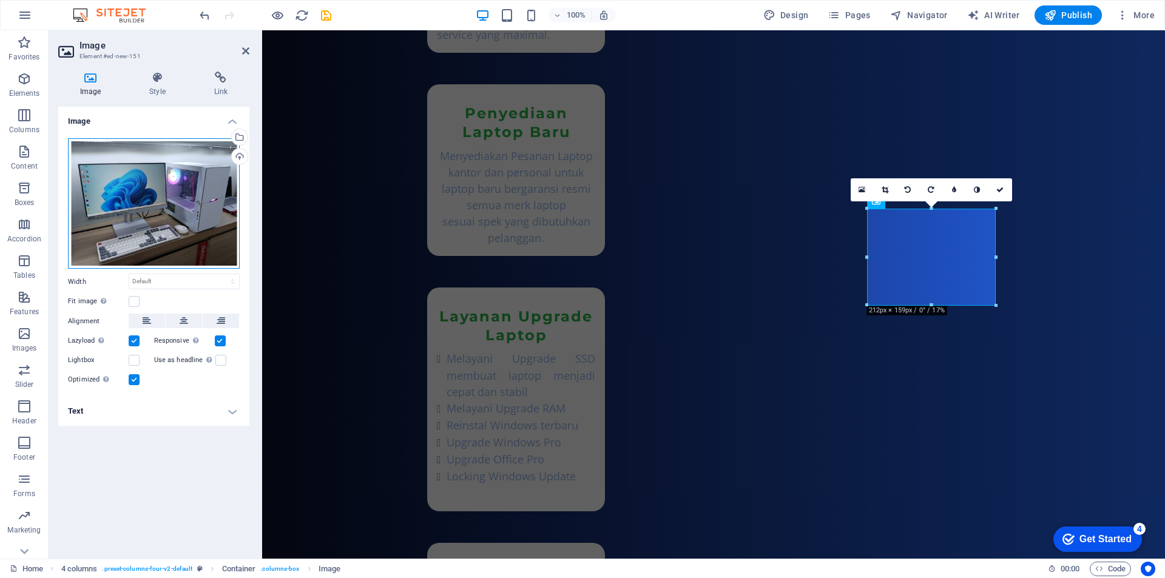
click at [210, 231] on div "Drag files here, click to choose files or select files from Files or our free s…" at bounding box center [154, 203] width 172 height 131
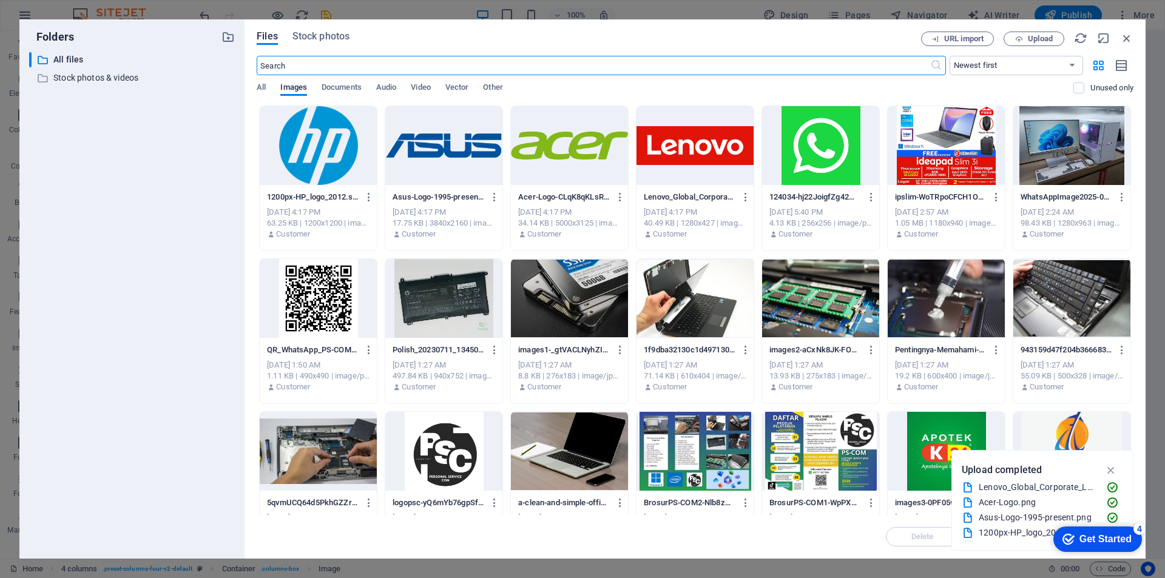
scroll to position [1554, 0]
click at [547, 154] on div at bounding box center [569, 145] width 117 height 79
click at [557, 154] on div "1" at bounding box center [569, 145] width 117 height 79
click at [557, 154] on div at bounding box center [569, 145] width 117 height 79
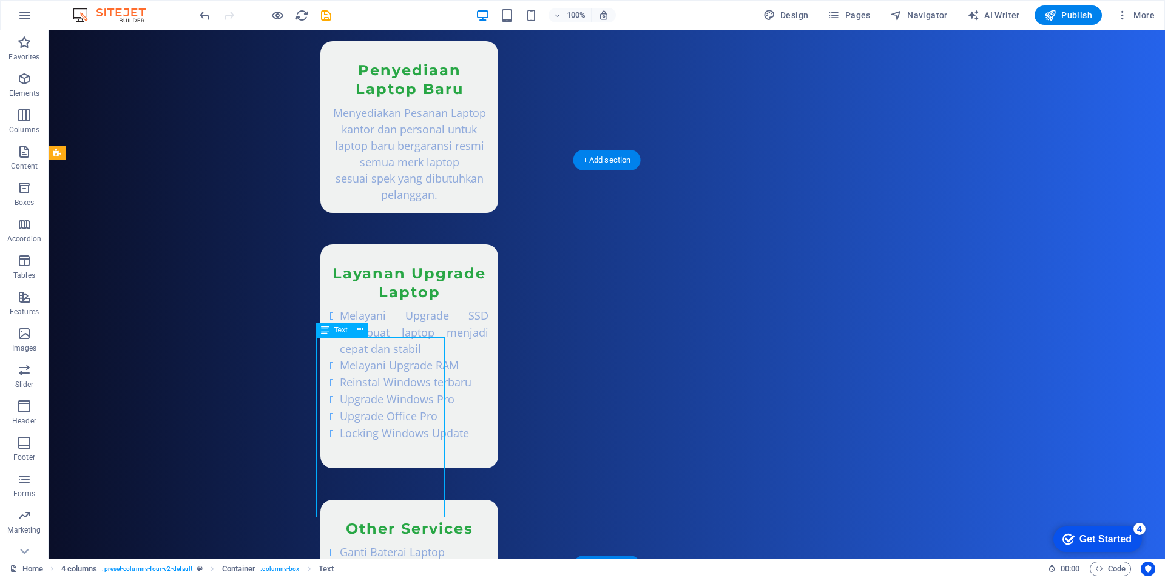
drag, startPoint x: 343, startPoint y: 346, endPoint x: 404, endPoint y: 419, distance: 94.8
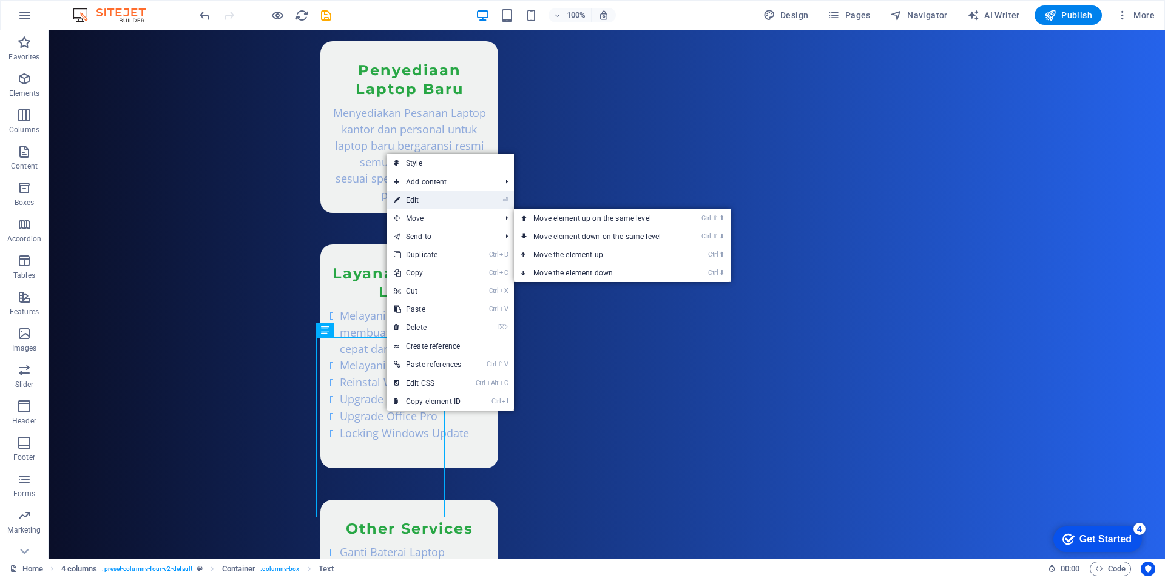
drag, startPoint x: 438, startPoint y: 202, endPoint x: 168, endPoint y: 204, distance: 270.1
click at [439, 202] on link "⏎ Edit" at bounding box center [428, 200] width 82 height 18
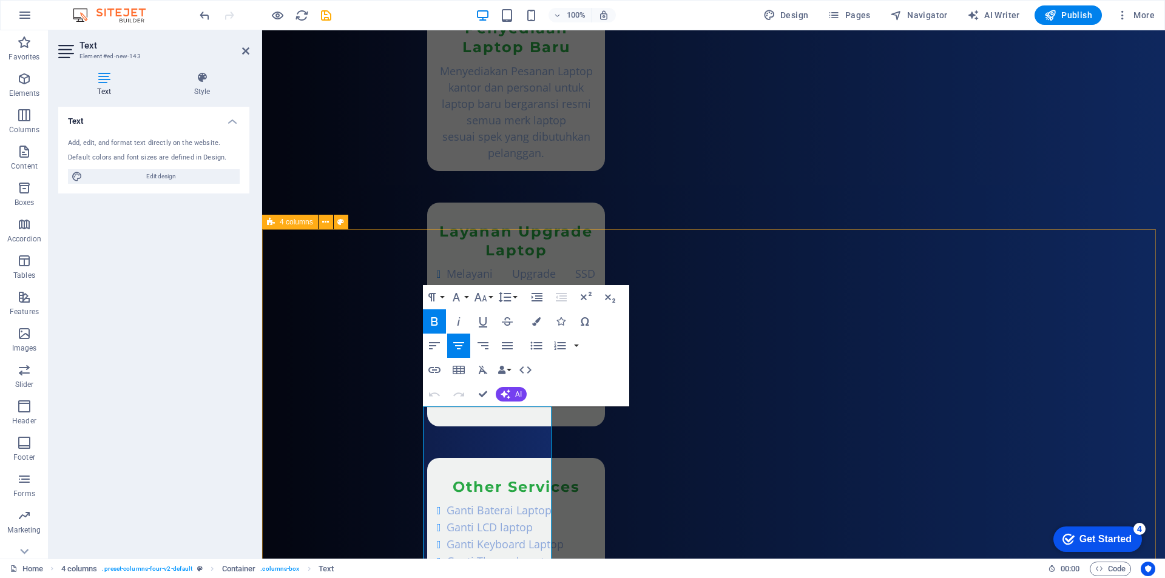
scroll to position [1613, 0]
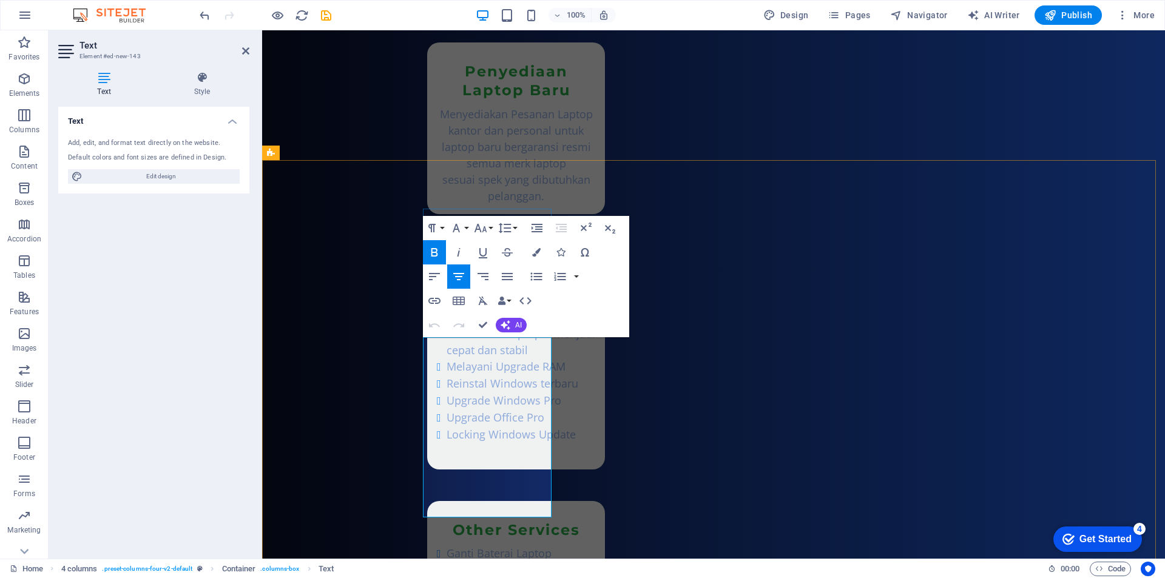
drag, startPoint x: 447, startPoint y: 346, endPoint x: 536, endPoint y: 508, distance: 185.0
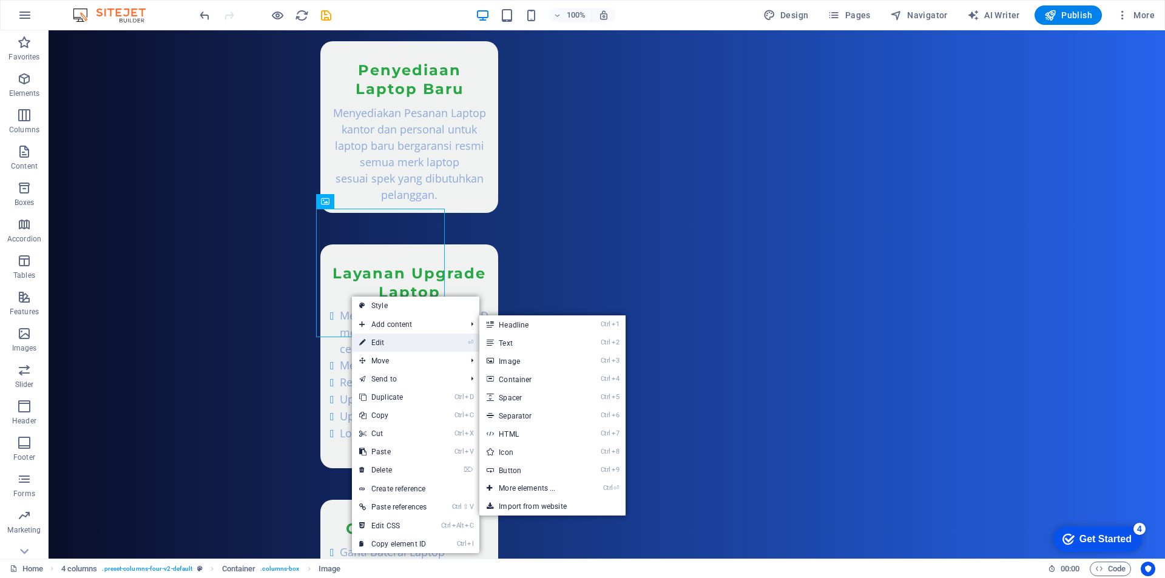
drag, startPoint x: 382, startPoint y: 338, endPoint x: 120, endPoint y: 308, distance: 263.9
click at [382, 338] on link "⏎ Edit" at bounding box center [393, 343] width 82 height 18
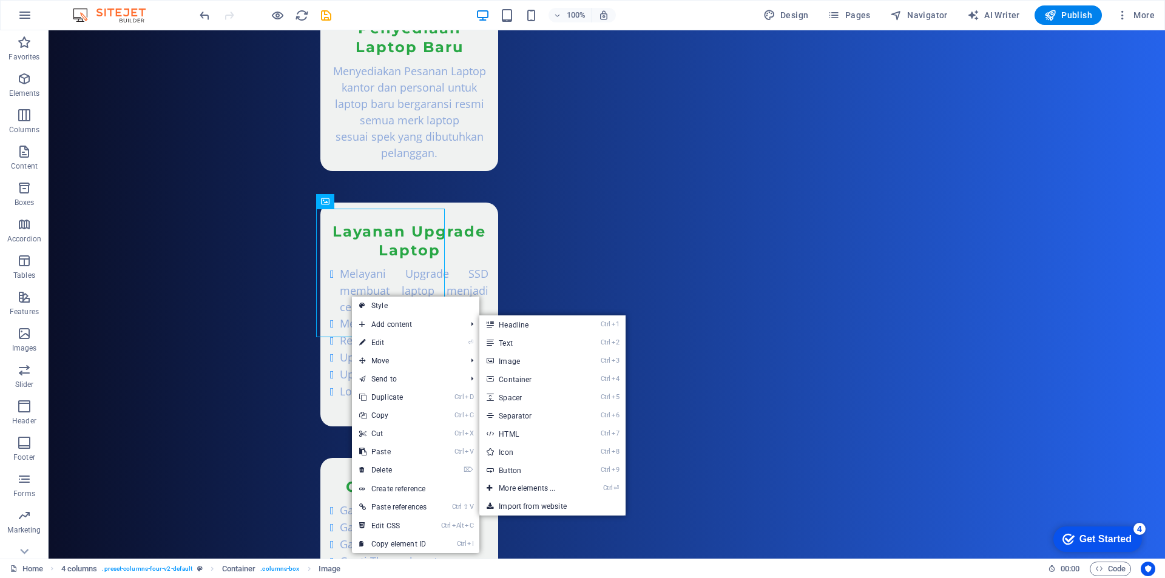
scroll to position [1613, 0]
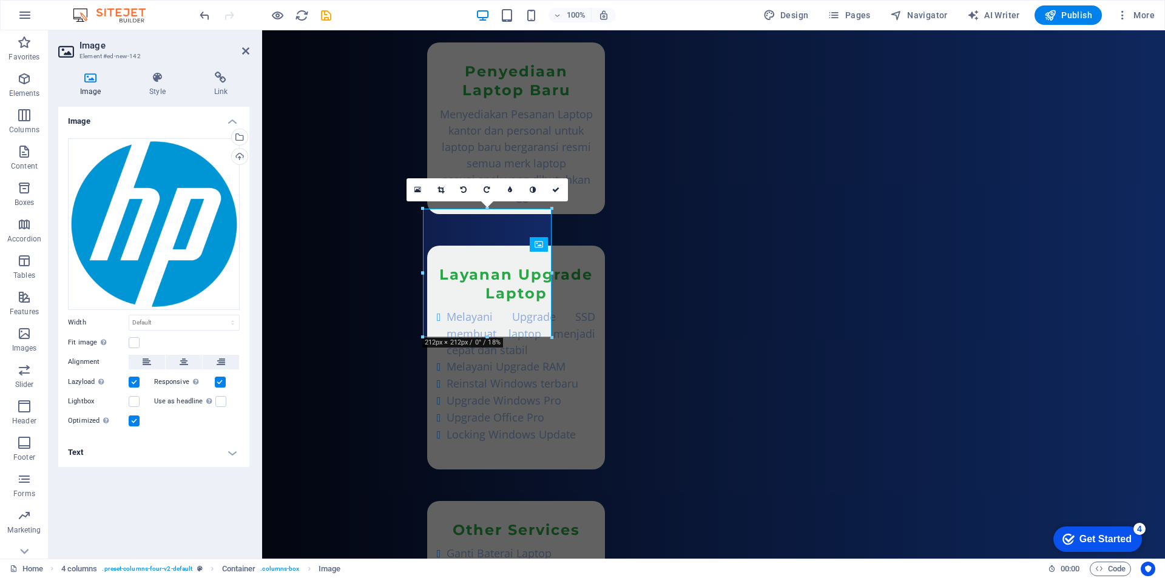
click at [135, 381] on label at bounding box center [134, 382] width 11 height 11
click at [0, 0] on input "Lazyload Loading images after the page loads improves page speed." at bounding box center [0, 0] width 0 height 0
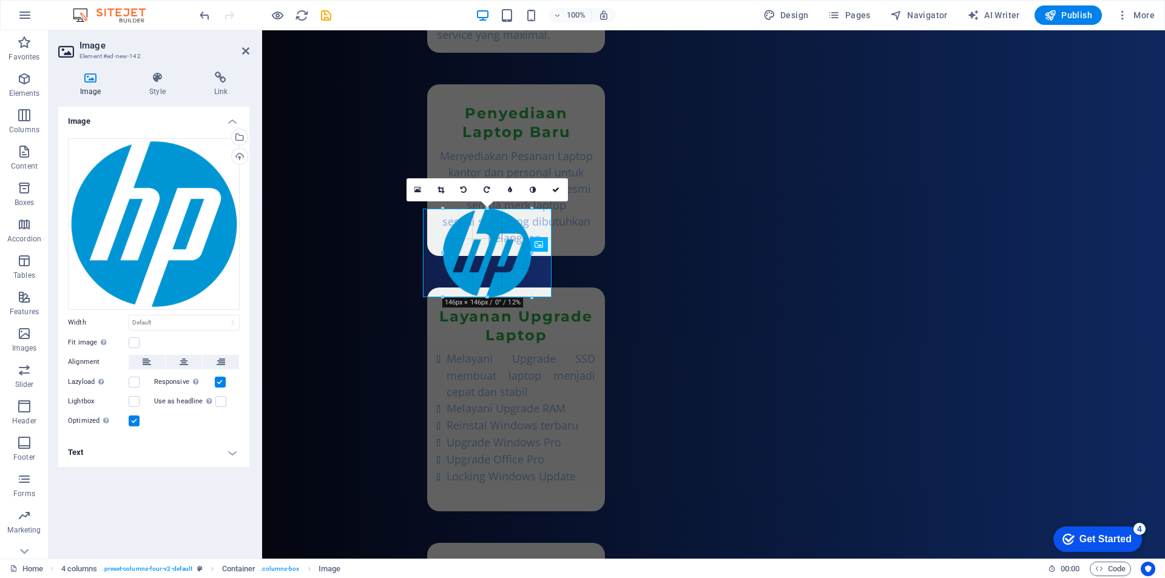
drag, startPoint x: 424, startPoint y: 336, endPoint x: 466, endPoint y: 265, distance: 82.5
type input "146"
select select "px"
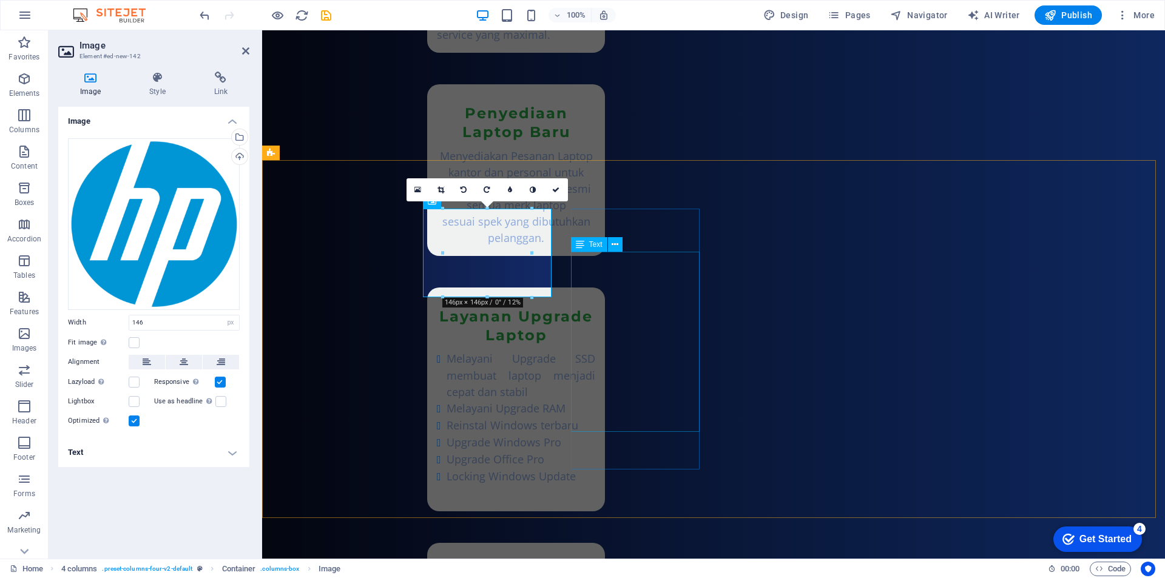
click at [599, 245] on span "Text" at bounding box center [595, 244] width 13 height 7
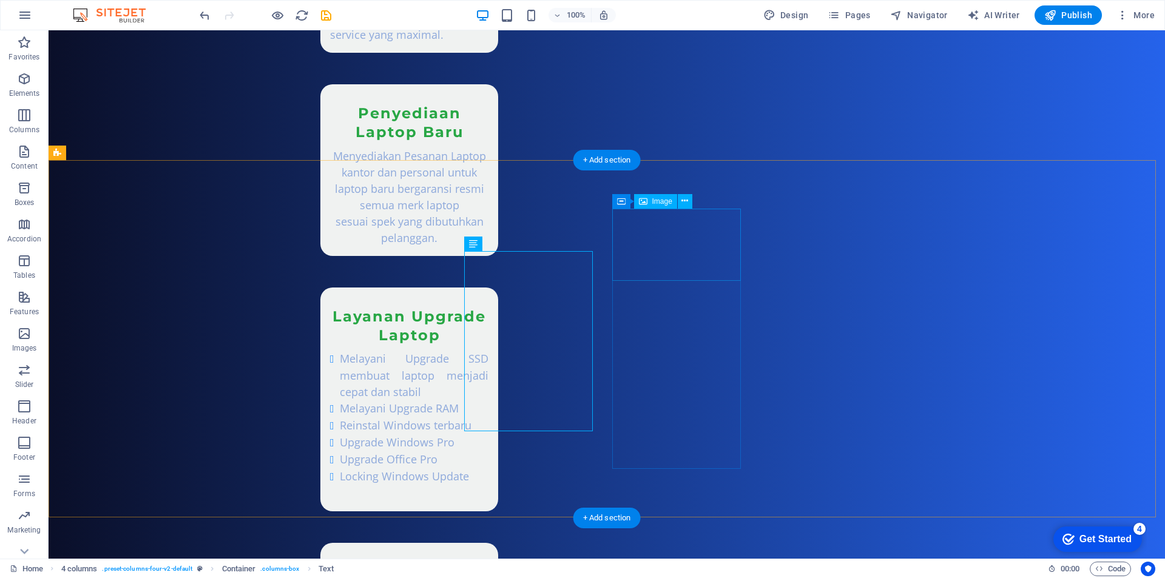
scroll to position [1657, 0]
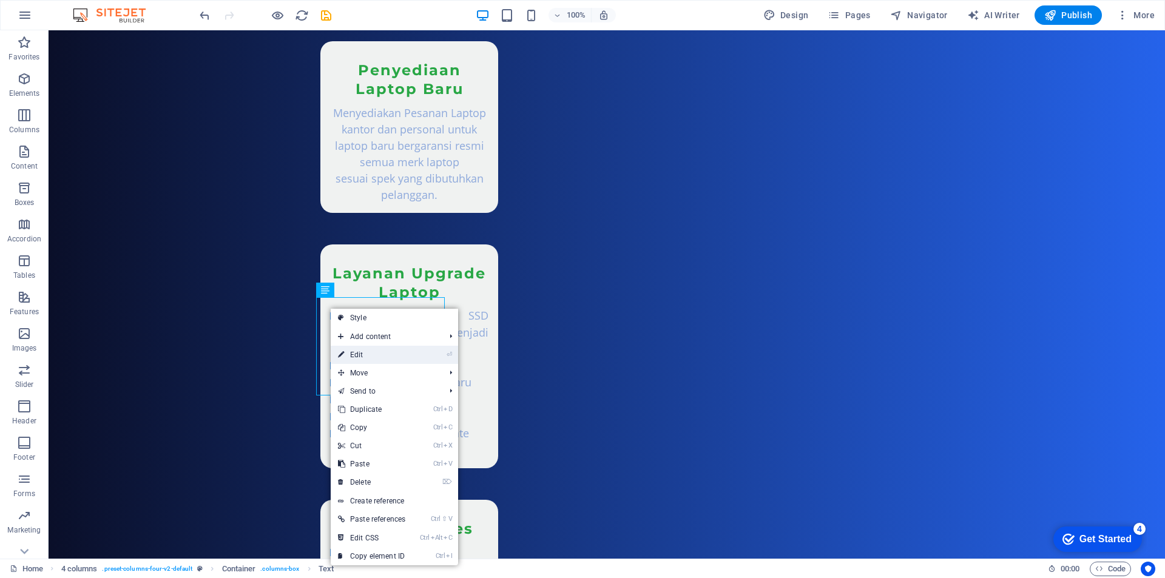
click at [365, 356] on link "⏎ Edit" at bounding box center [372, 355] width 82 height 18
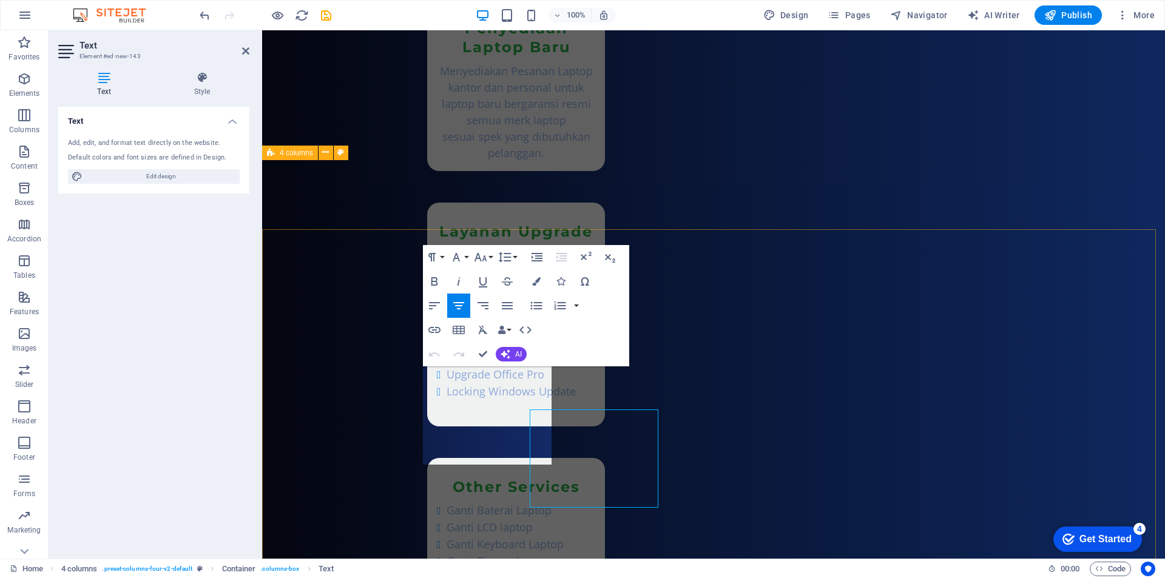
scroll to position [1613, 0]
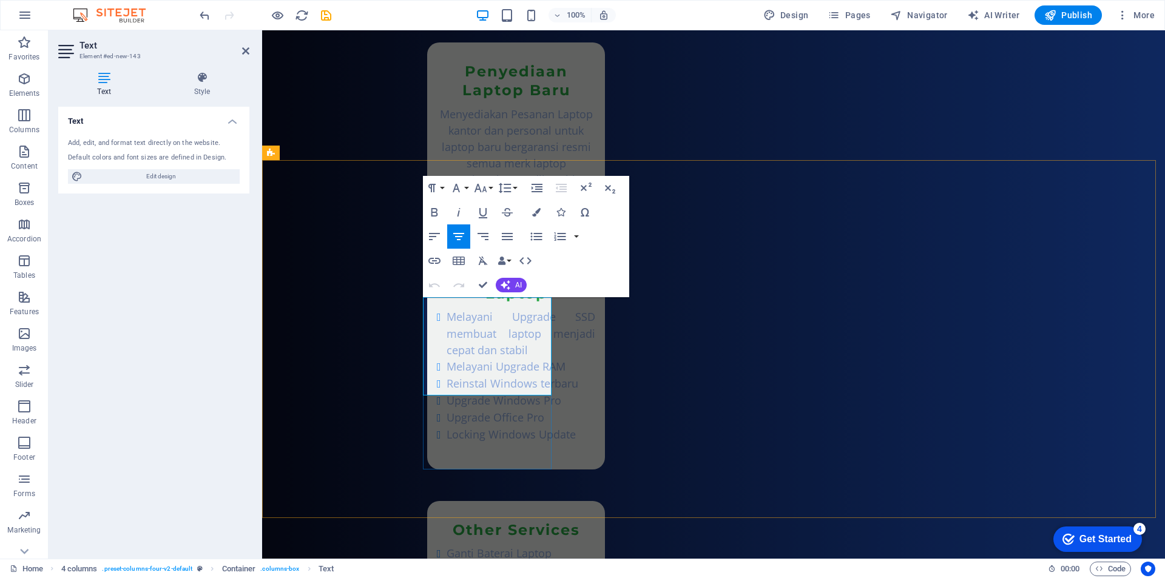
drag, startPoint x: 424, startPoint y: 304, endPoint x: 532, endPoint y: 385, distance: 135.2
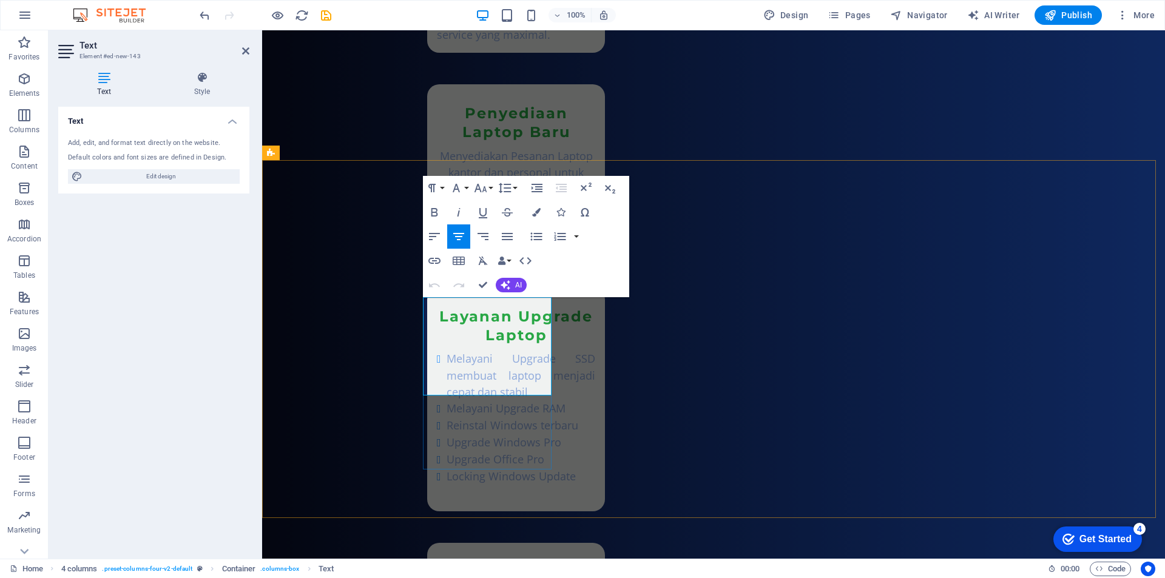
copy p "Penyediaan Laptop merk hp untuk anda sesuai kebutuhan spek sesuai kebutuhan dan…"
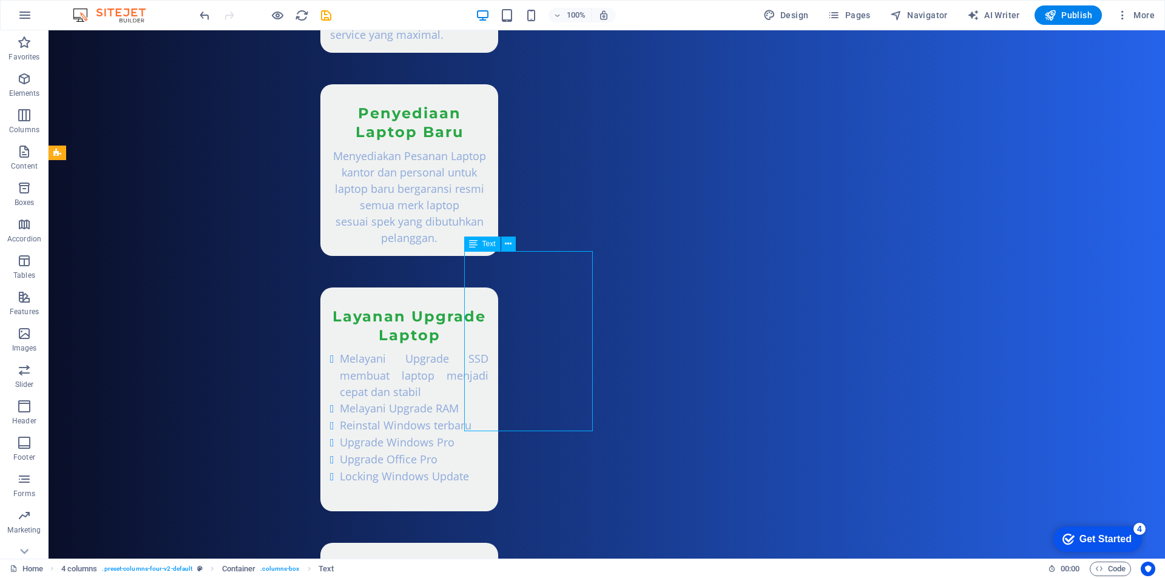
scroll to position [1657, 0]
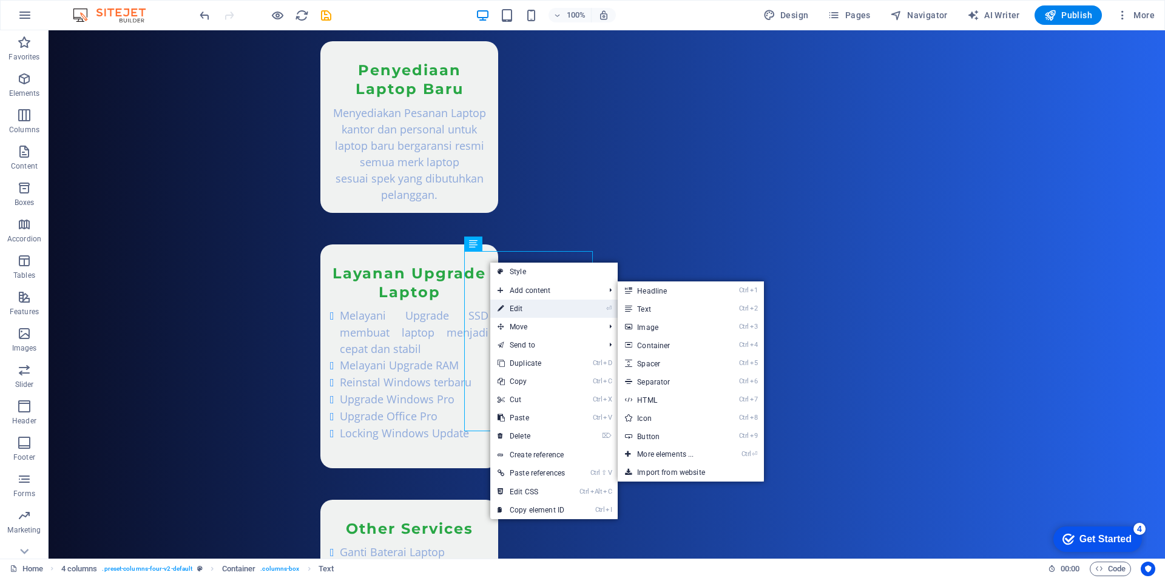
click at [522, 307] on link "⏎ Edit" at bounding box center [531, 309] width 82 height 18
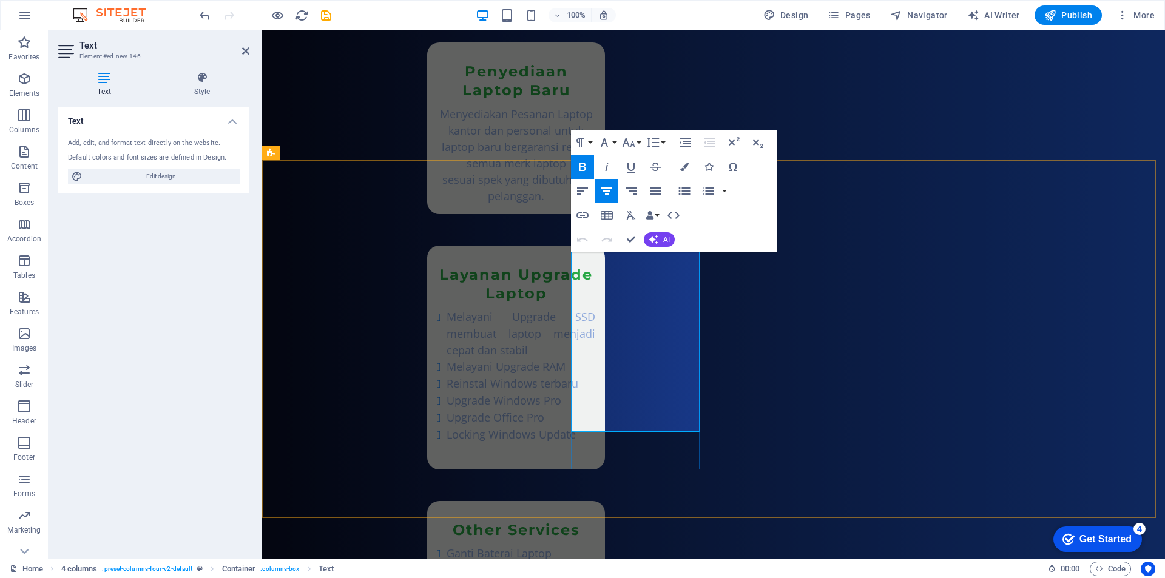
drag, startPoint x: 590, startPoint y: 263, endPoint x: 679, endPoint y: 422, distance: 182.1
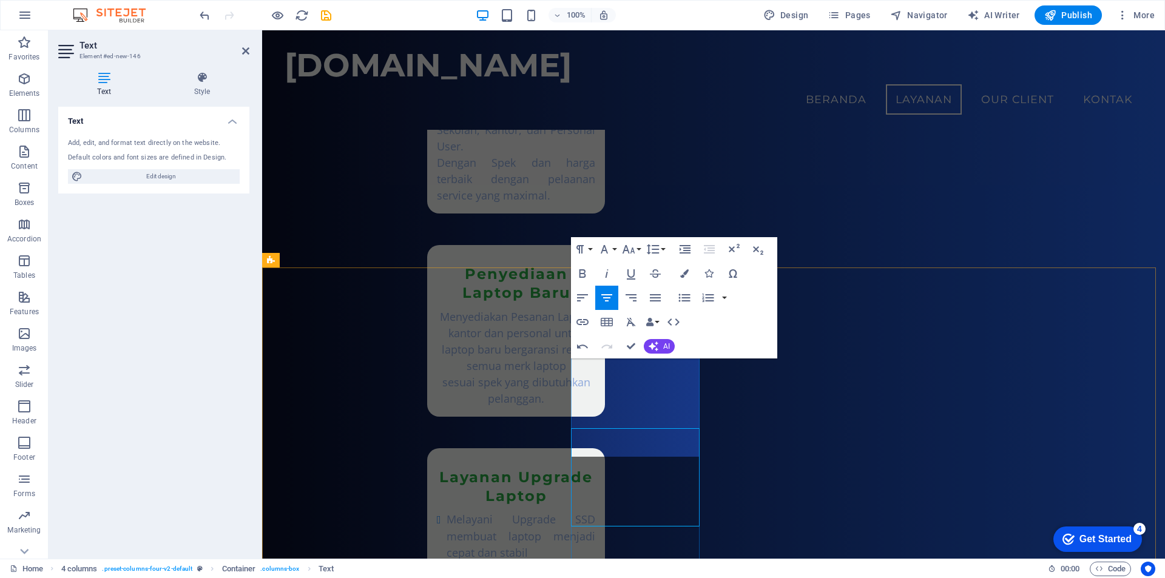
scroll to position [1422, 0]
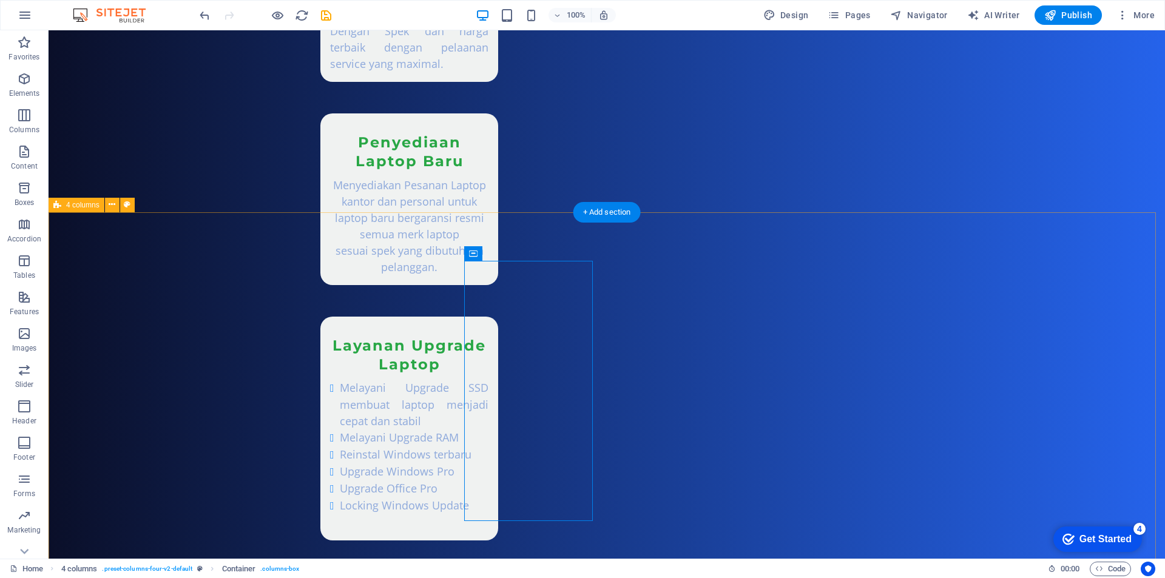
scroll to position [1604, 0]
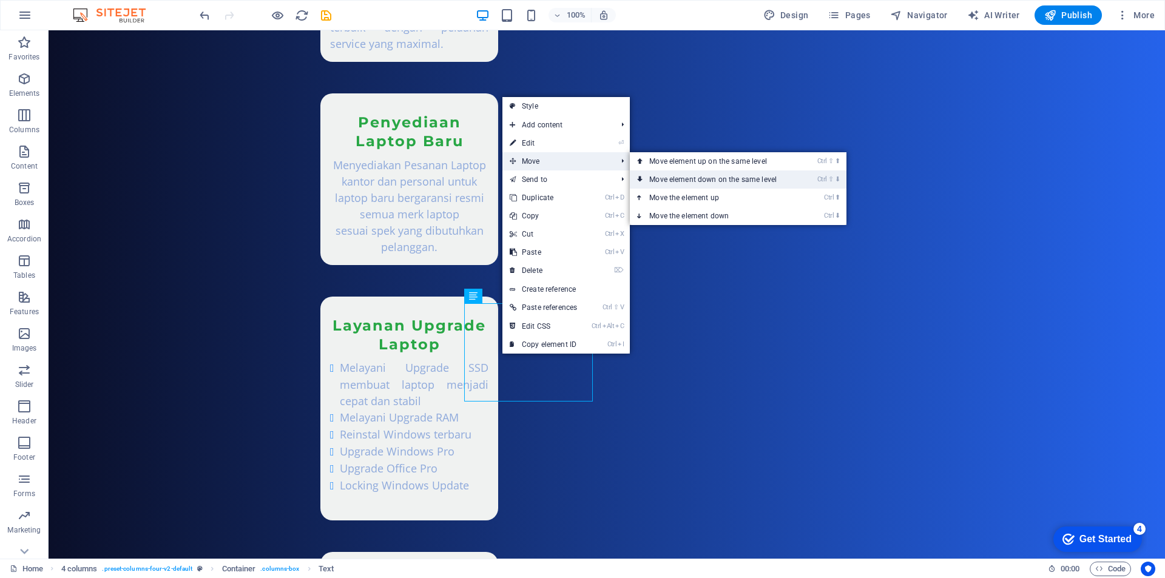
click at [671, 177] on link "Ctrl ⇧ ⬇ Move element down on the same level" at bounding box center [715, 180] width 171 height 18
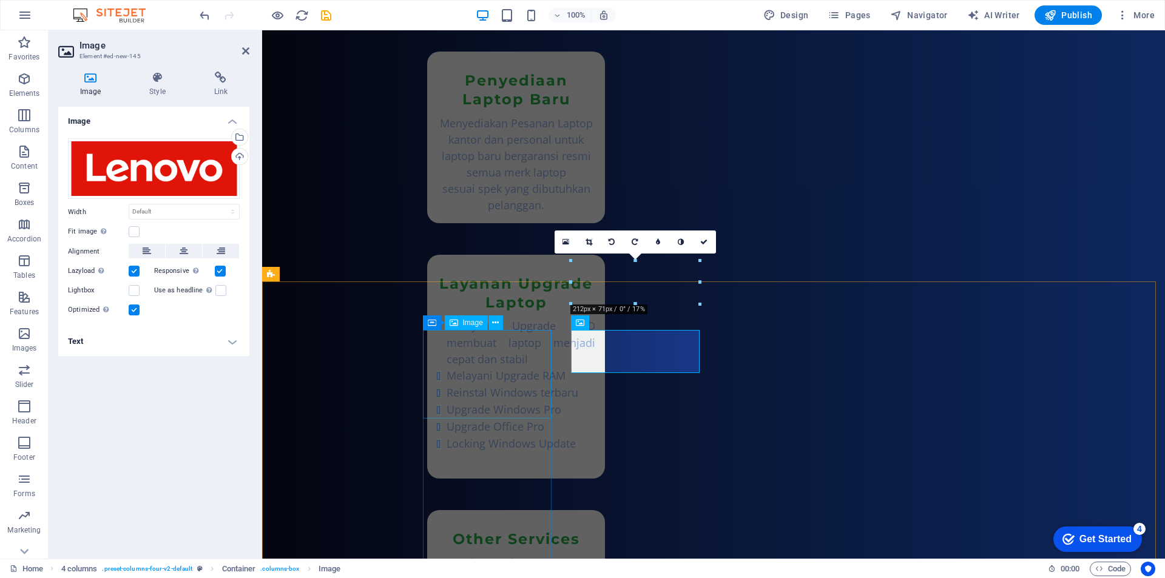
scroll to position [1561, 0]
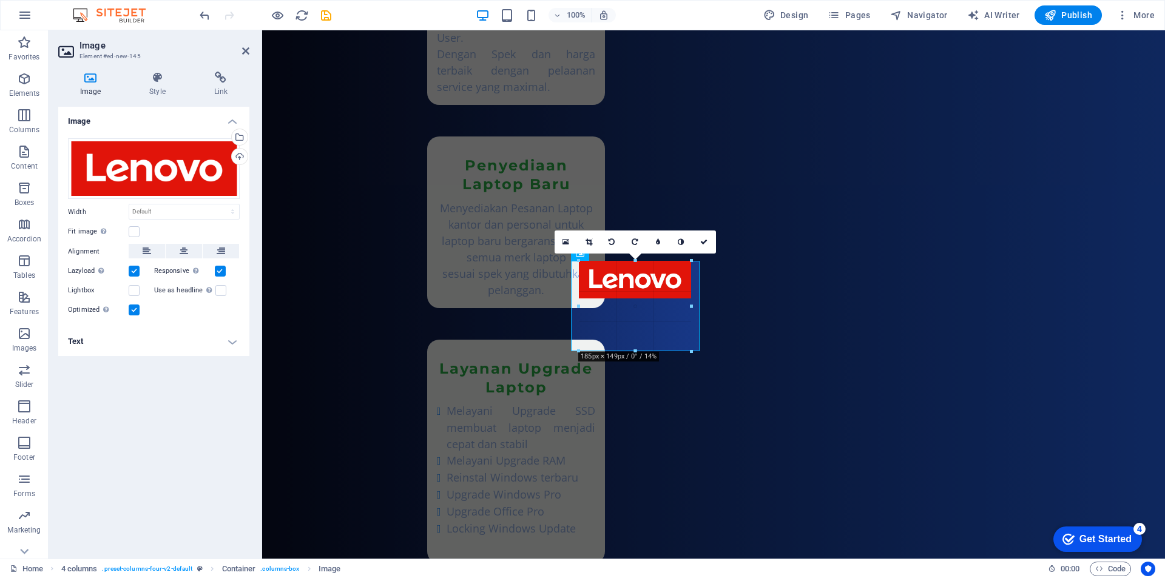
drag, startPoint x: 638, startPoint y: 304, endPoint x: 641, endPoint y: 351, distance: 47.4
type input "185"
select select "px"
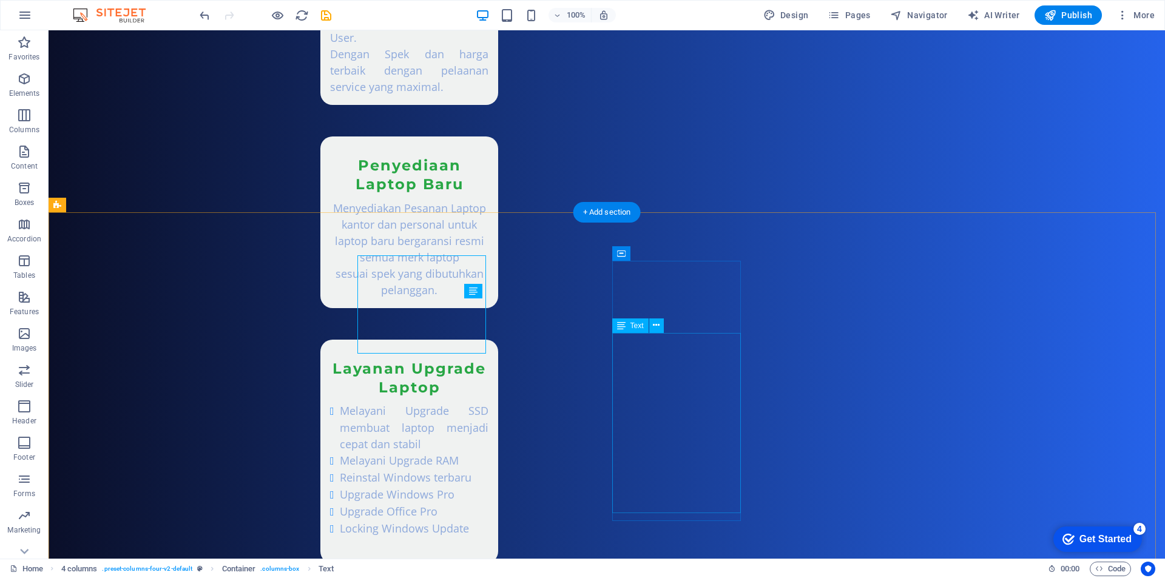
scroll to position [1604, 0]
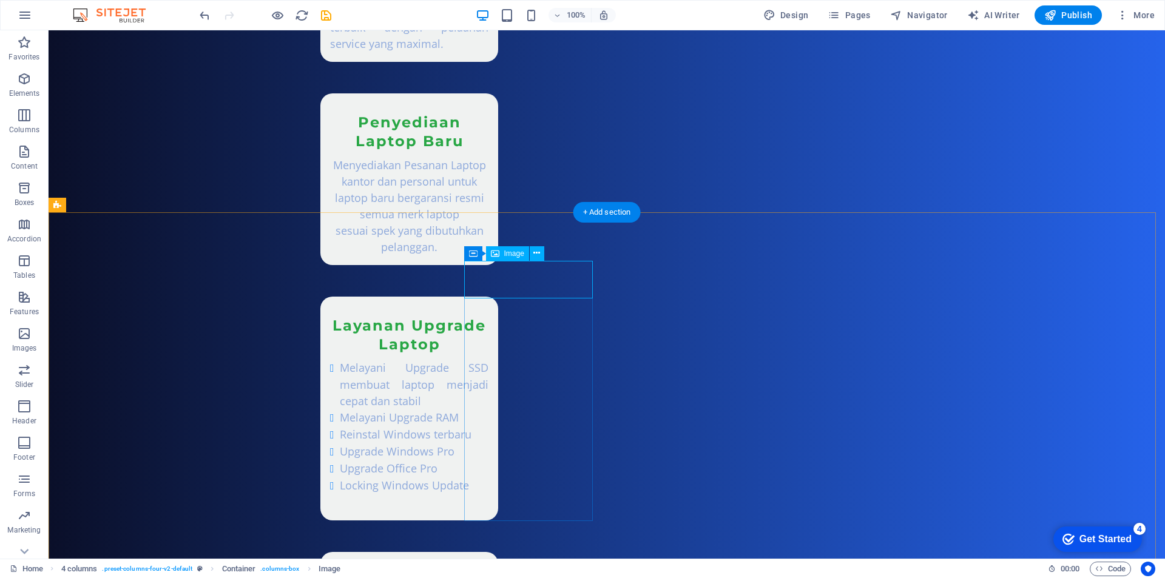
select select "px"
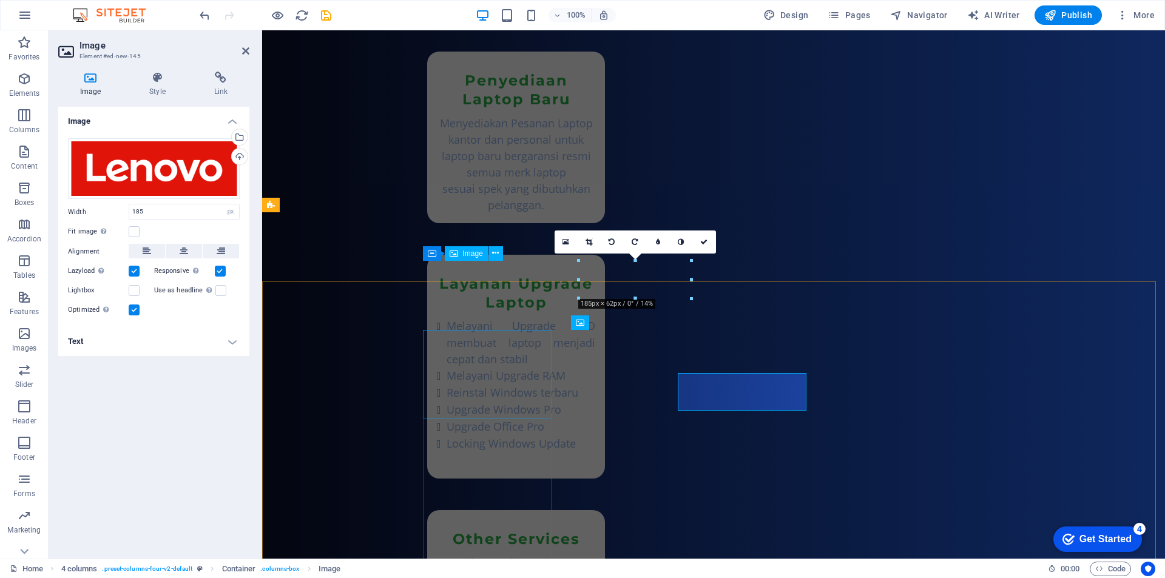
scroll to position [1561, 0]
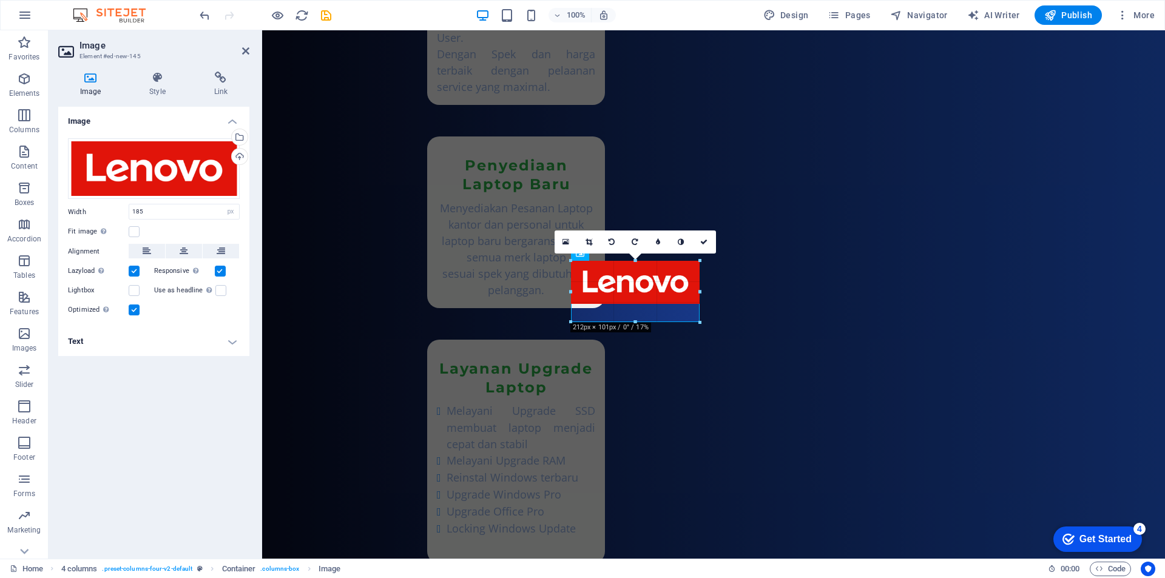
drag, startPoint x: 578, startPoint y: 297, endPoint x: 563, endPoint y: 319, distance: 27.1
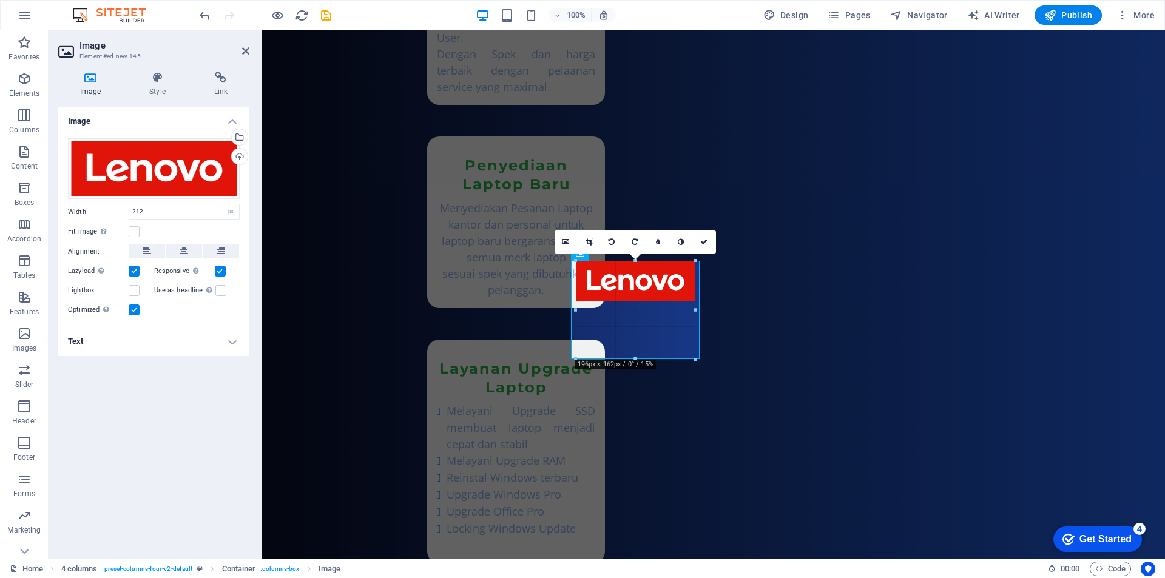
drag, startPoint x: 637, startPoint y: 303, endPoint x: 606, endPoint y: 361, distance: 65.5
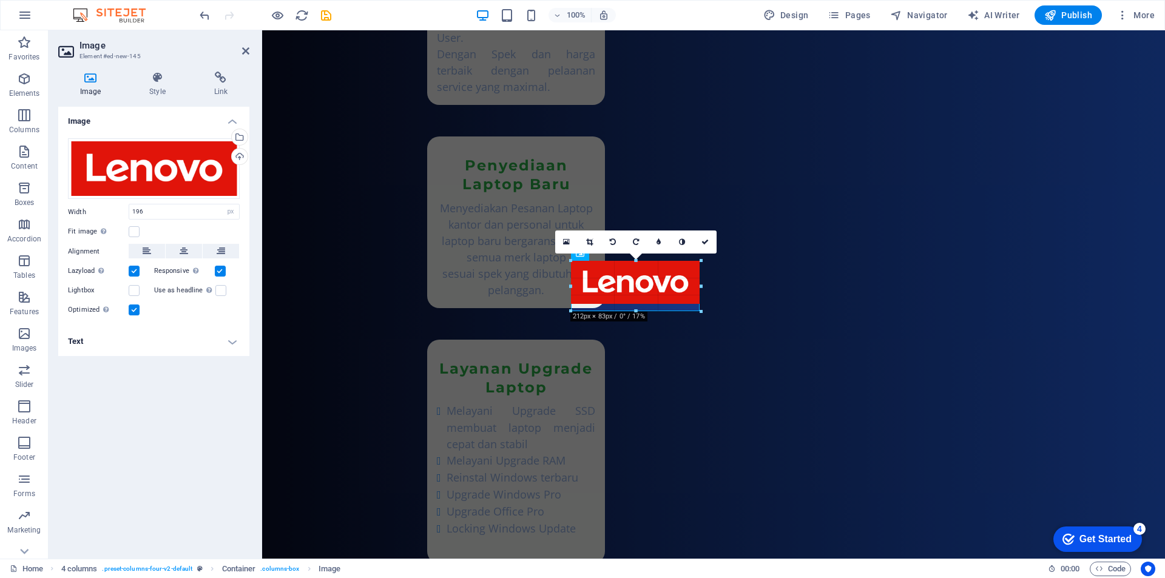
drag, startPoint x: 575, startPoint y: 299, endPoint x: 565, endPoint y: 310, distance: 15.5
type input "212"
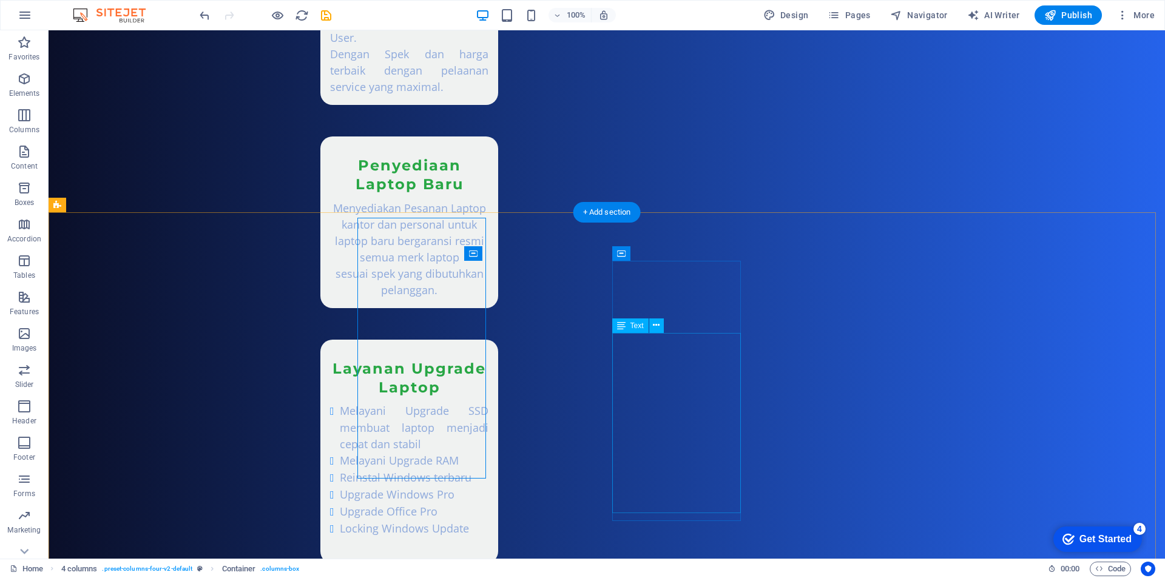
scroll to position [1604, 0]
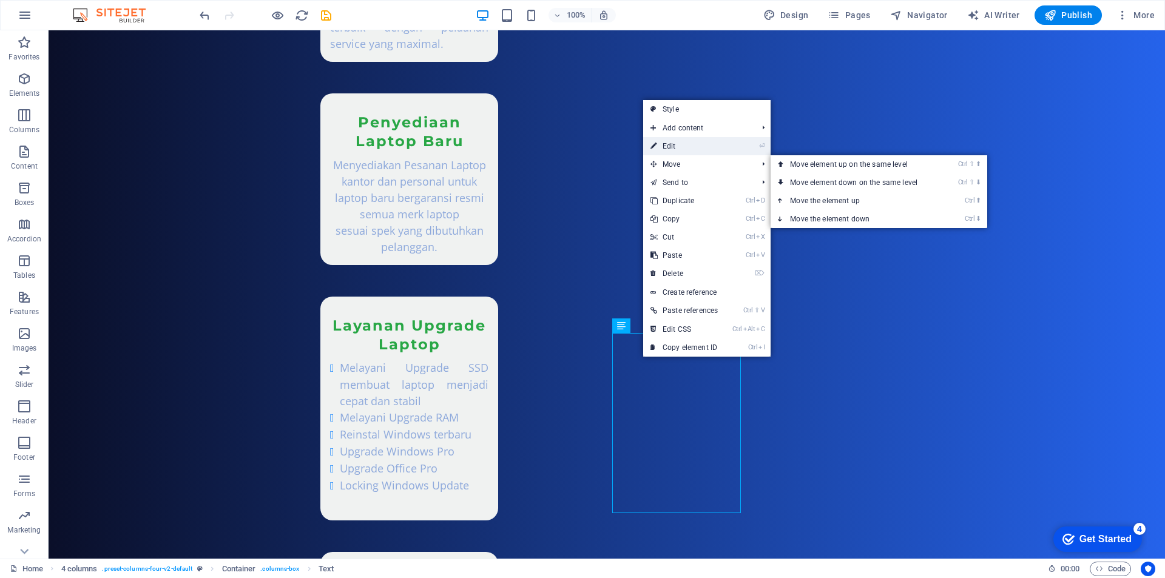
click at [691, 150] on link "⏎ Edit" at bounding box center [684, 146] width 82 height 18
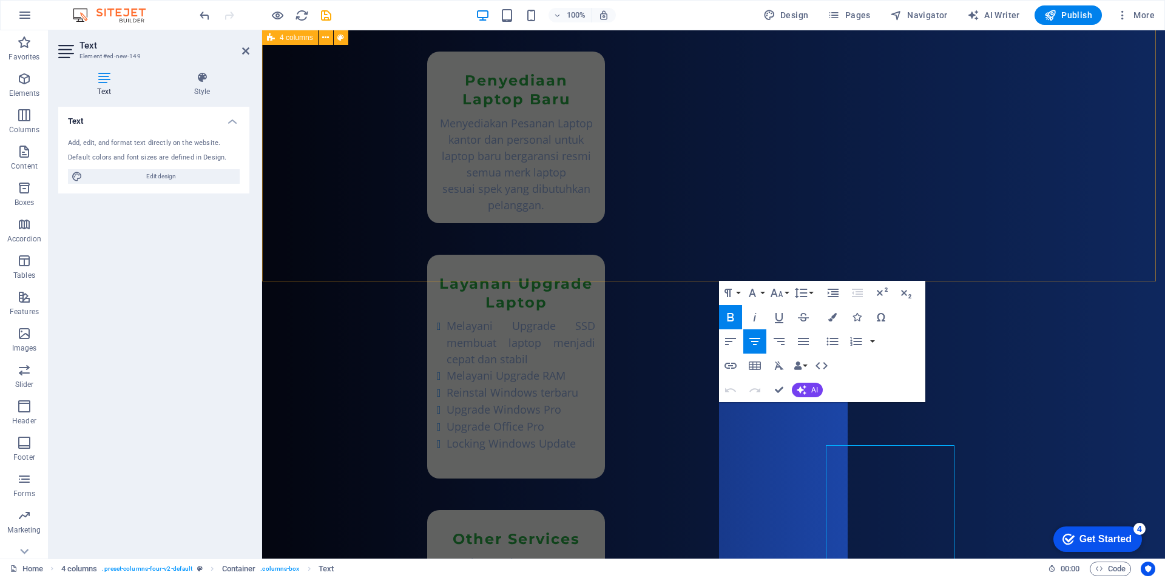
scroll to position [1561, 0]
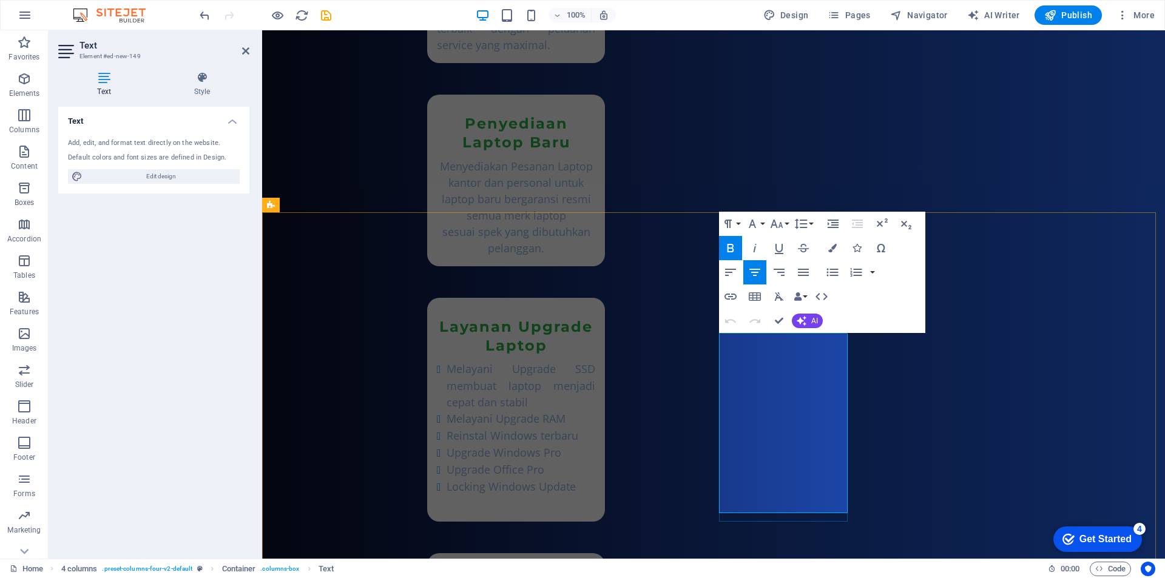
drag, startPoint x: 742, startPoint y: 340, endPoint x: 847, endPoint y: 498, distance: 189.6
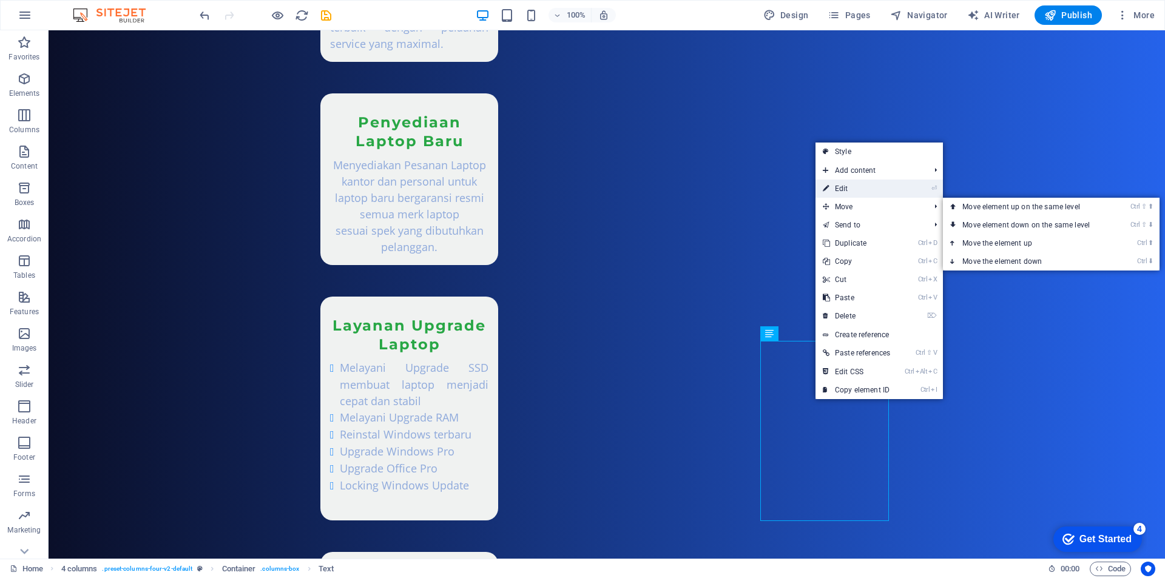
click at [847, 191] on link "⏎ Edit" at bounding box center [857, 189] width 82 height 18
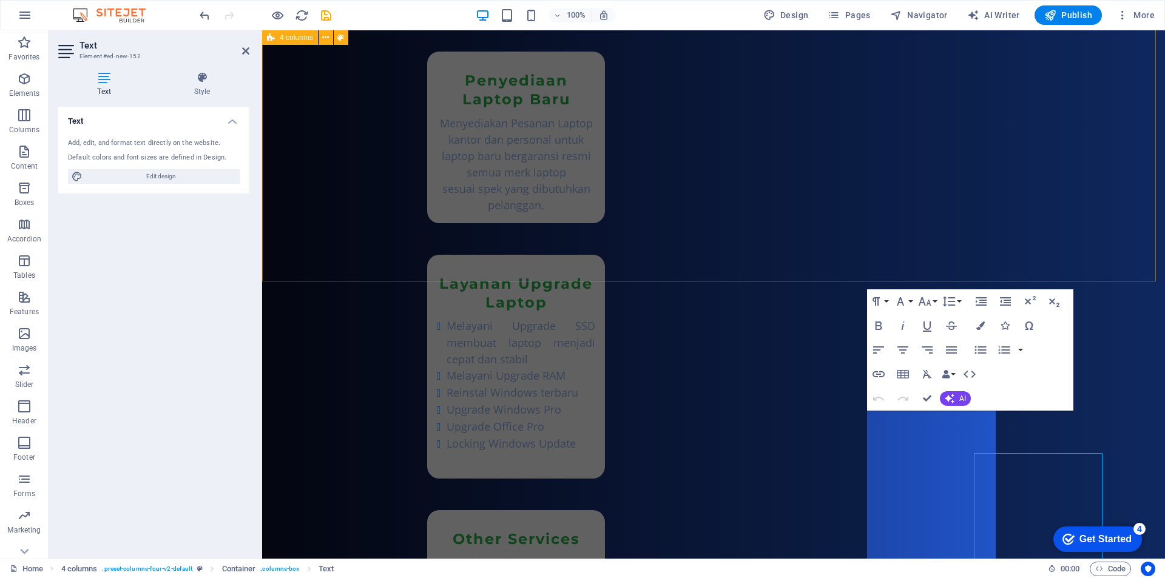
scroll to position [1561, 0]
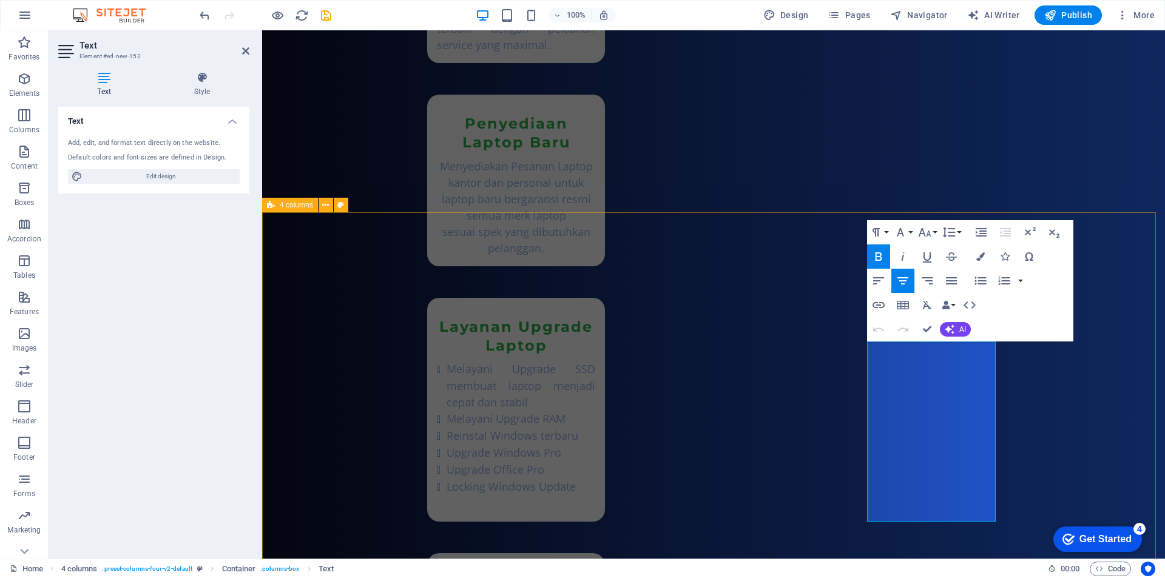
drag, startPoint x: 892, startPoint y: 354, endPoint x: 988, endPoint y: 527, distance: 198.1
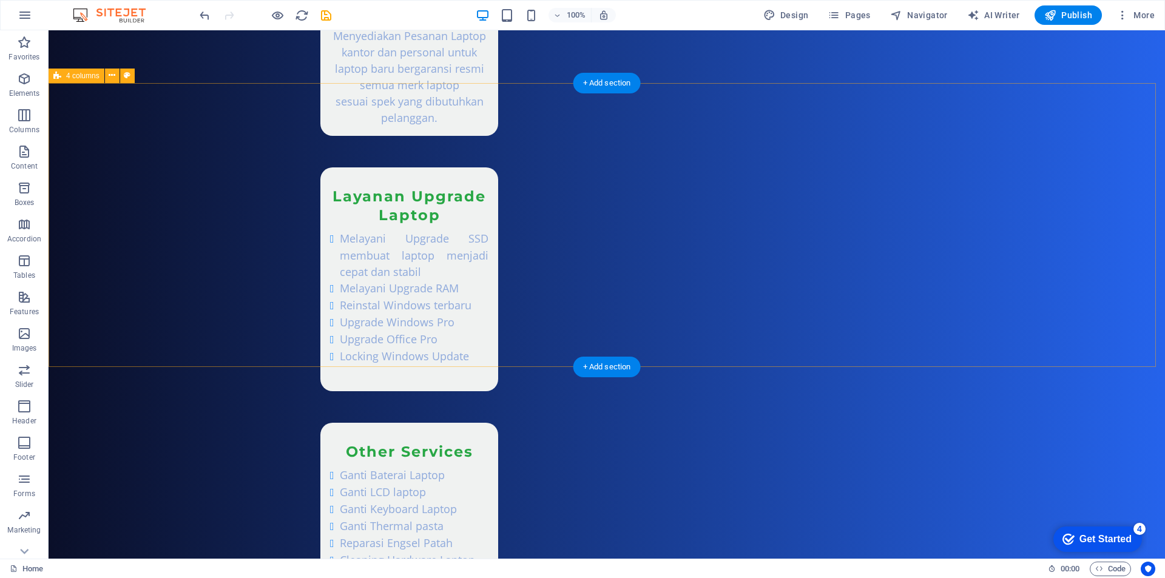
scroll to position [1760, 0]
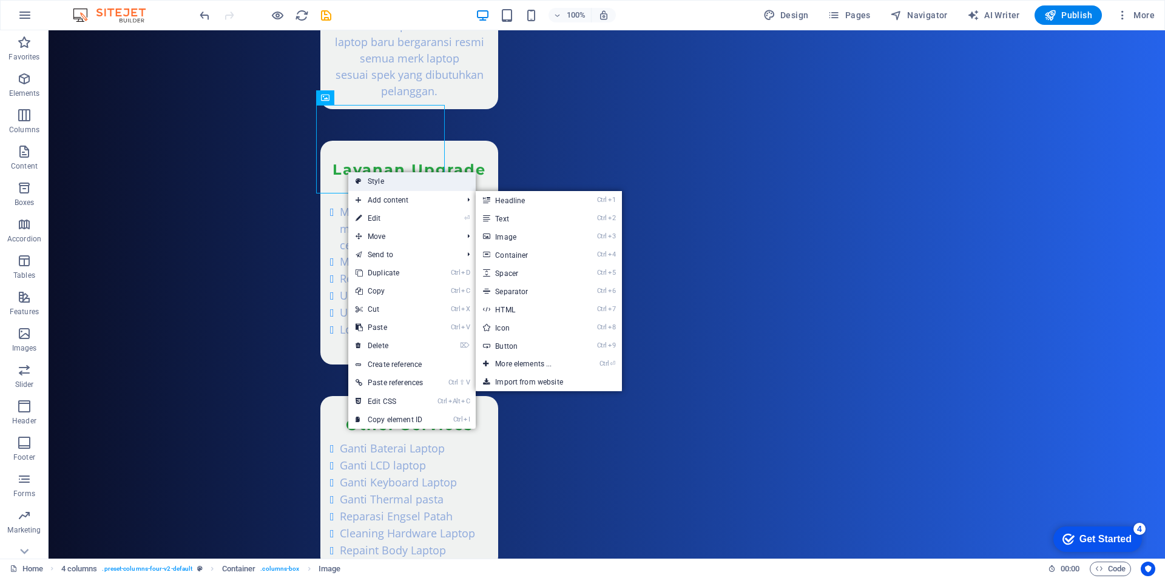
click at [383, 173] on link "Style" at bounding box center [411, 181] width 127 height 18
select select "rem"
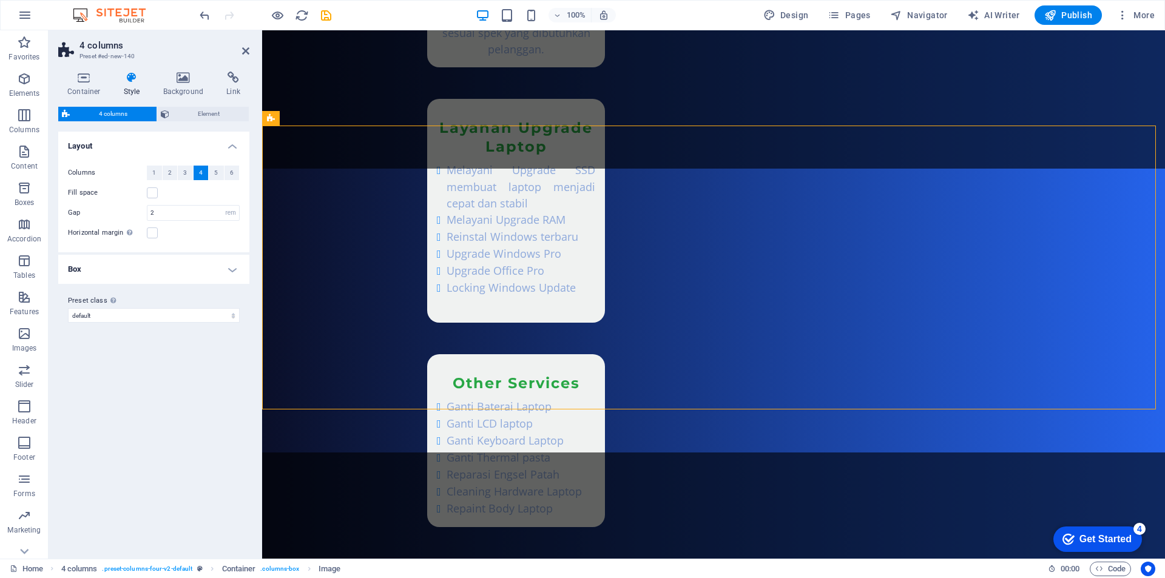
scroll to position [1718, 0]
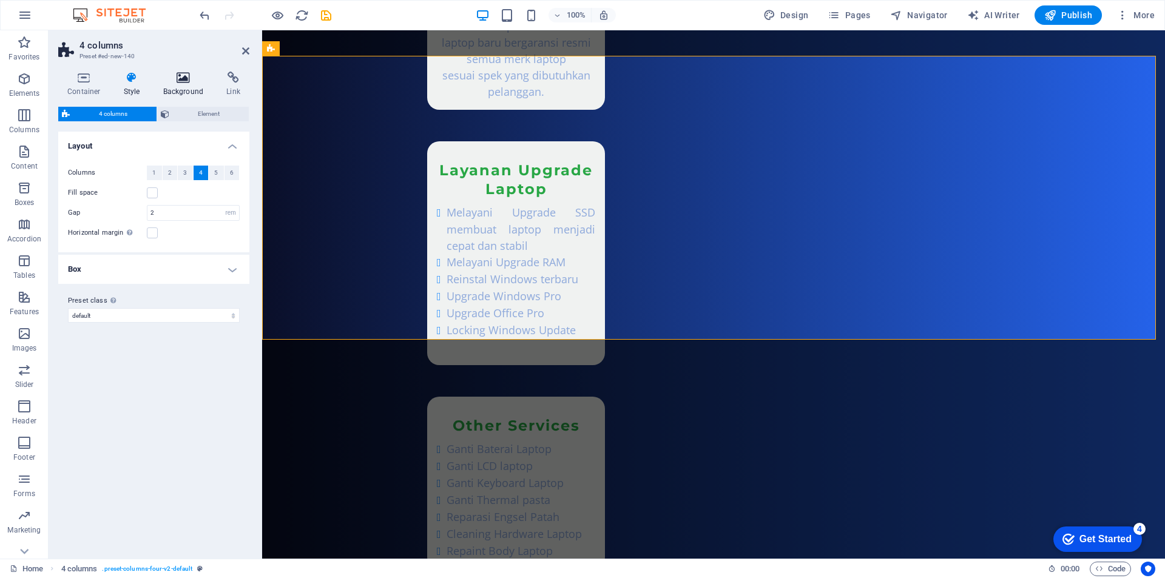
click at [178, 87] on h4 "Background" at bounding box center [186, 84] width 64 height 25
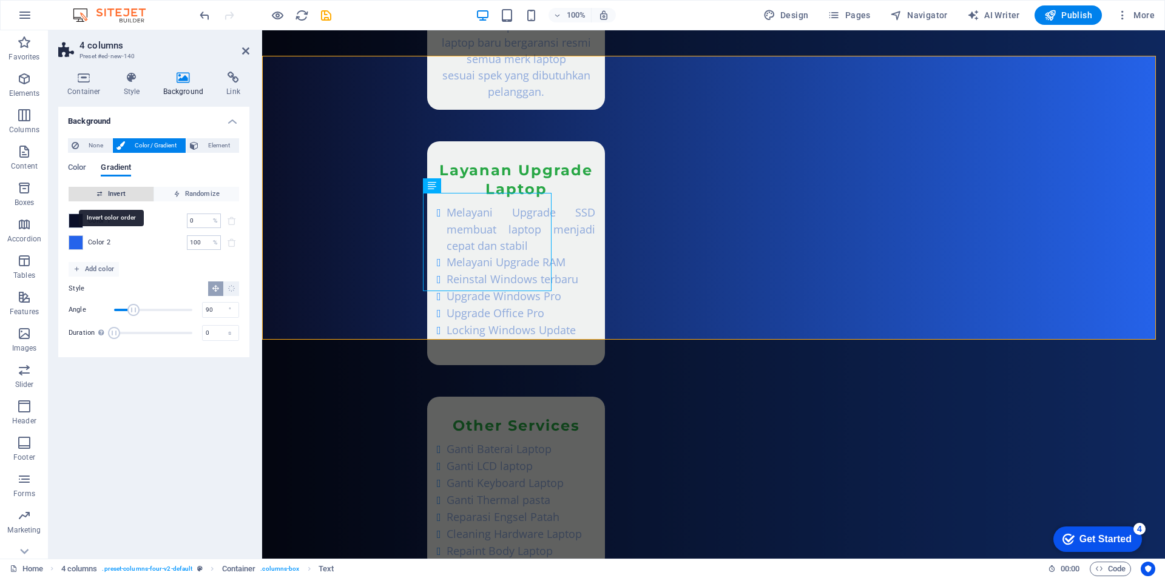
click at [121, 197] on span "Invert" at bounding box center [110, 194] width 75 height 15
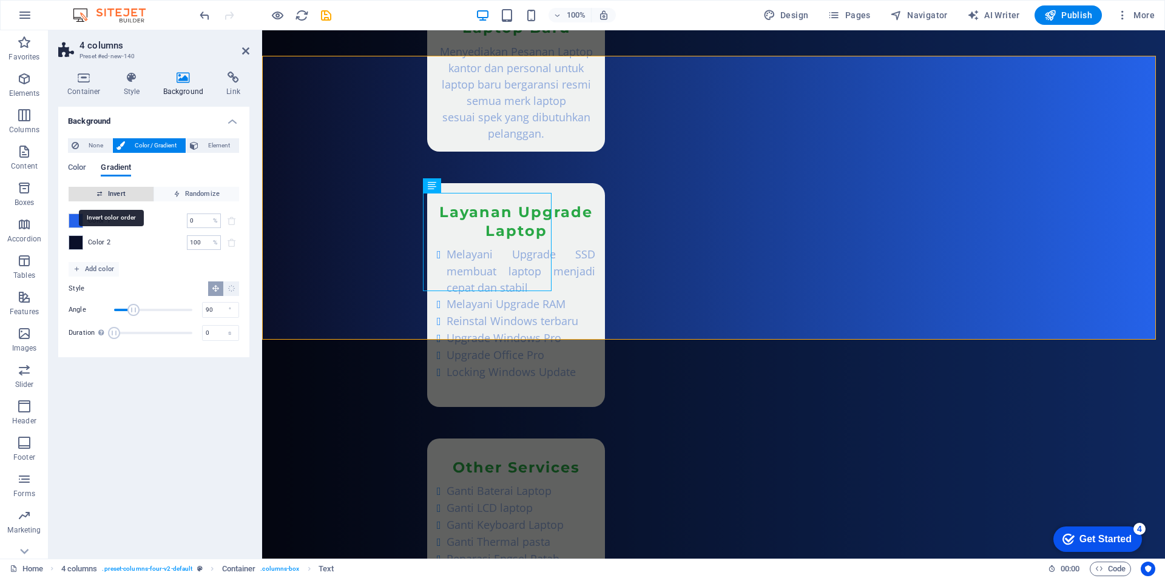
click at [118, 188] on span "Invert" at bounding box center [110, 194] width 75 height 15
click at [204, 144] on span "Element" at bounding box center [218, 145] width 33 height 15
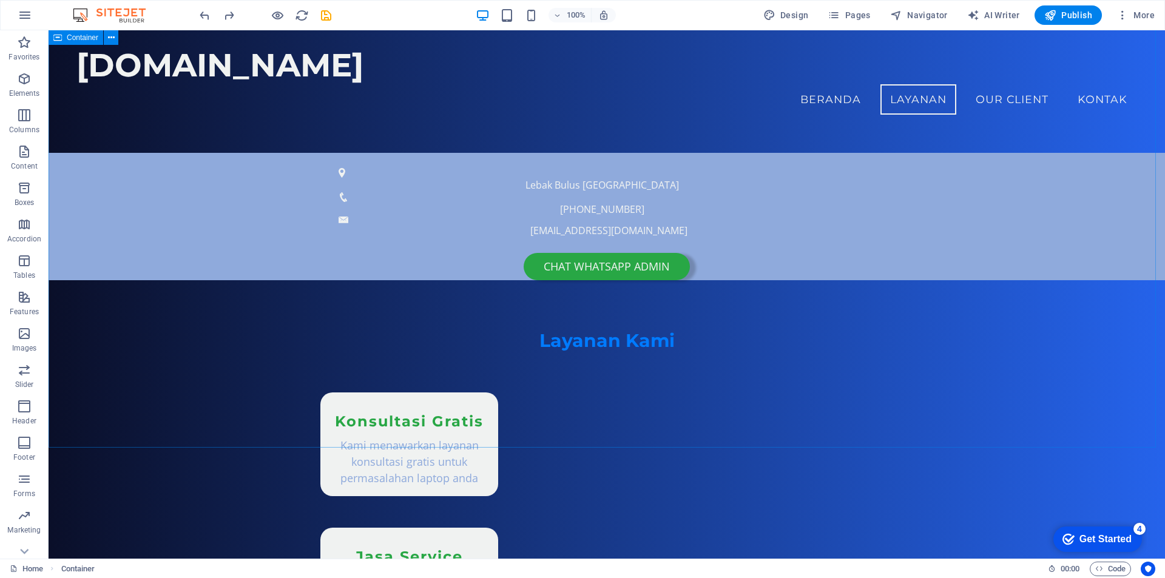
scroll to position [659, 0]
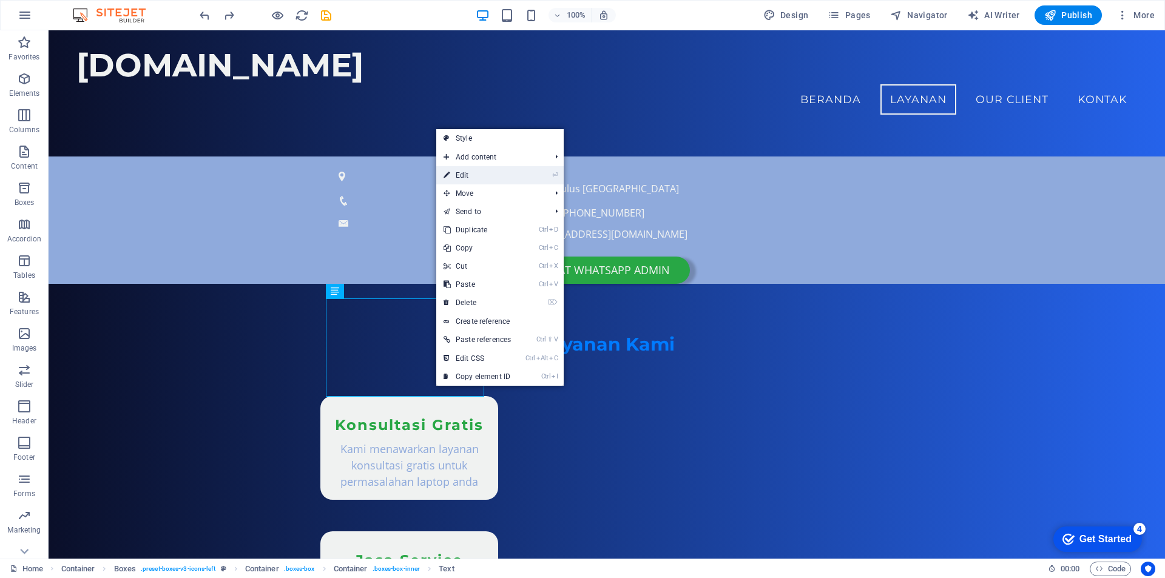
click at [484, 177] on link "⏎ Edit" at bounding box center [477, 175] width 82 height 18
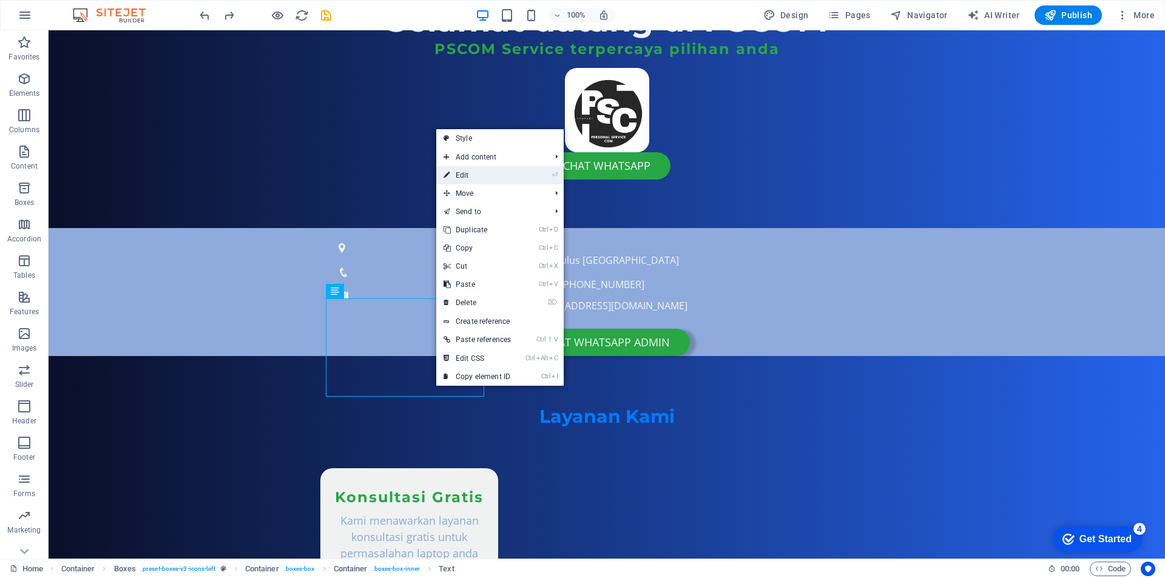
scroll to position [728, 0]
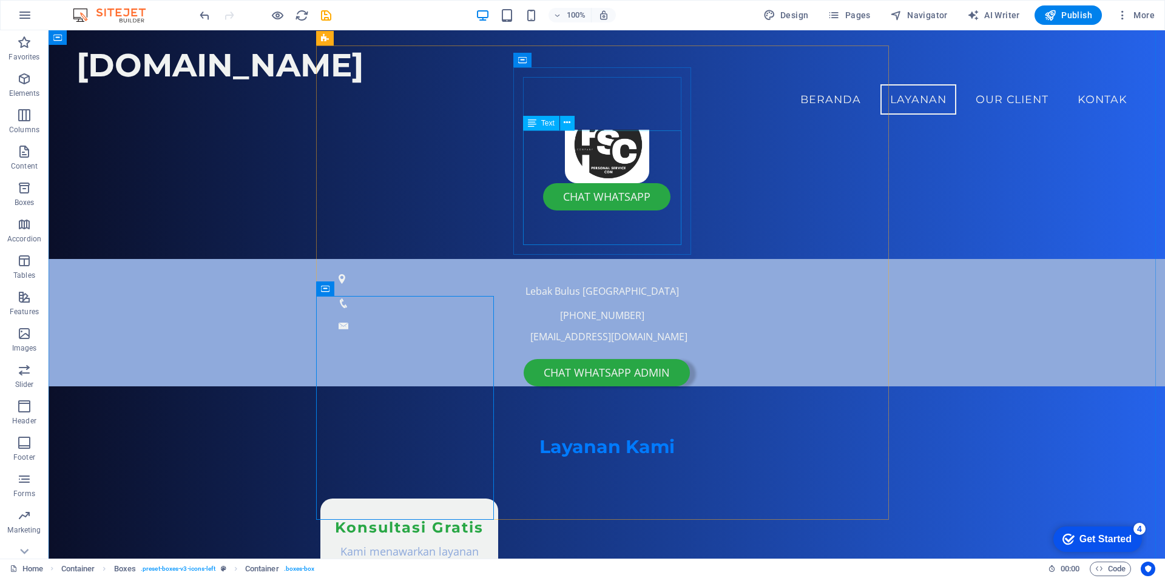
scroll to position [537, 0]
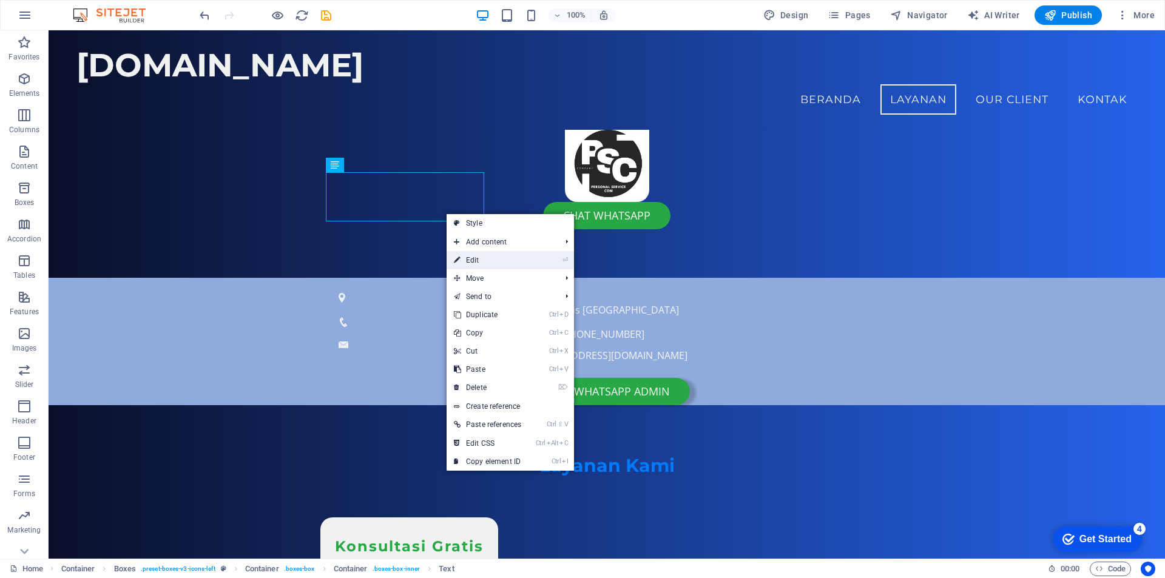
click at [478, 257] on link "⏎ Edit" at bounding box center [488, 260] width 82 height 18
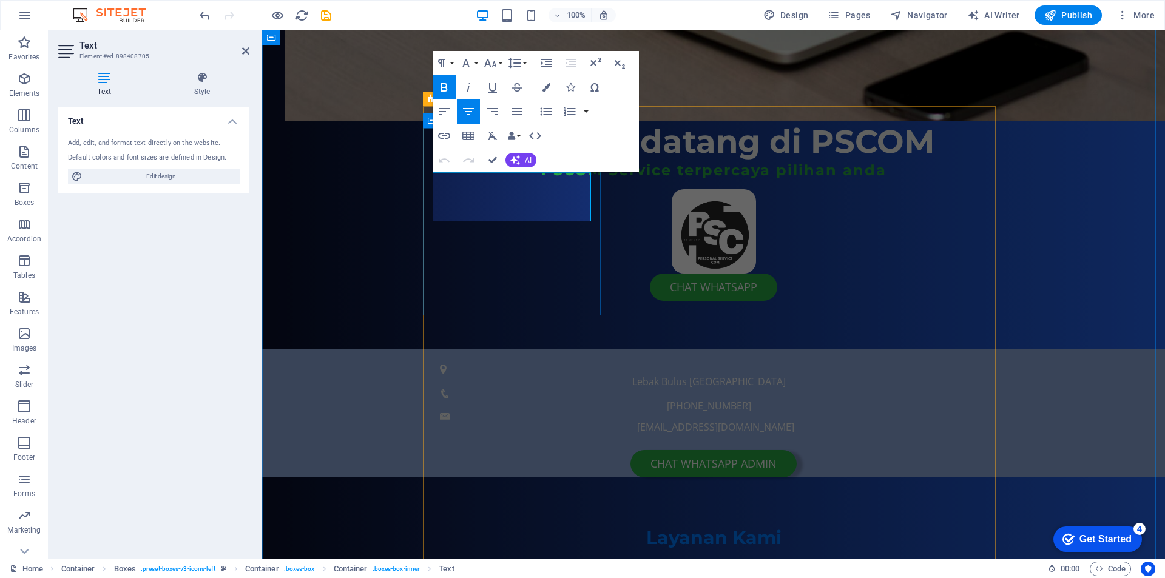
scroll to position [606, 0]
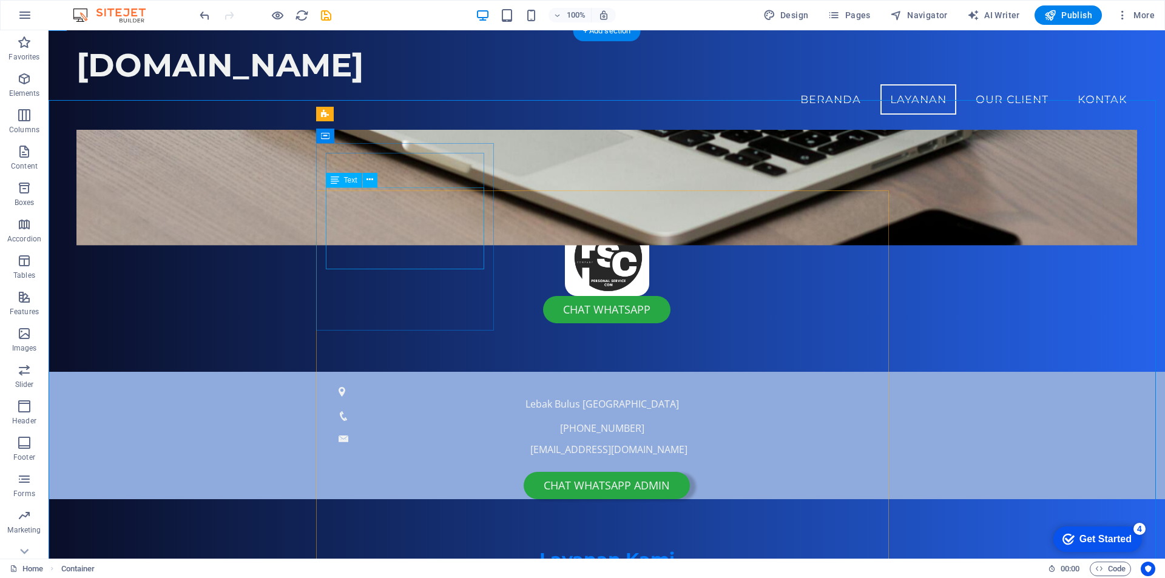
scroll to position [416, 0]
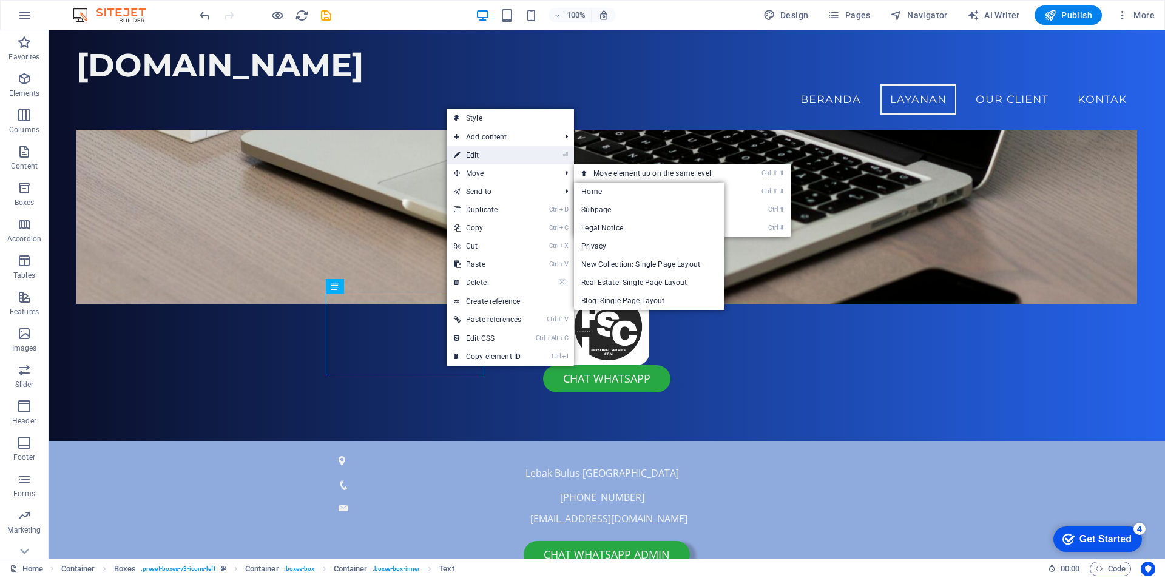
click at [500, 158] on link "⏎ Edit" at bounding box center [488, 155] width 82 height 18
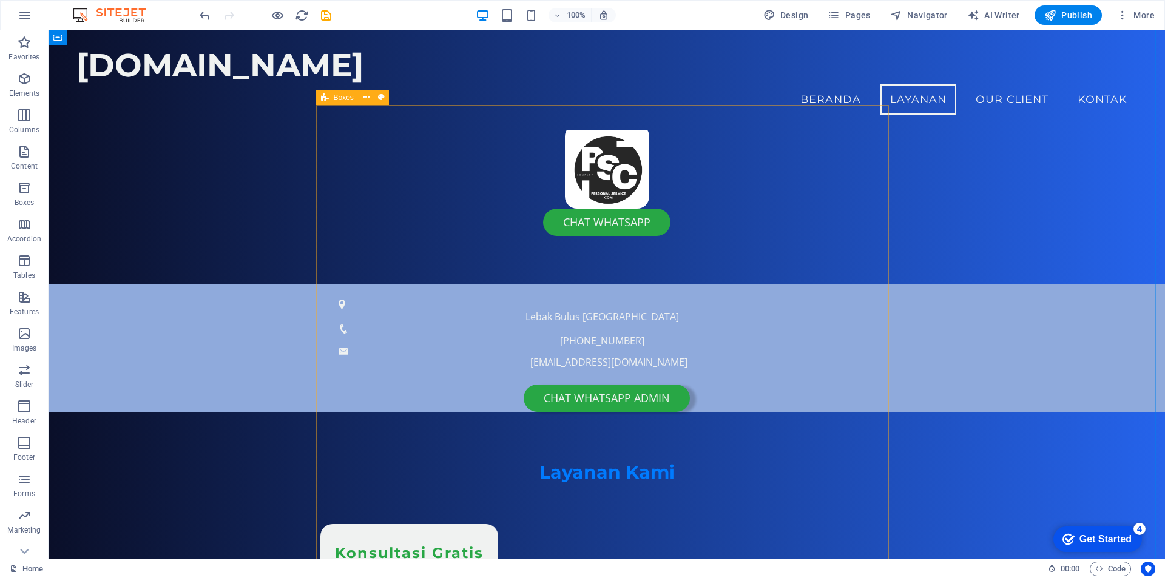
scroll to position [529, 0]
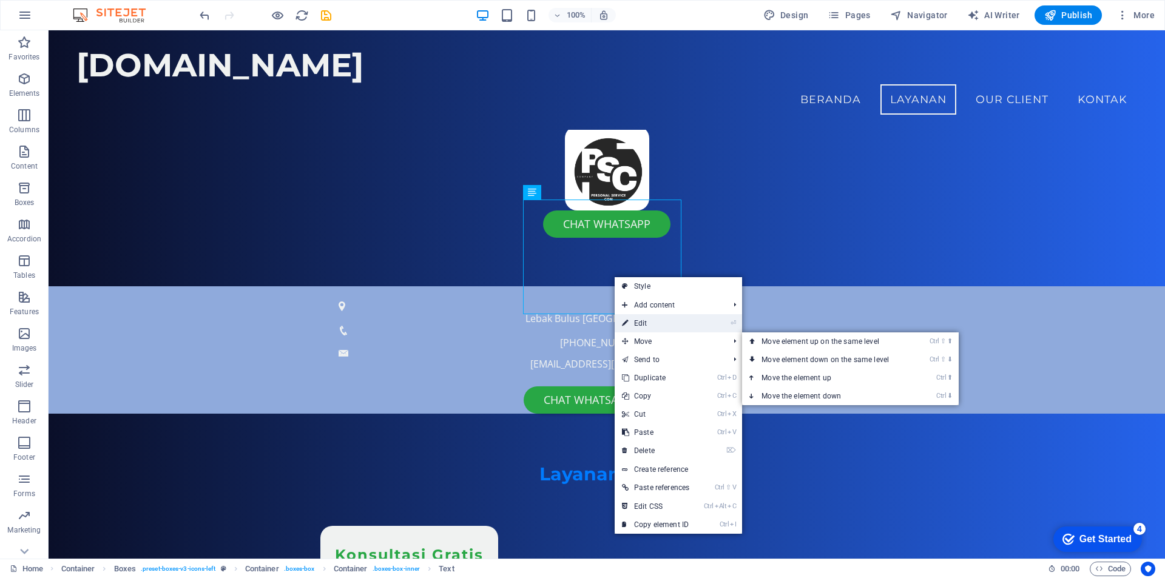
drag, startPoint x: 642, startPoint y: 324, endPoint x: 379, endPoint y: 292, distance: 264.2
click at [642, 324] on link "⏎ Edit" at bounding box center [656, 323] width 82 height 18
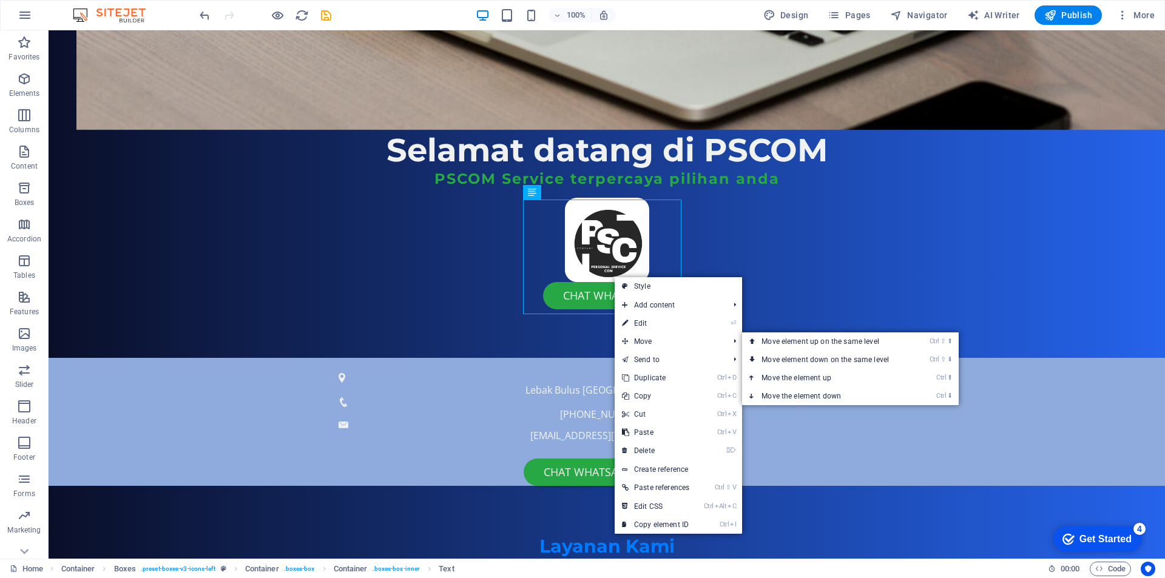
scroll to position [598, 0]
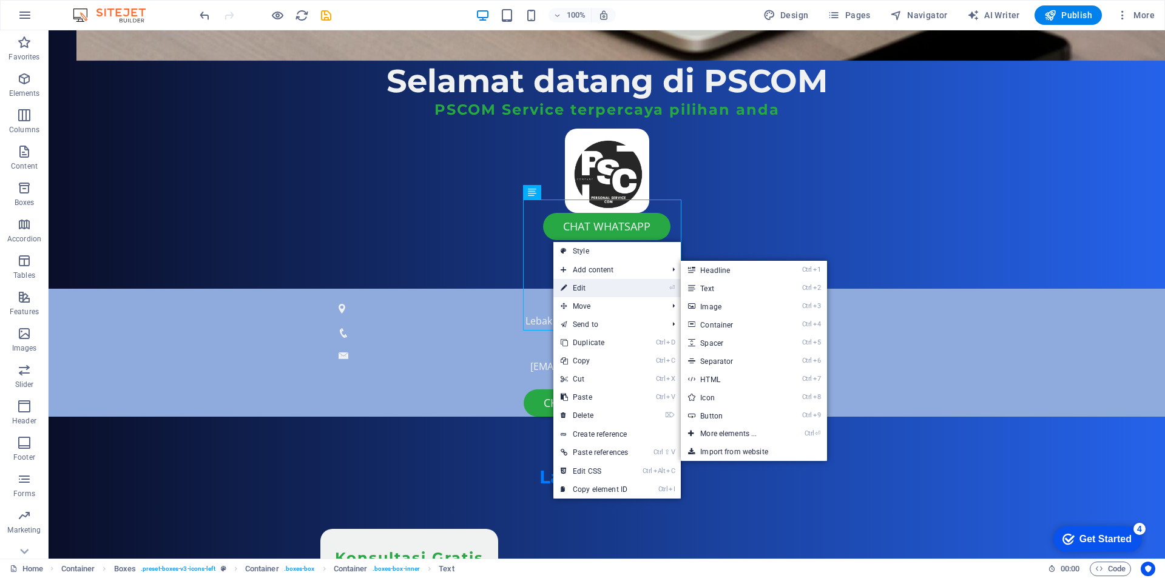
click at [580, 290] on link "⏎ Edit" at bounding box center [595, 288] width 82 height 18
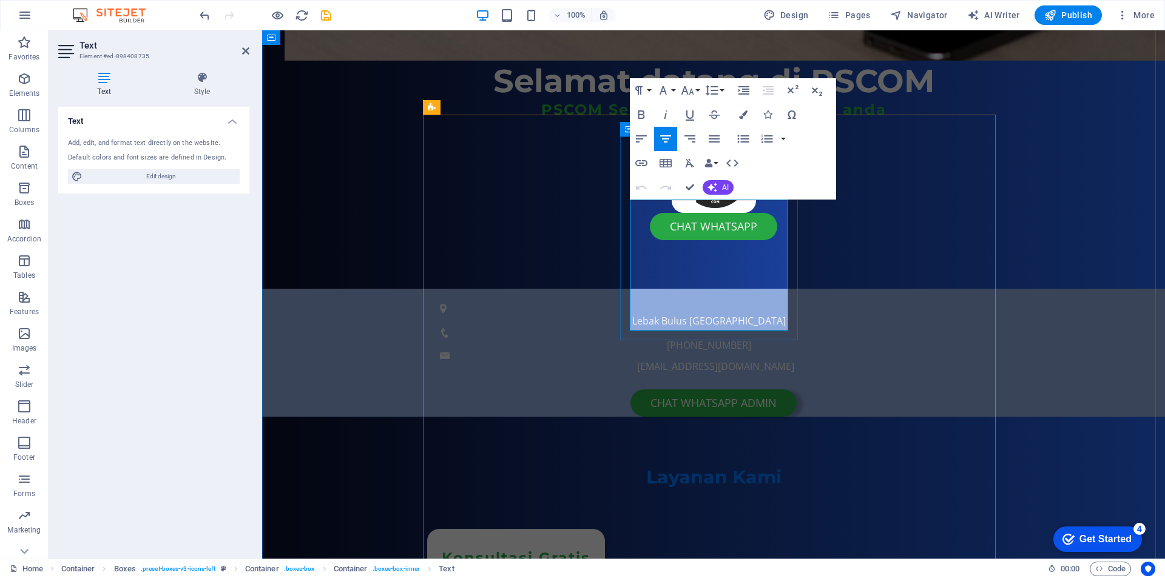
drag, startPoint x: 656, startPoint y: 212, endPoint x: 789, endPoint y: 325, distance: 174.9
click at [712, 141] on icon "button" at bounding box center [714, 139] width 15 height 15
click at [712, 142] on icon "button" at bounding box center [714, 138] width 11 height 7
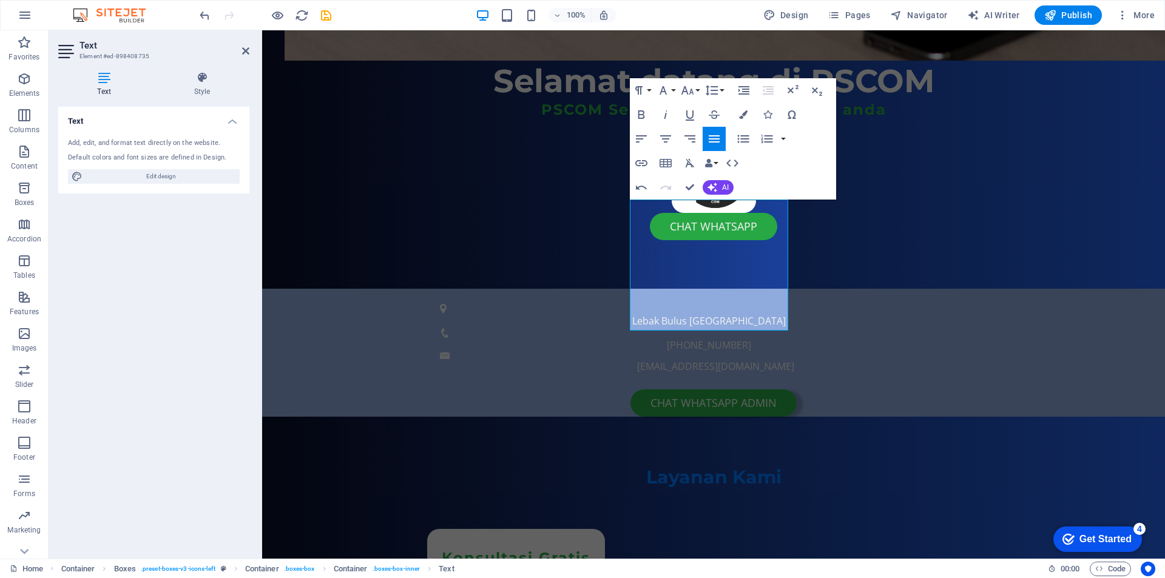
click at [715, 140] on icon "button" at bounding box center [714, 139] width 15 height 15
click at [665, 141] on icon "button" at bounding box center [666, 139] width 15 height 15
click at [742, 133] on icon "button" at bounding box center [743, 139] width 15 height 15
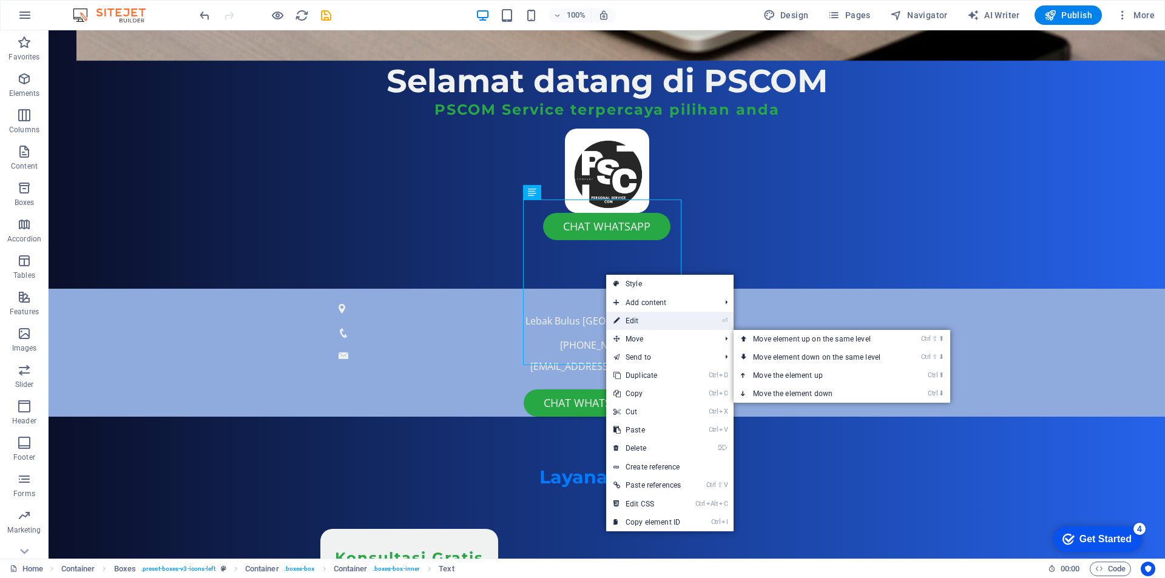
click at [636, 322] on link "⏎ Edit" at bounding box center [647, 321] width 82 height 18
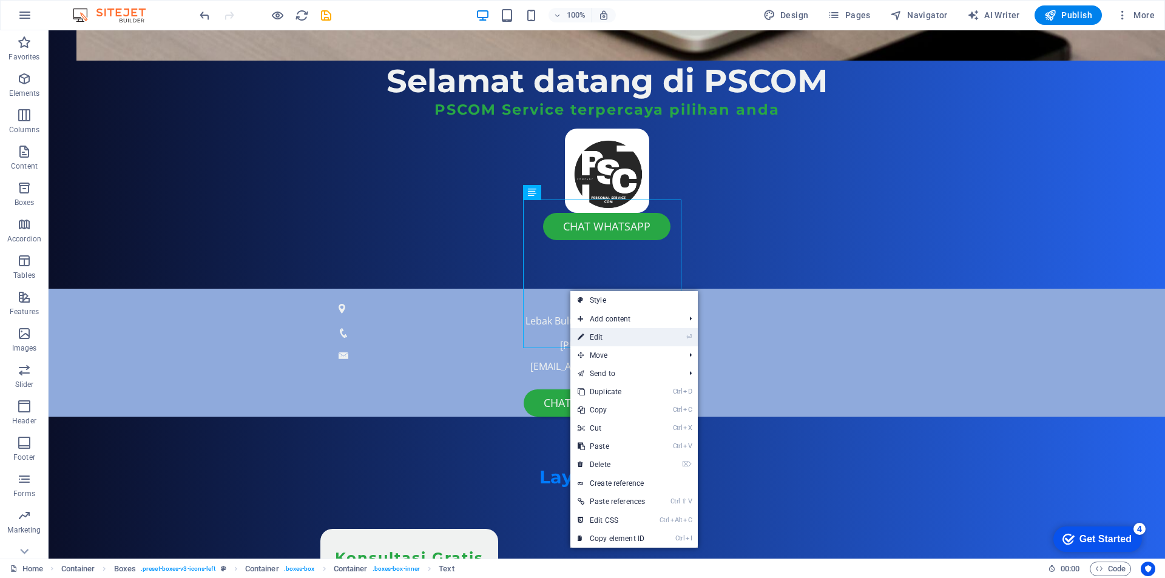
click at [609, 334] on link "⏎ Edit" at bounding box center [612, 337] width 82 height 18
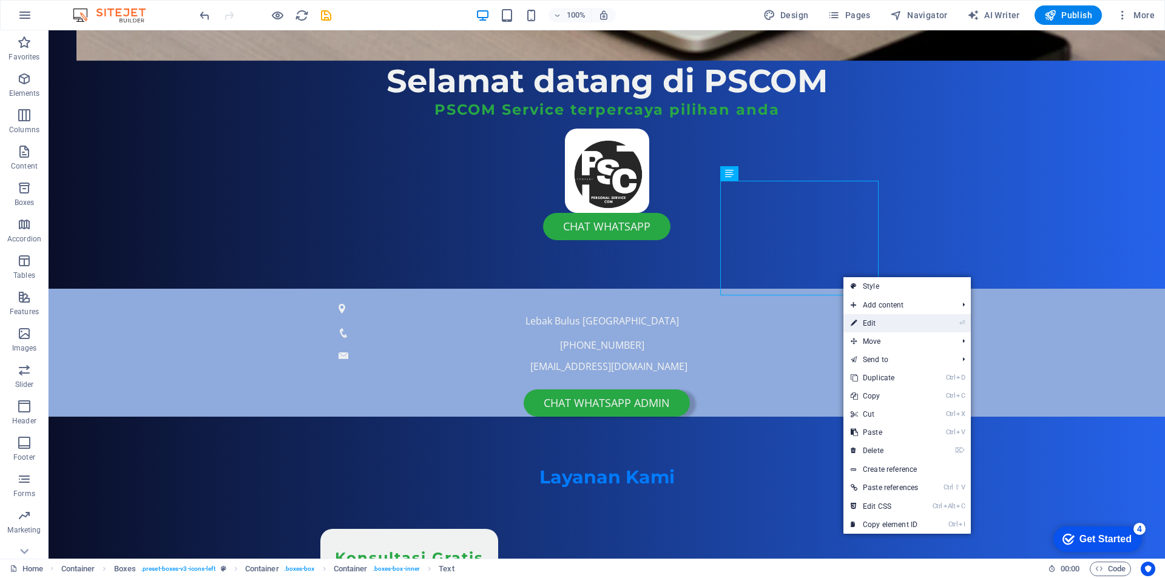
drag, startPoint x: 868, startPoint y: 322, endPoint x: 605, endPoint y: 290, distance: 264.7
click at [868, 322] on link "⏎ Edit" at bounding box center [885, 323] width 82 height 18
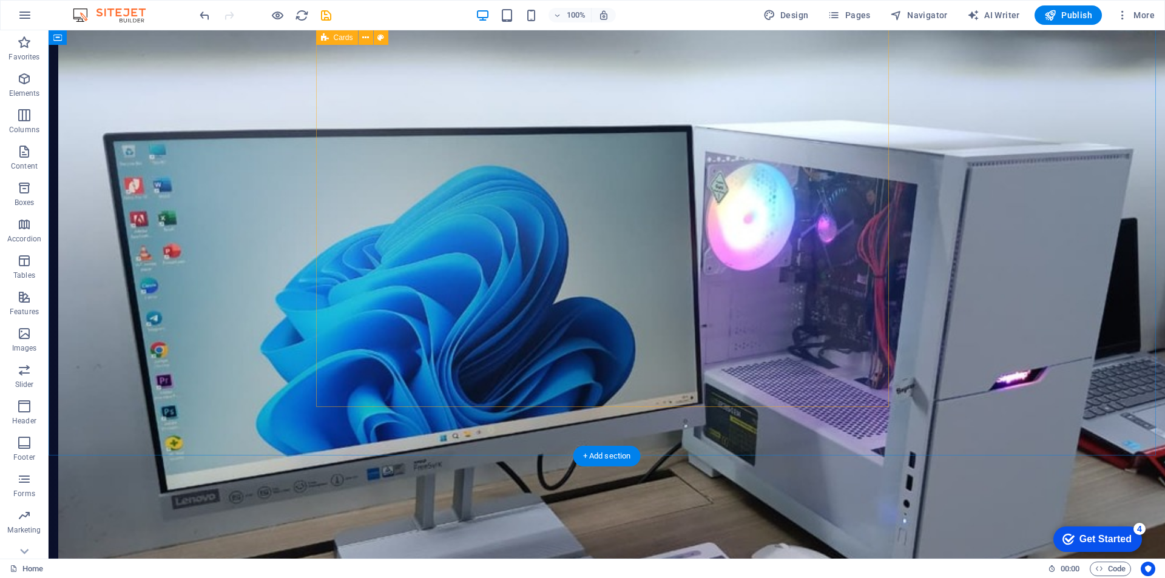
scroll to position [2722, 0]
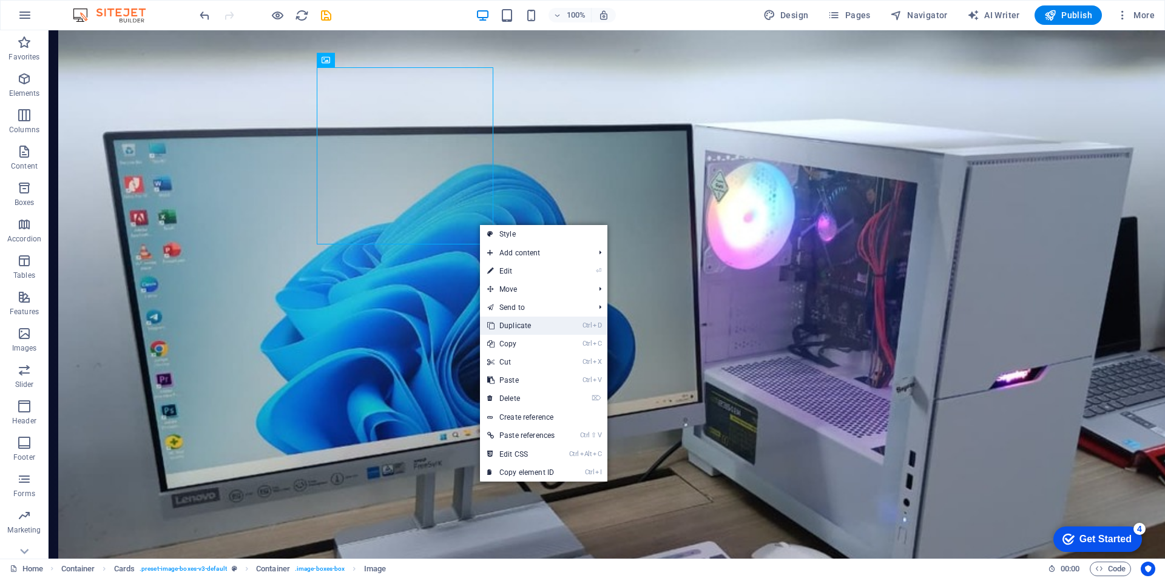
click at [524, 328] on link "Ctrl D Duplicate" at bounding box center [521, 326] width 82 height 18
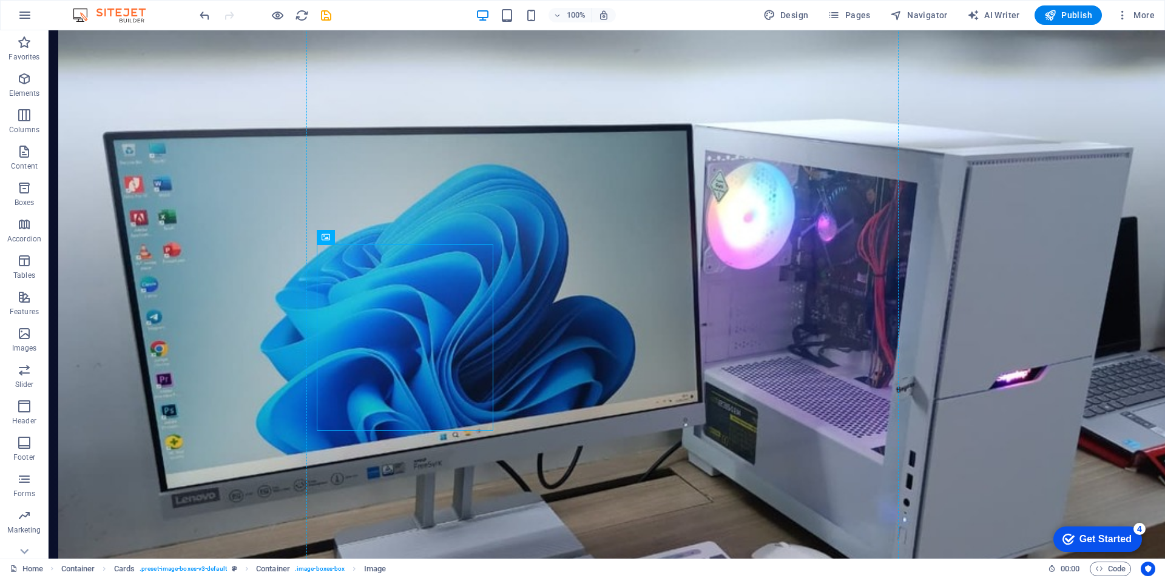
drag, startPoint x: 444, startPoint y: 327, endPoint x: 639, endPoint y: 198, distance: 233.8
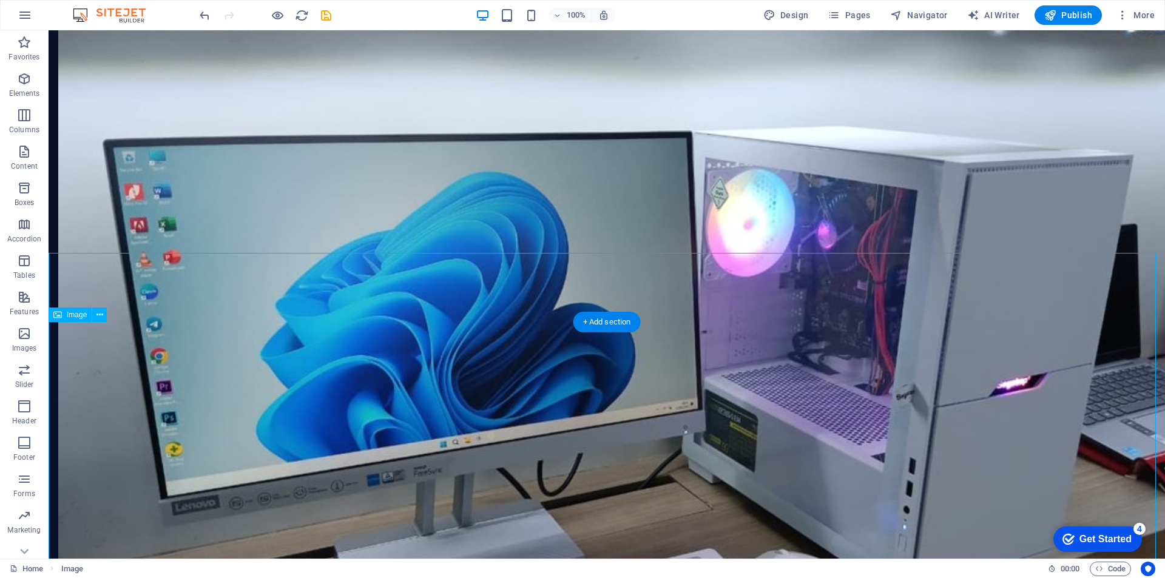
scroll to position [2965, 0]
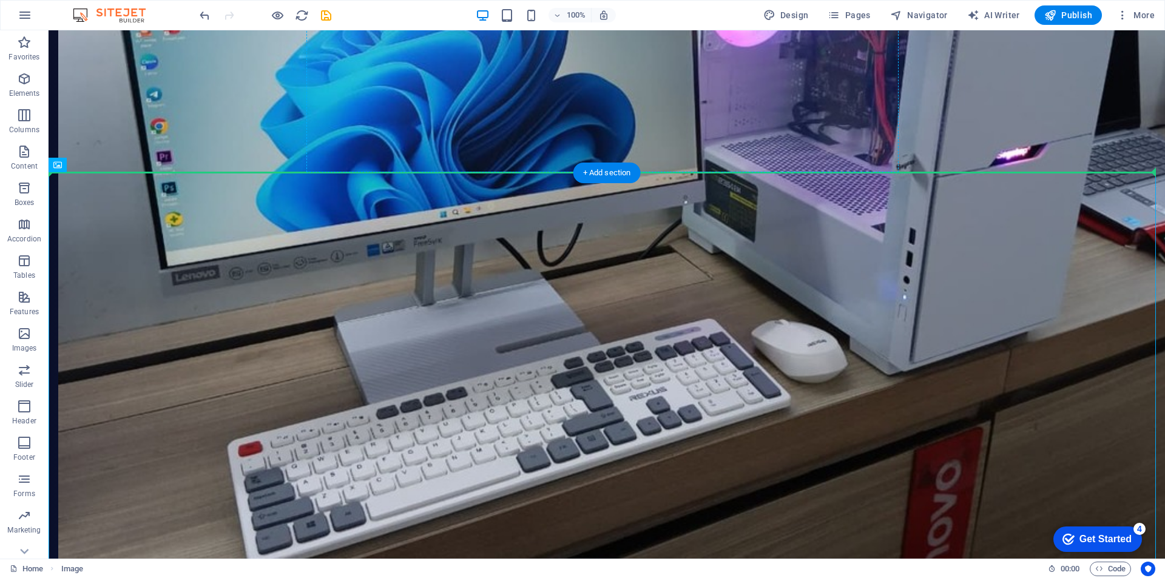
drag, startPoint x: 643, startPoint y: 370, endPoint x: 734, endPoint y: 69, distance: 314.0
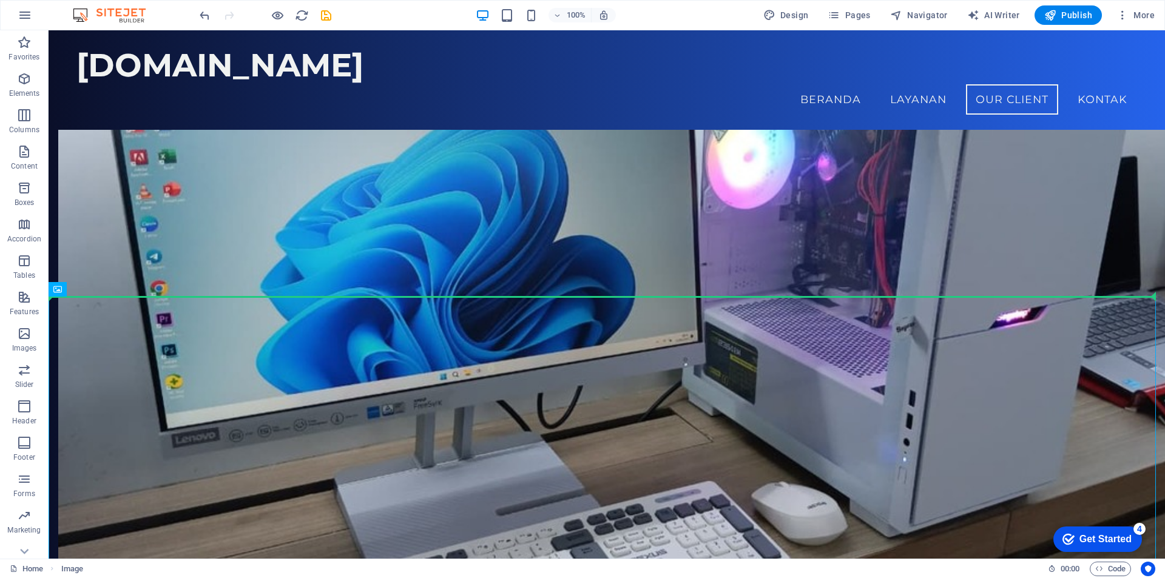
drag, startPoint x: 631, startPoint y: 338, endPoint x: 967, endPoint y: 79, distance: 424.1
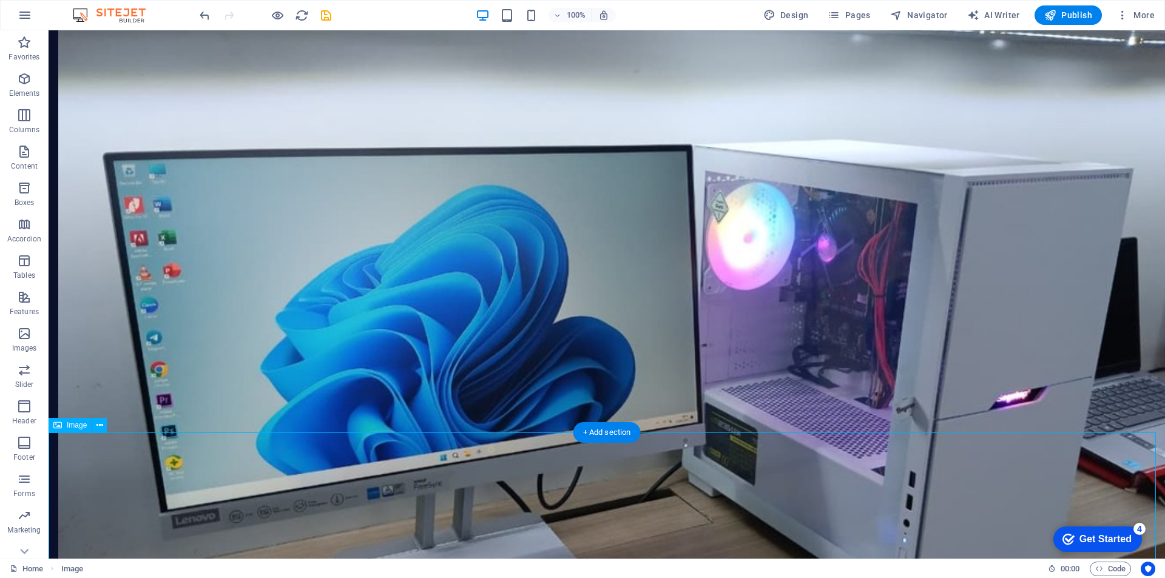
scroll to position [2705, 0]
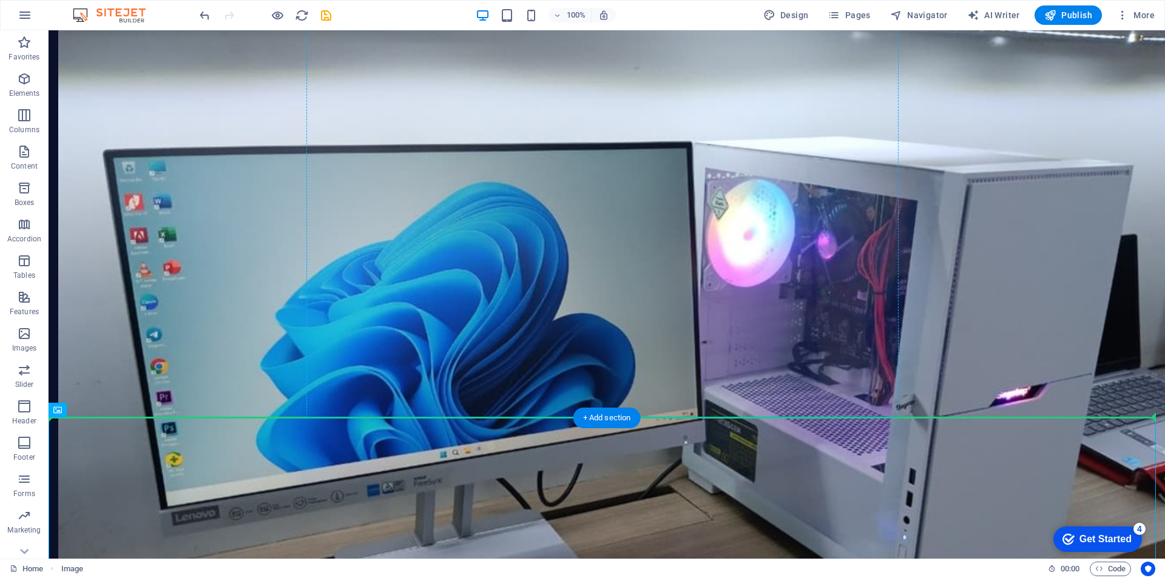
drag, startPoint x: 656, startPoint y: 509, endPoint x: 705, endPoint y: 243, distance: 271.0
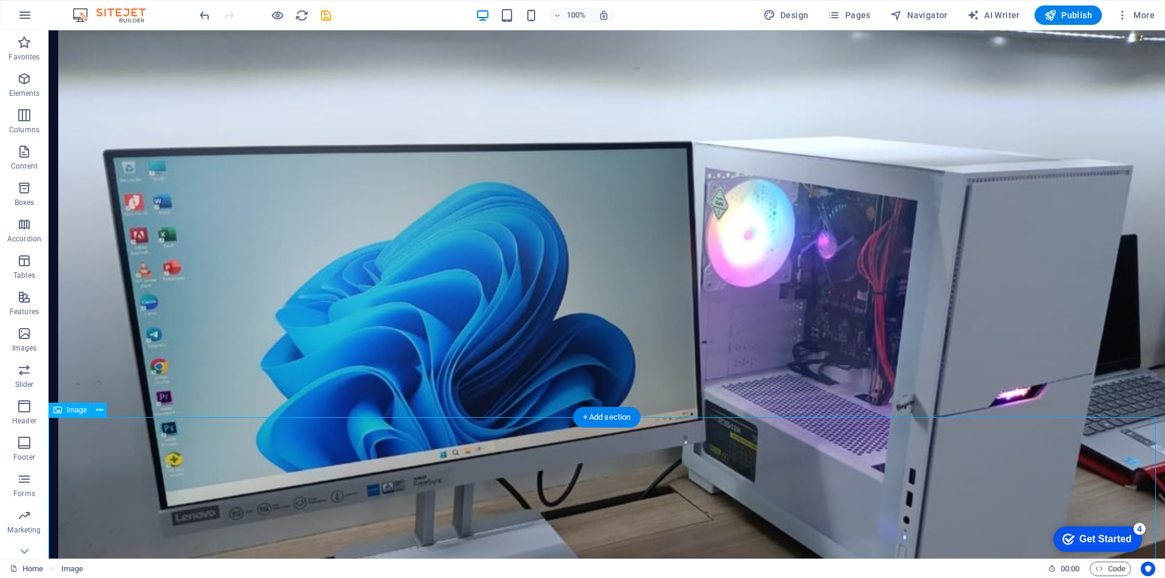
drag, startPoint x: 273, startPoint y: 473, endPoint x: 388, endPoint y: 473, distance: 114.7
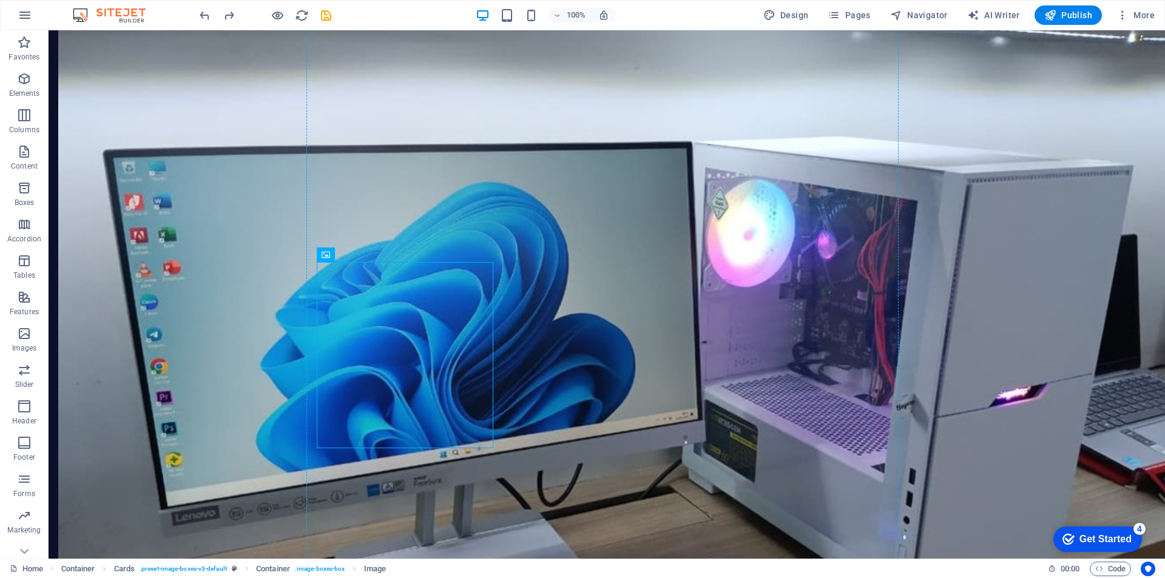
drag, startPoint x: 438, startPoint y: 413, endPoint x: 630, endPoint y: 180, distance: 301.9
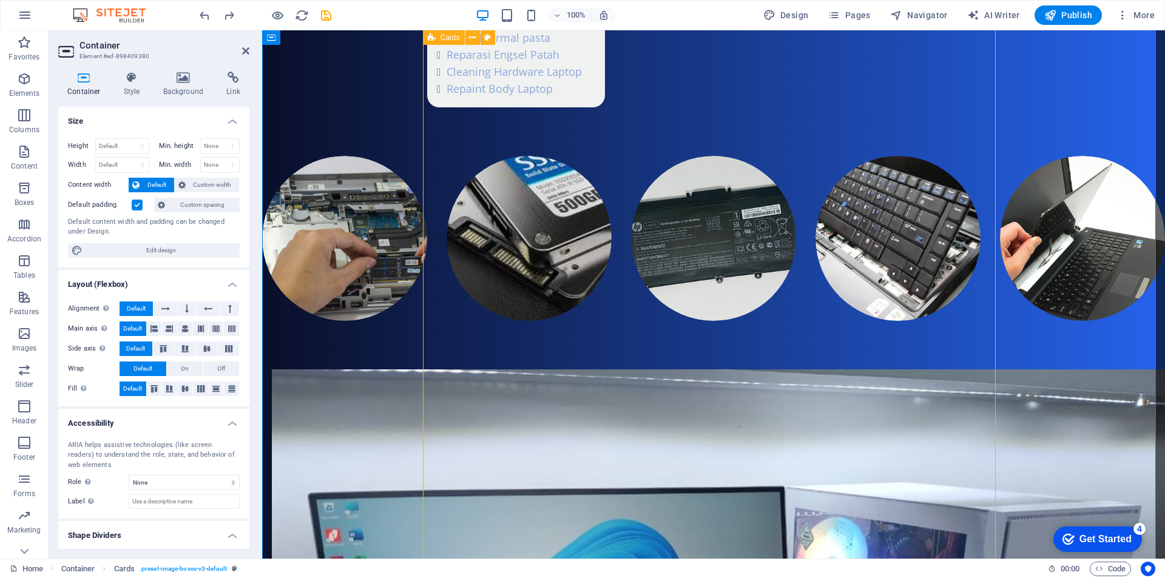
scroll to position [2480, 0]
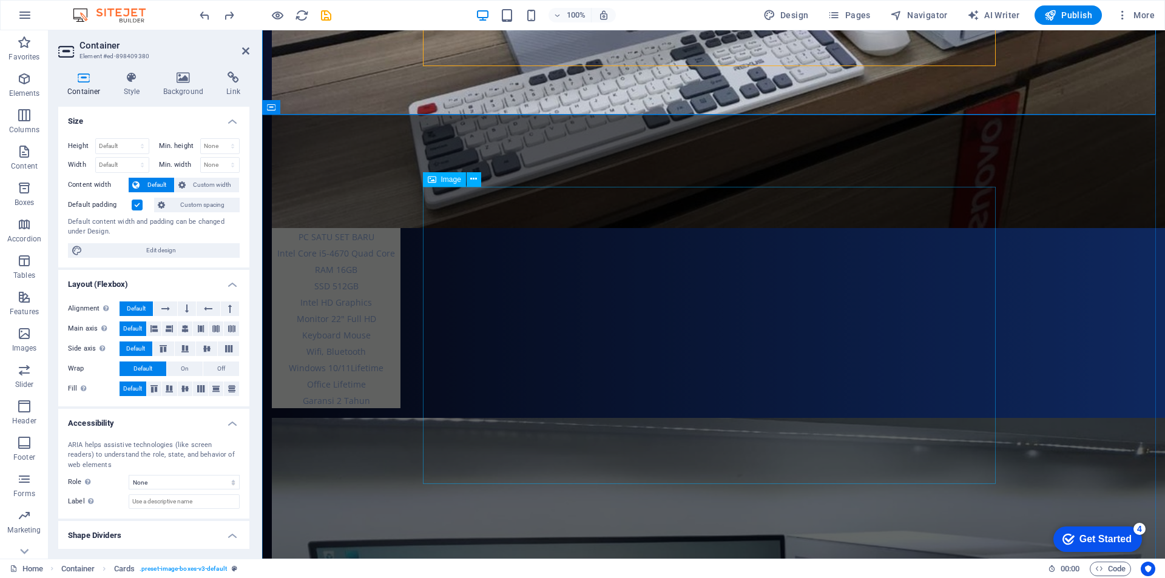
scroll to position [3226, 0]
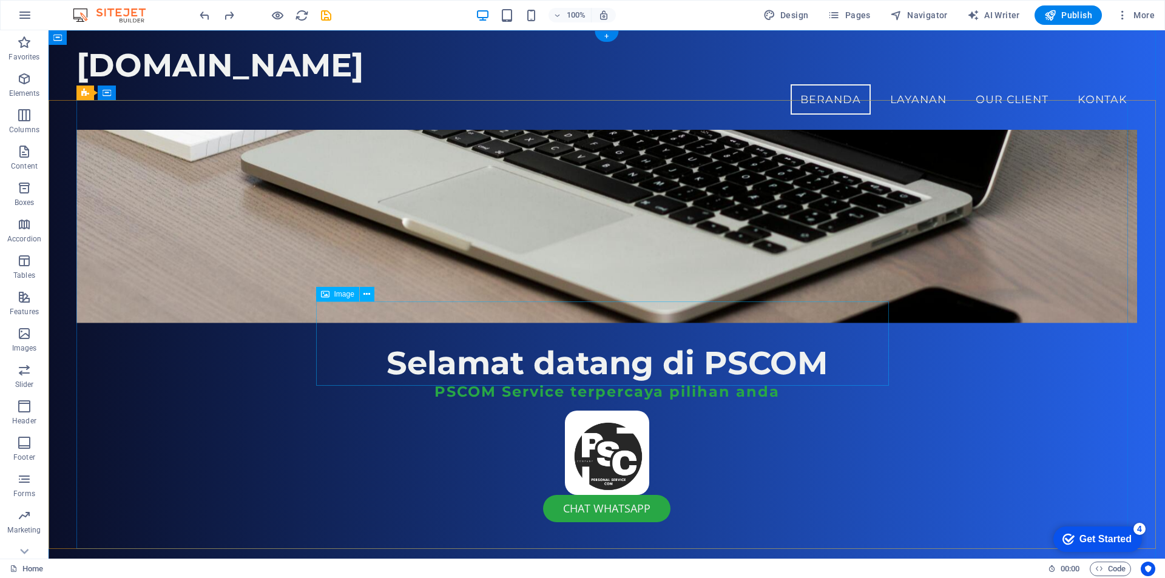
scroll to position [0, 0]
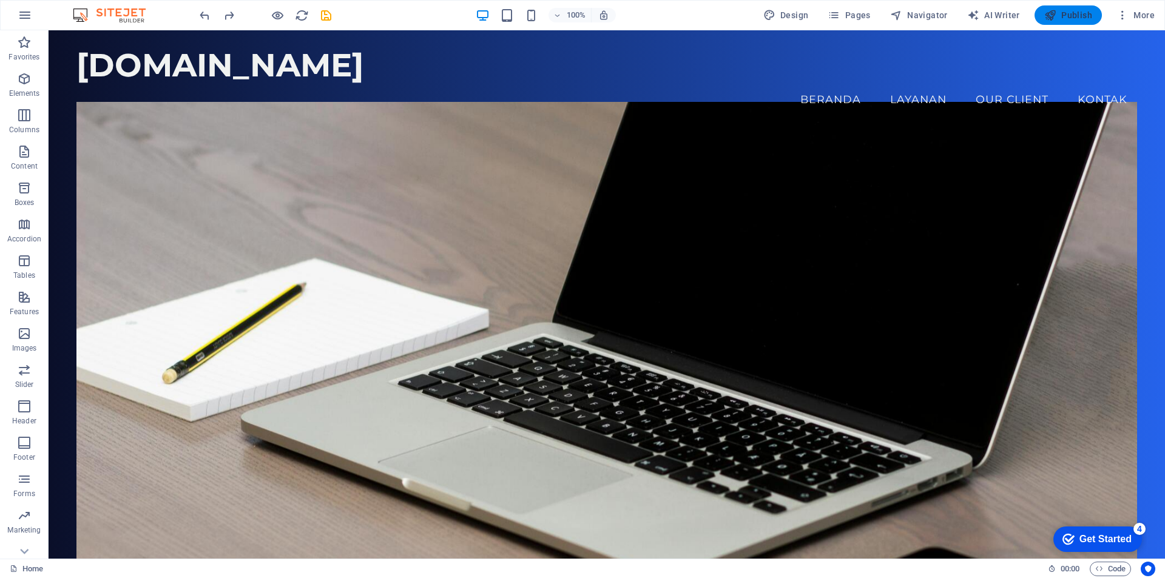
click at [1063, 18] on span "Publish" at bounding box center [1069, 15] width 48 height 12
